Goal: Task Accomplishment & Management: Use online tool/utility

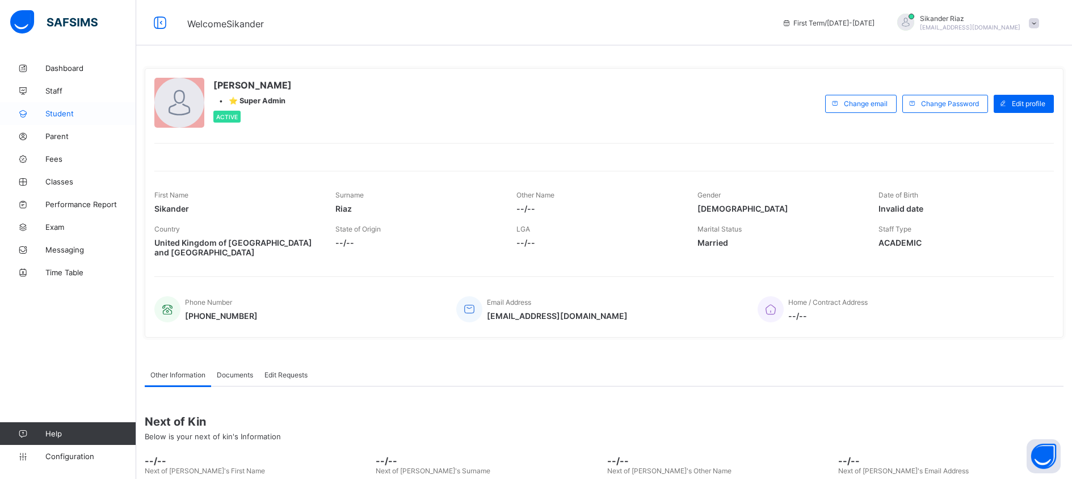
click at [77, 113] on span "Student" at bounding box center [90, 113] width 91 height 9
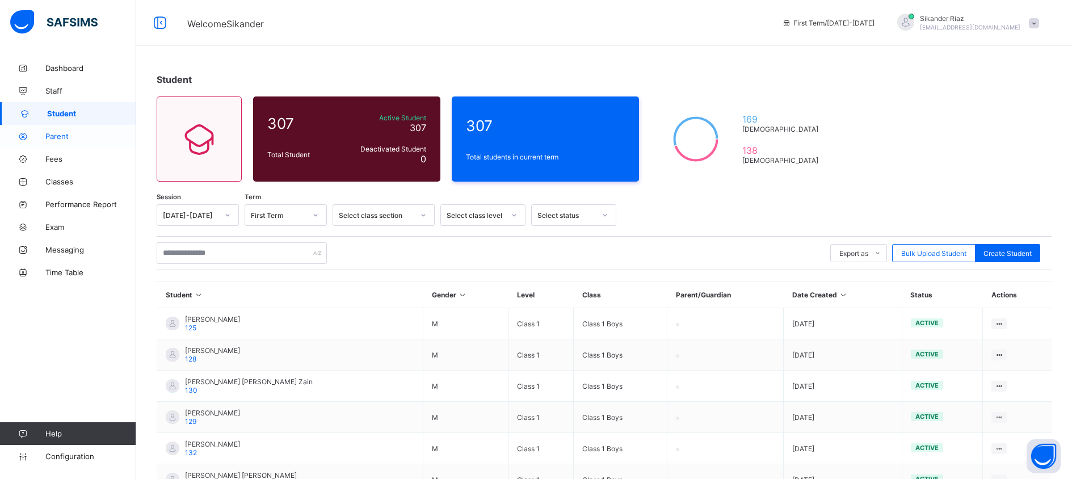
click at [63, 138] on span "Parent" at bounding box center [90, 136] width 91 height 9
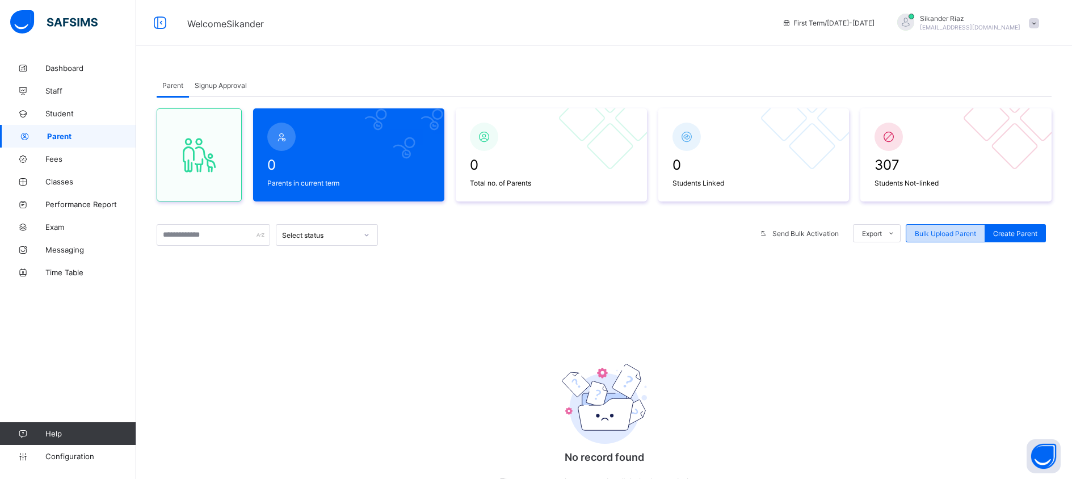
click at [944, 234] on span "Bulk Upload Parent" at bounding box center [945, 233] width 61 height 9
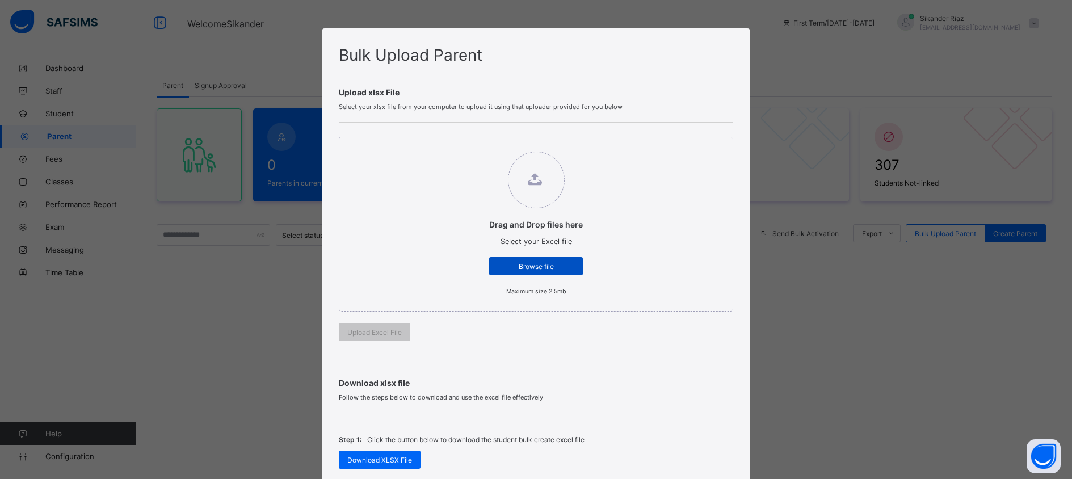
click at [544, 270] on div "Browse file" at bounding box center [536, 266] width 94 height 18
click at [478, 146] on input "Drag and Drop files here Select your Excel file Browse file Maximum size 2.5mb" at bounding box center [478, 146] width 0 height 0
type input "**********"
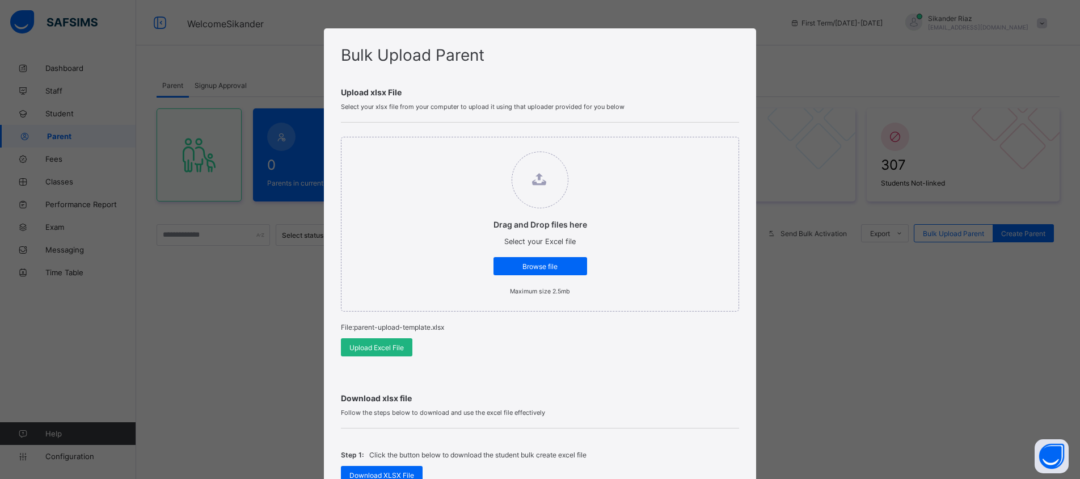
click at [381, 343] on span "Upload Excel File" at bounding box center [377, 347] width 54 height 9
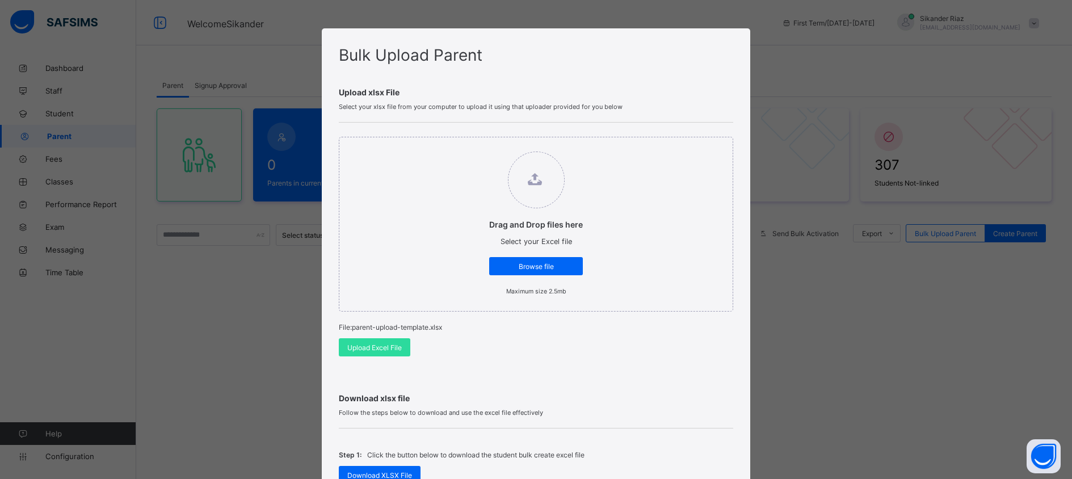
click at [755, 333] on div "Bulk Upload Parent Upload xlsx File Select your xlsx file from your computer to…" at bounding box center [536, 239] width 1072 height 479
click at [800, 320] on div "Bulk Upload Parent Upload xlsx File Select your xlsx file from your computer to…" at bounding box center [536, 239] width 1072 height 479
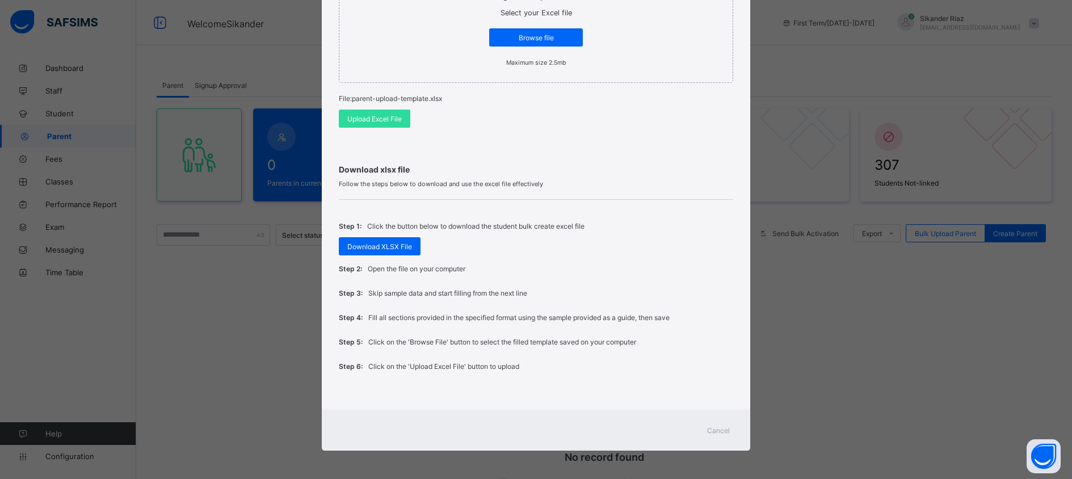
click at [709, 430] on span "Cancel" at bounding box center [718, 430] width 23 height 9
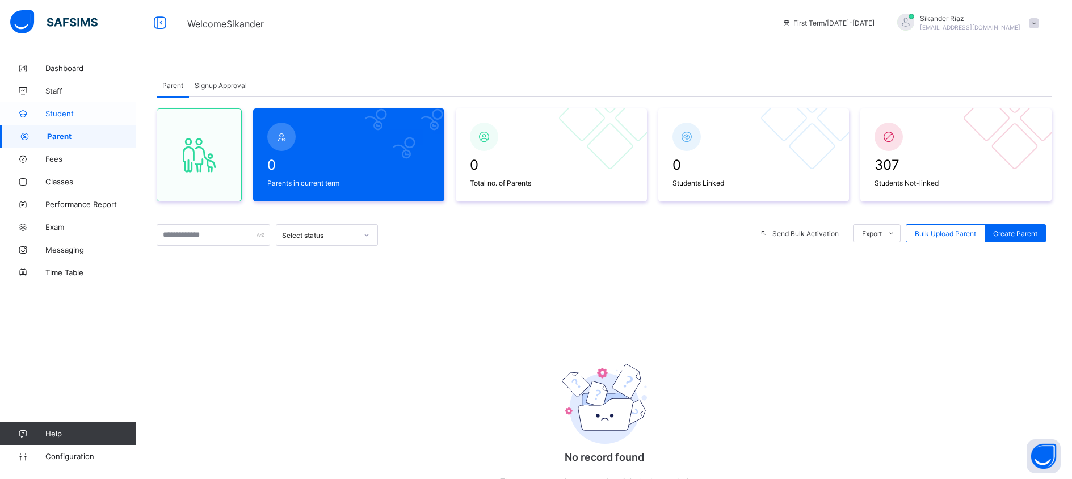
click at [103, 112] on span "Student" at bounding box center [90, 113] width 91 height 9
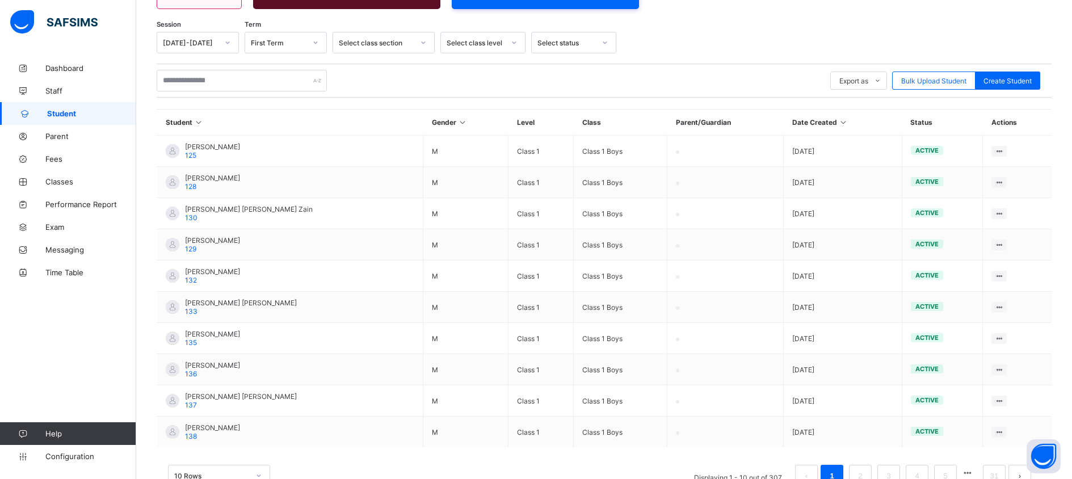
scroll to position [170, 0]
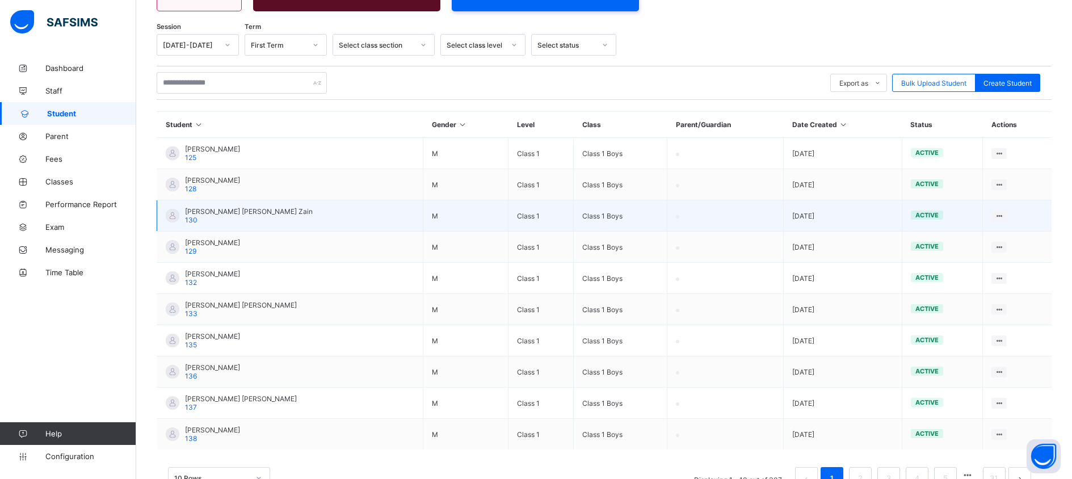
click at [301, 217] on td "Muhammed Hassan Hassan Zain 130" at bounding box center [290, 215] width 266 height 31
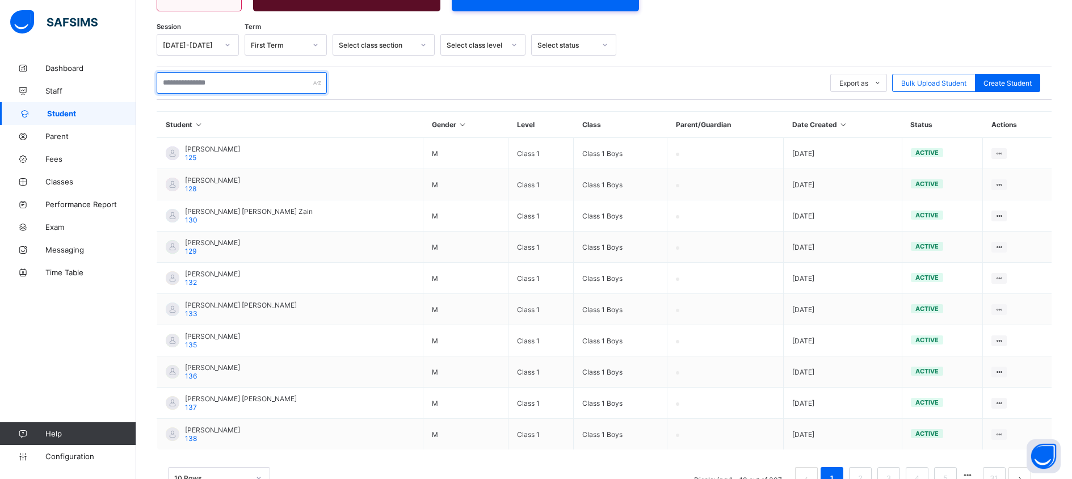
click at [211, 85] on input "text" at bounding box center [242, 83] width 170 height 22
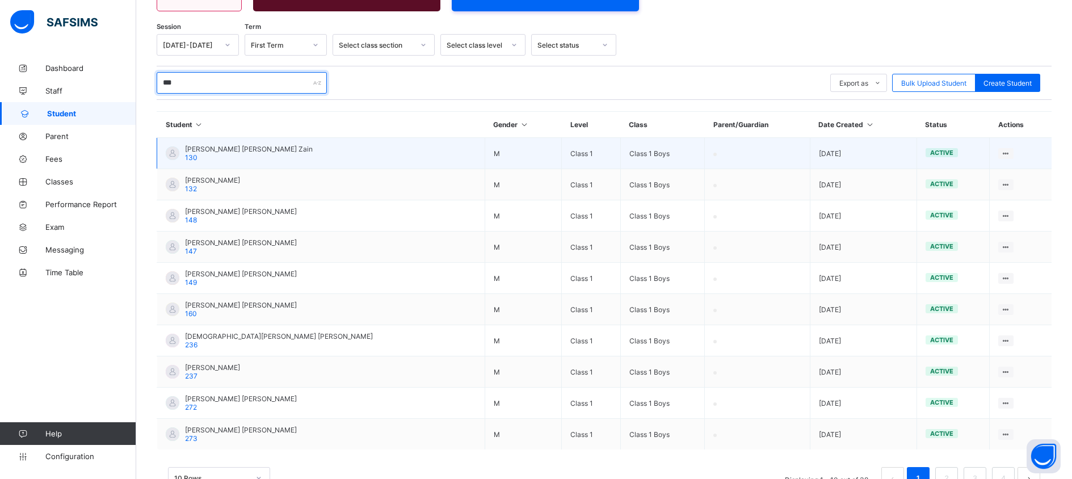
type input "***"
click at [190, 159] on span "130" at bounding box center [191, 157] width 12 height 9
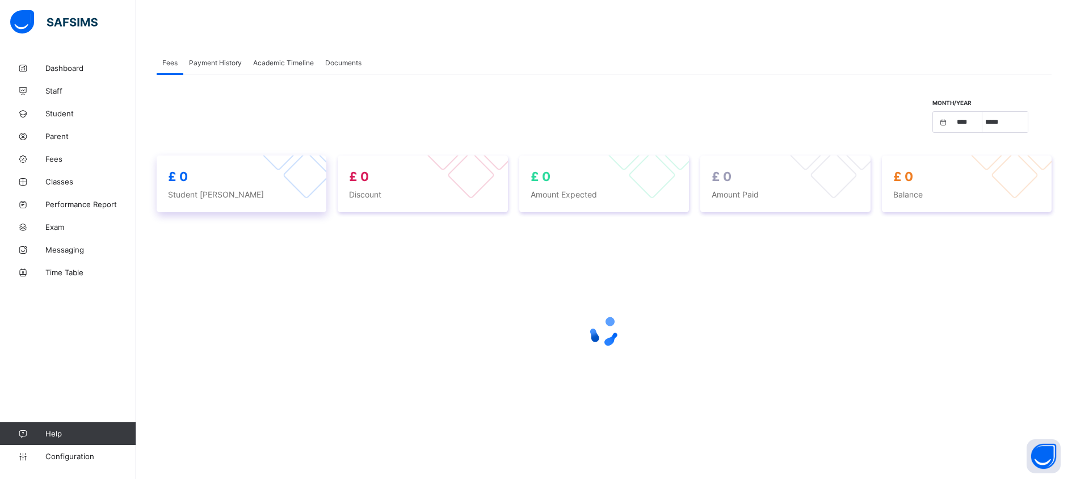
scroll to position [170, 0]
select select "****"
select select "*"
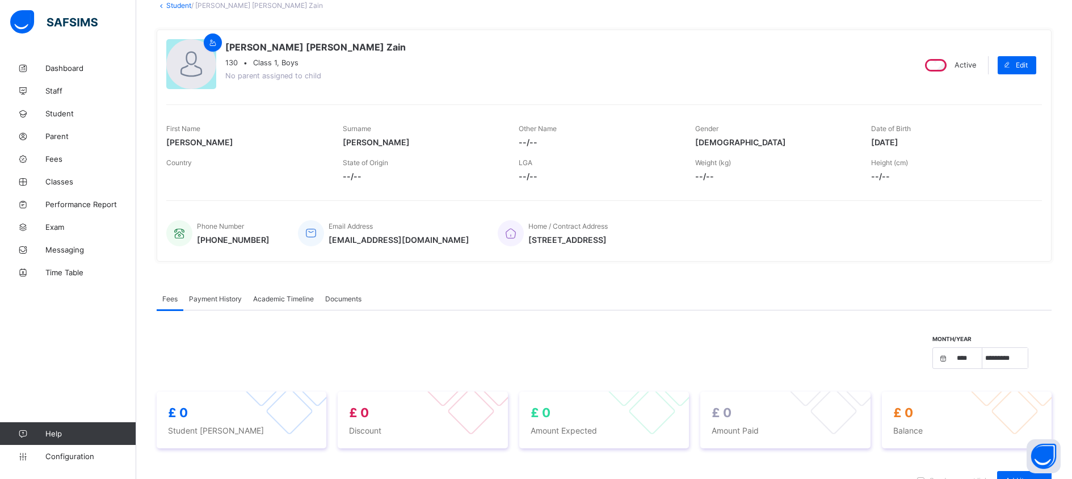
scroll to position [0, 0]
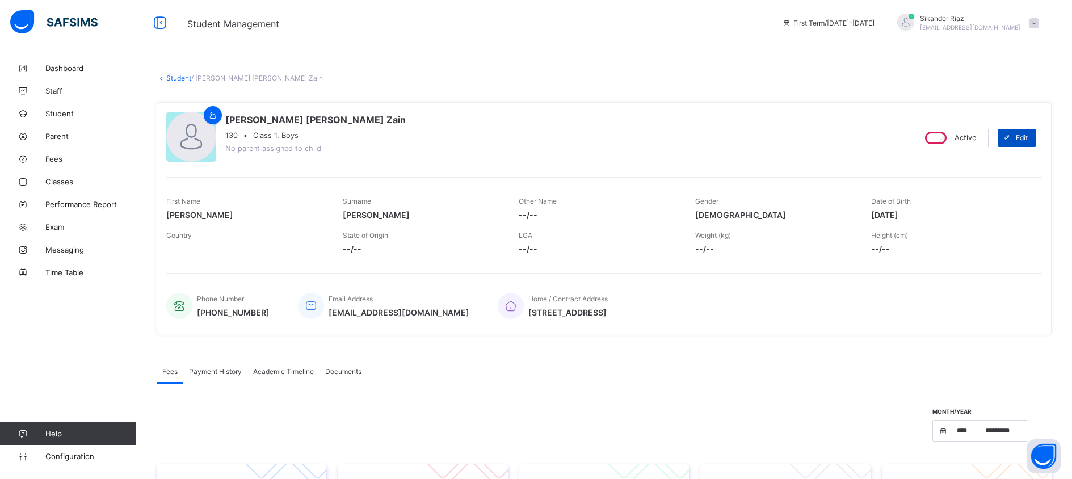
click at [1028, 134] on span "Edit" at bounding box center [1022, 137] width 12 height 9
select select "**"
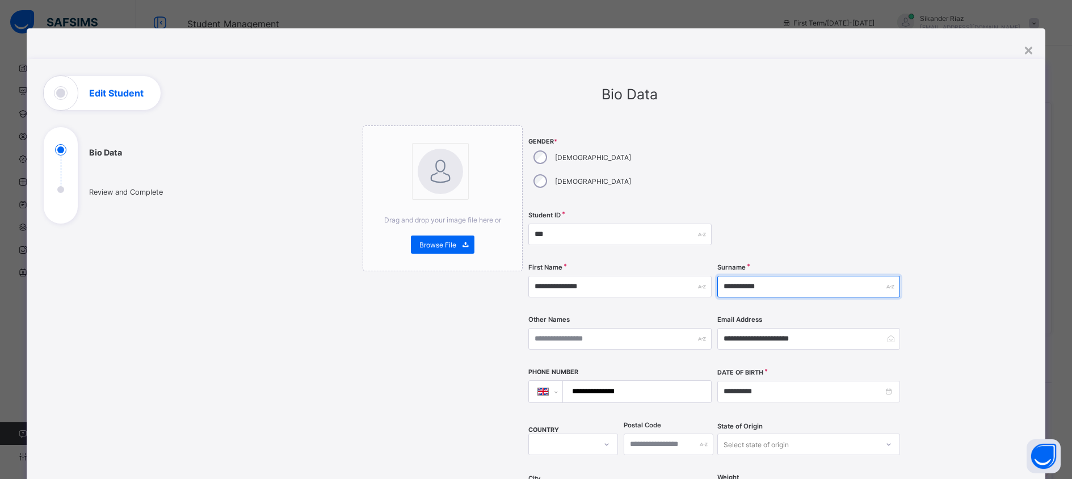
drag, startPoint x: 750, startPoint y: 262, endPoint x: 720, endPoint y: 263, distance: 30.7
click at [720, 276] on input "**********" at bounding box center [808, 287] width 183 height 22
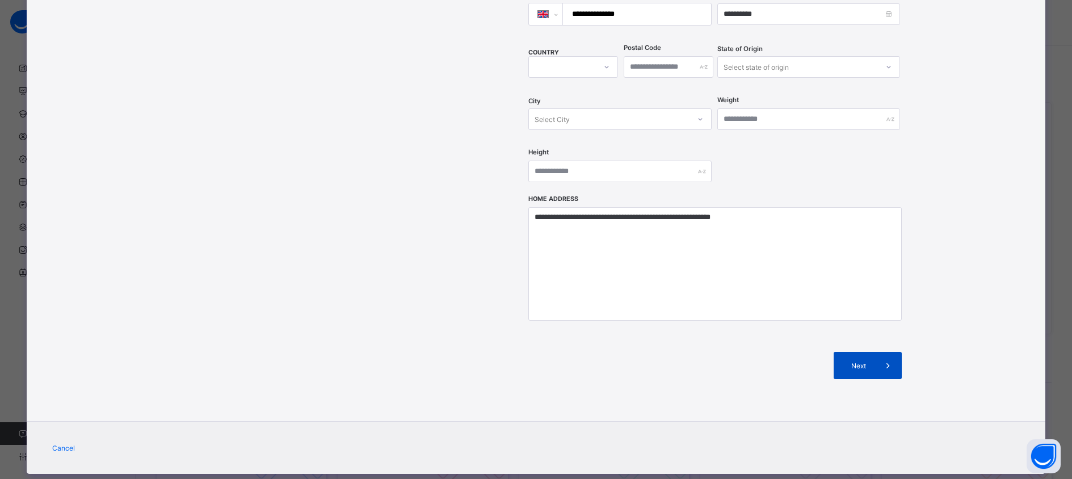
type input "****"
click at [865, 361] on span "Next" at bounding box center [858, 365] width 32 height 9
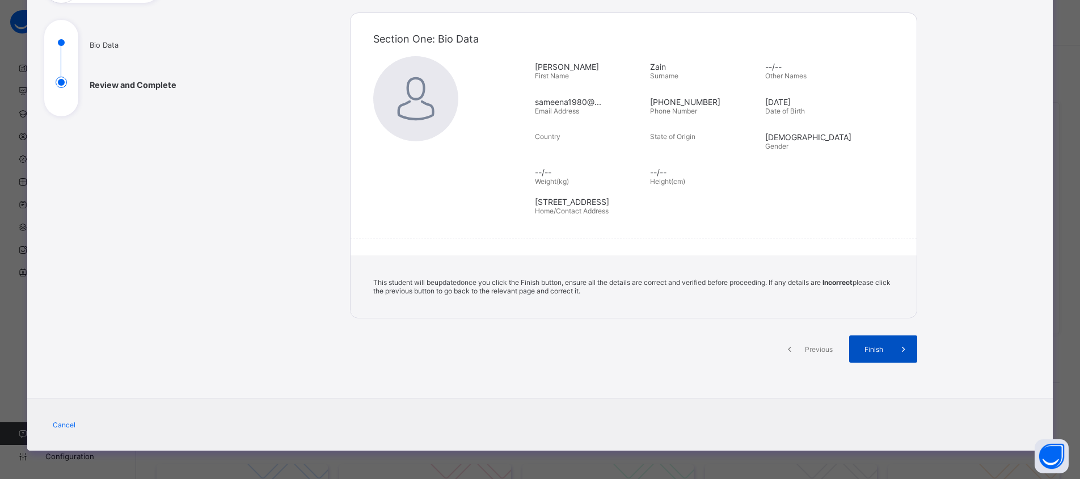
click at [868, 346] on span "Finish" at bounding box center [874, 349] width 32 height 9
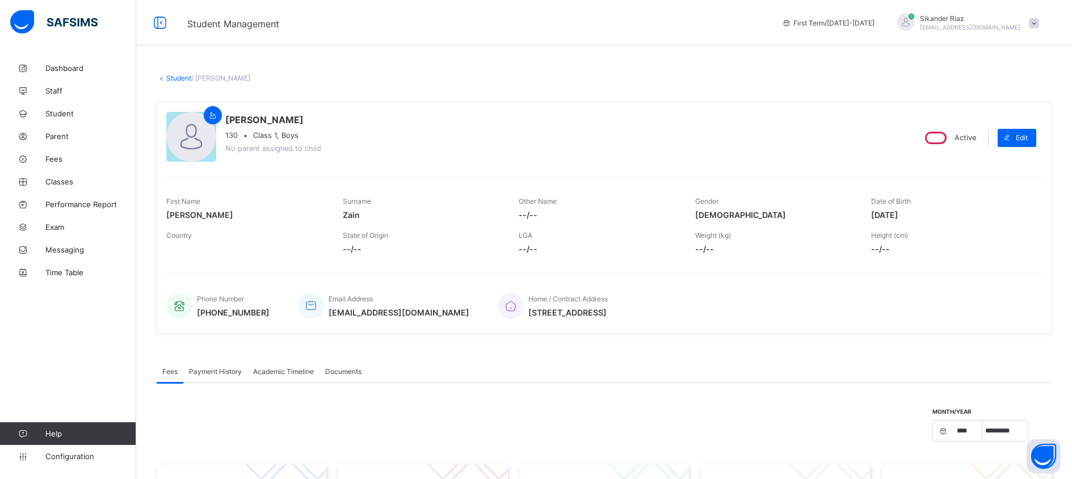
select select "****"
select select "*"
click at [77, 114] on span "Student" at bounding box center [90, 113] width 91 height 9
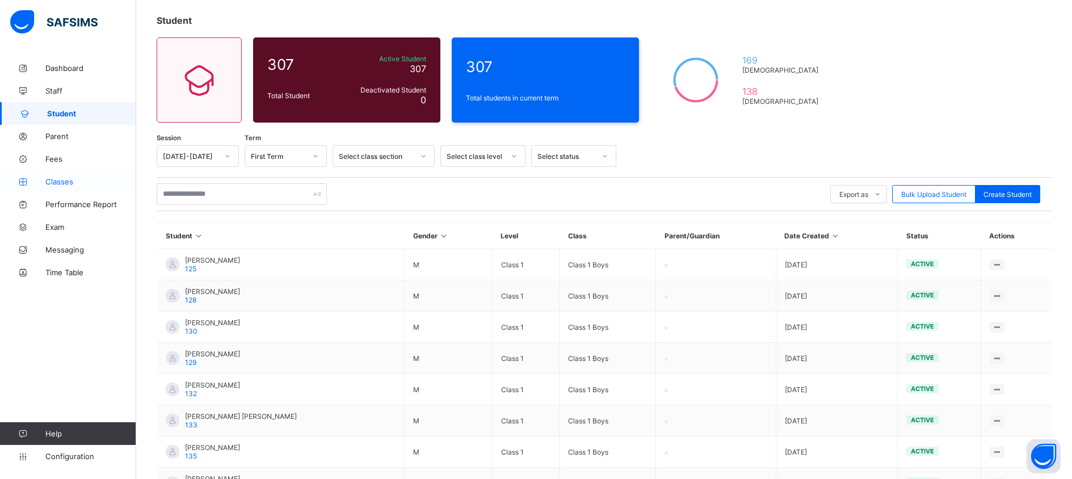
scroll to position [60, 0]
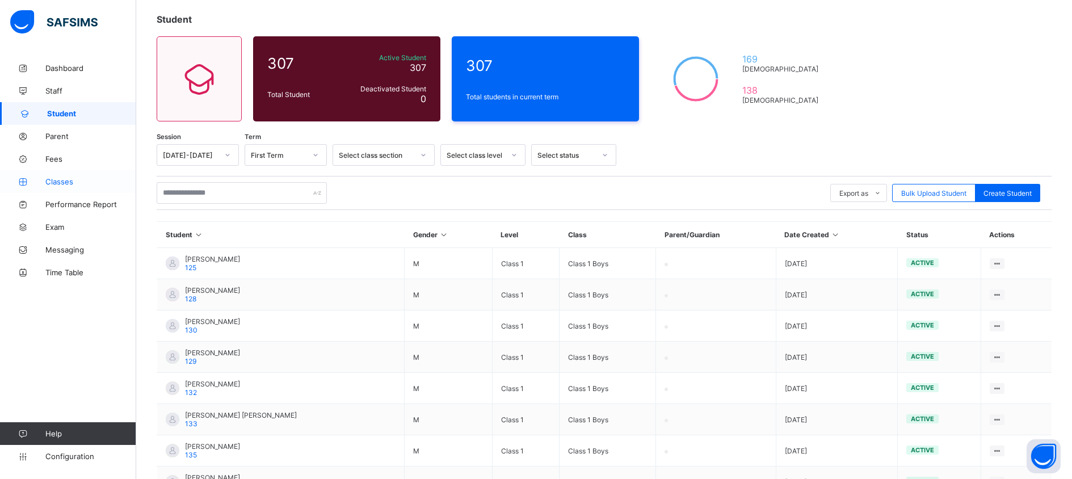
click at [86, 183] on span "Classes" at bounding box center [90, 181] width 91 height 9
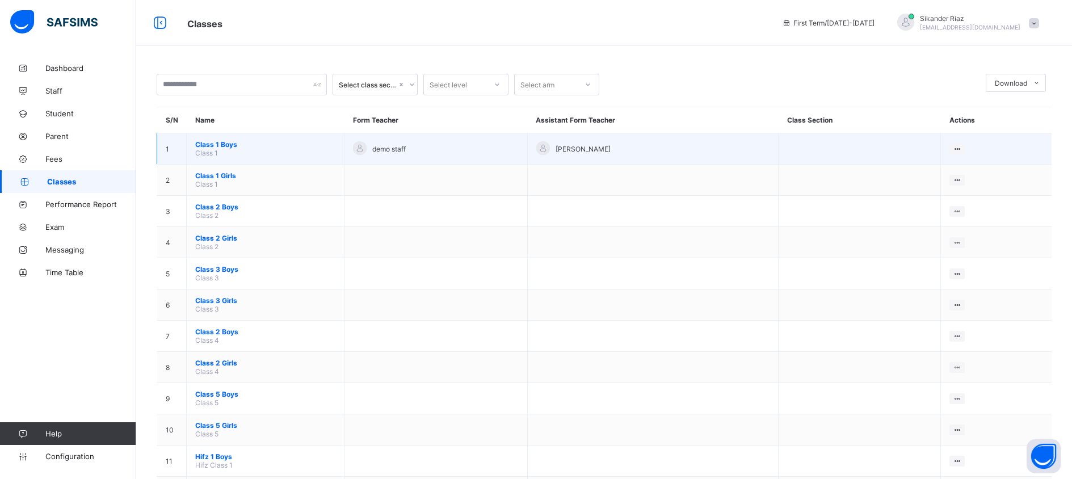
click at [260, 143] on span "Class 1 Boys" at bounding box center [265, 144] width 140 height 9
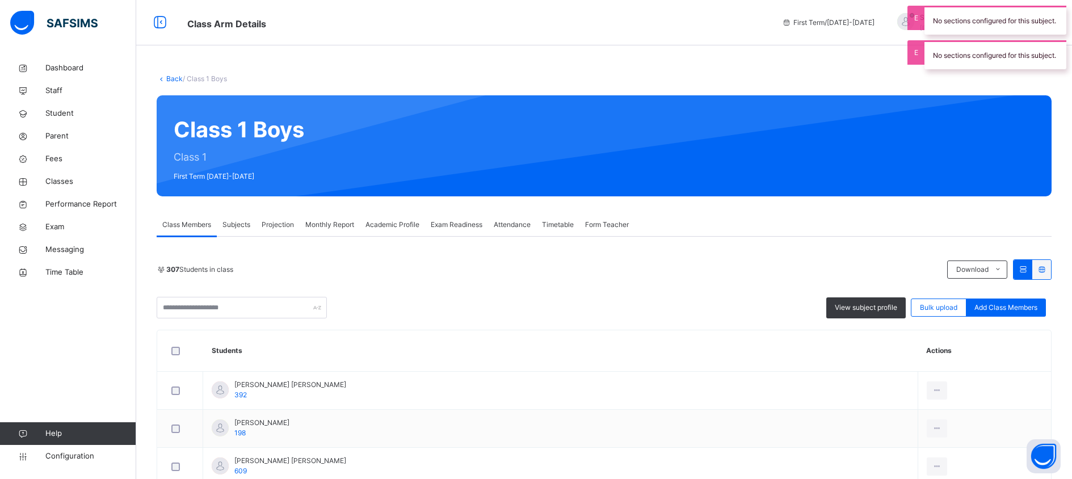
click at [282, 218] on div "Projection" at bounding box center [278, 224] width 44 height 23
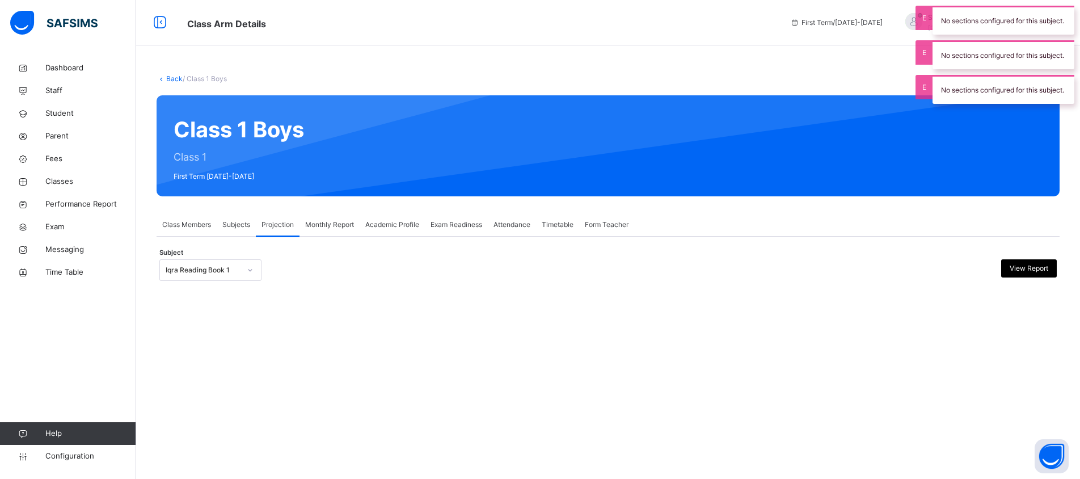
click at [254, 270] on div at bounding box center [250, 270] width 19 height 18
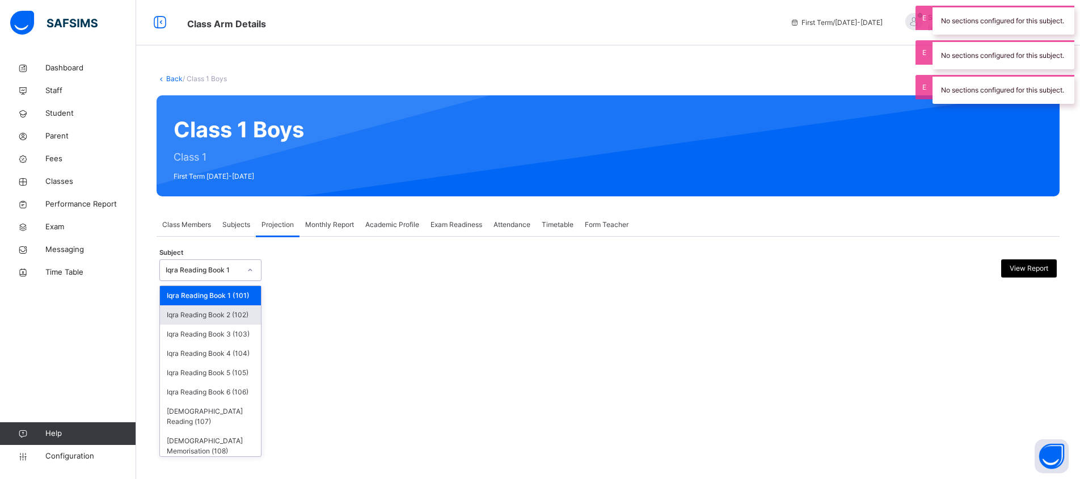
click at [240, 322] on div "Iqra Reading Book 2 (102)" at bounding box center [210, 314] width 101 height 19
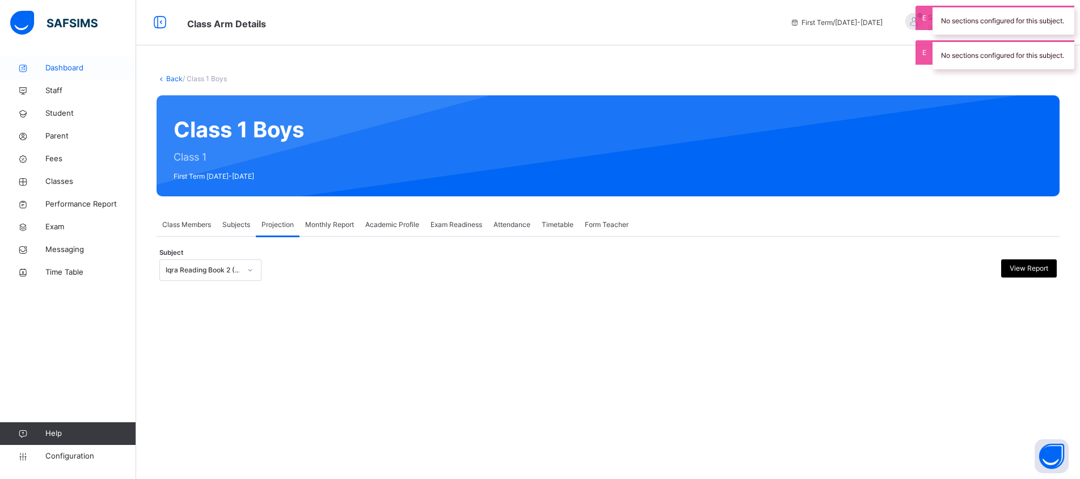
click at [54, 70] on span "Dashboard" at bounding box center [90, 67] width 91 height 11
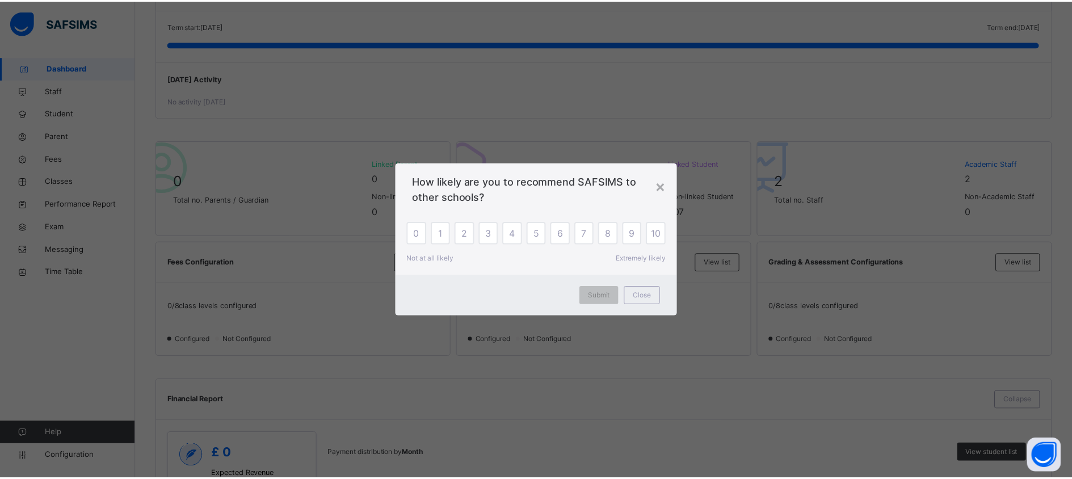
scroll to position [170, 0]
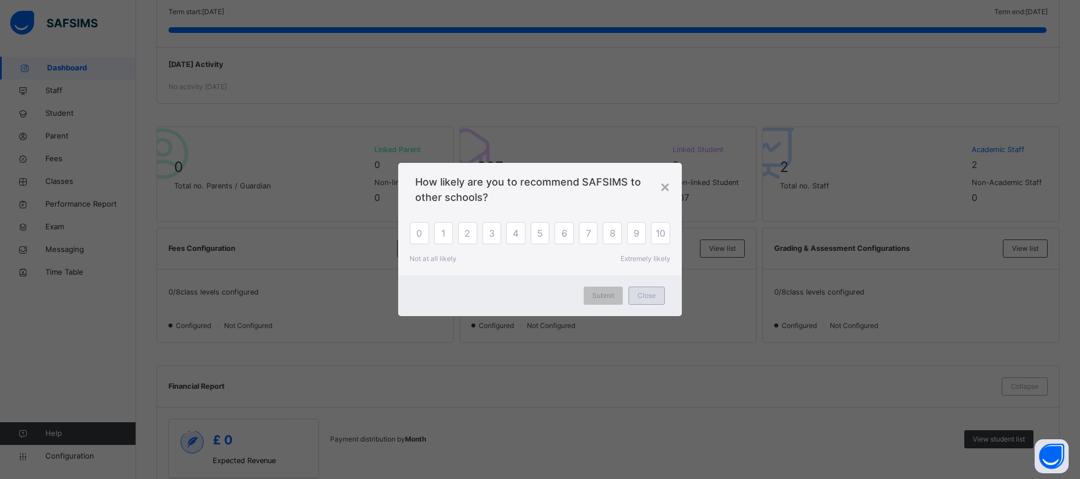
click at [649, 293] on span "Close" at bounding box center [647, 296] width 18 height 10
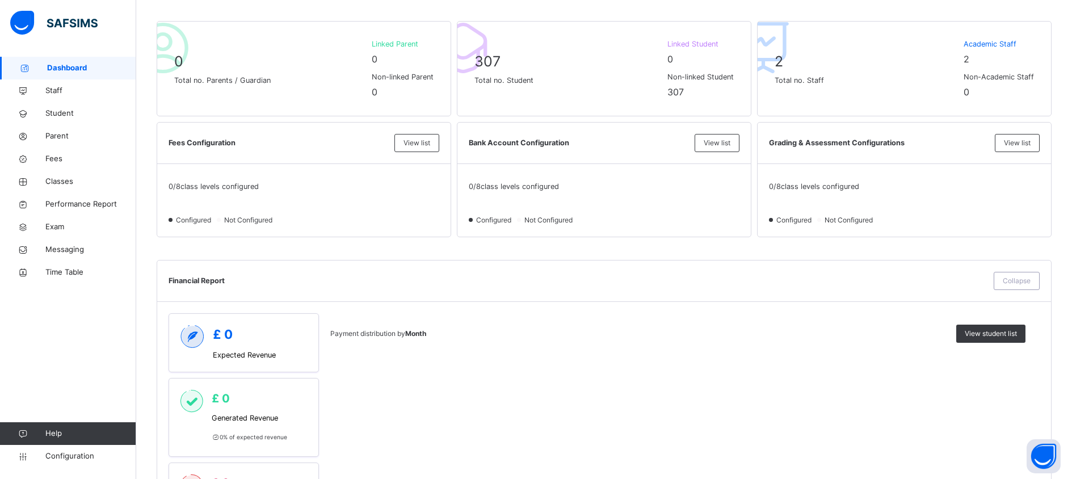
scroll to position [0, 0]
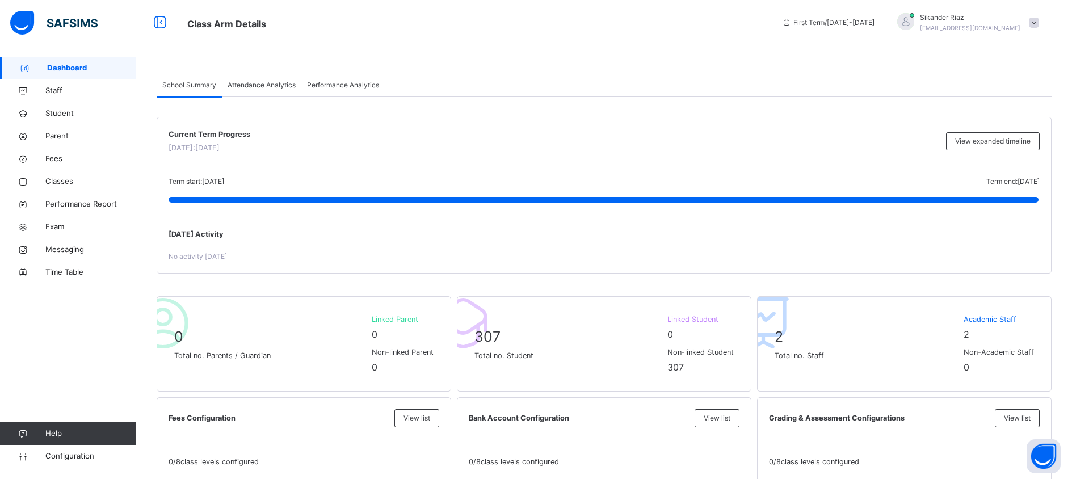
click at [263, 85] on span "Attendance Analytics" at bounding box center [262, 85] width 68 height 10
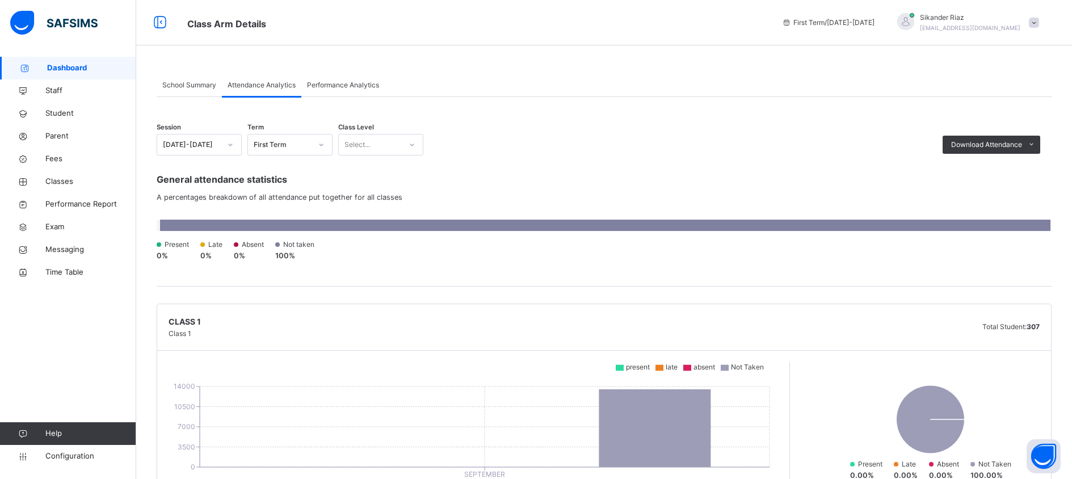
click at [336, 85] on span "Performance Analytics" at bounding box center [343, 85] width 72 height 10
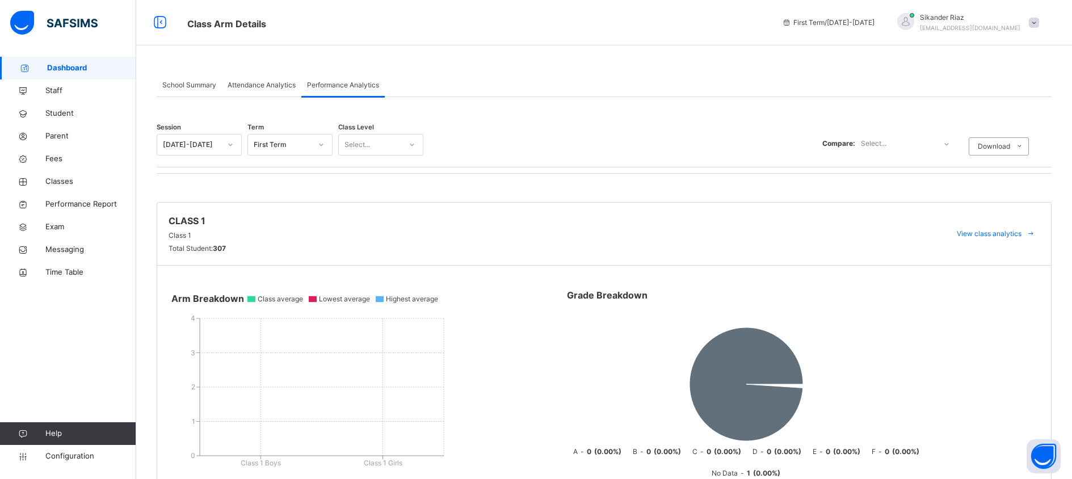
click at [230, 87] on span "Attendance Analytics" at bounding box center [262, 85] width 68 height 10
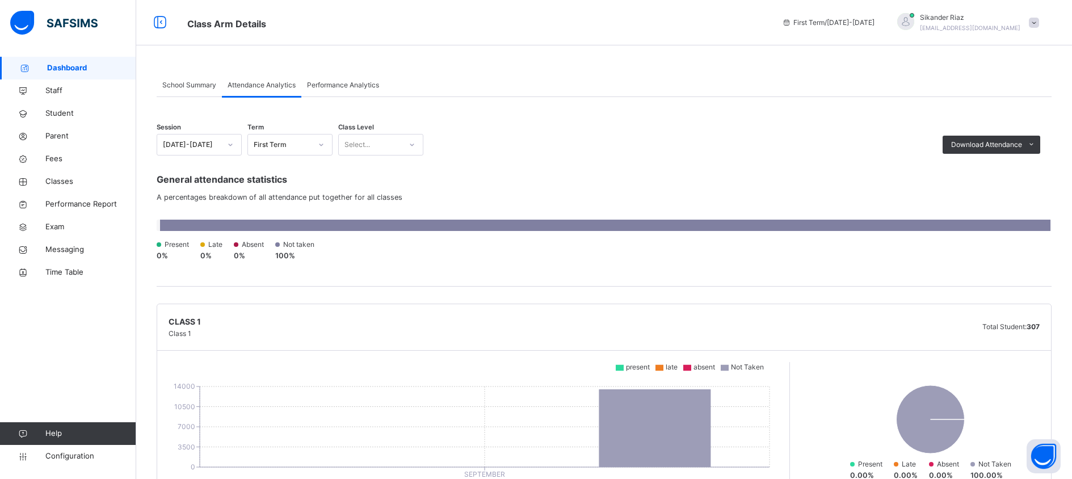
click at [207, 87] on span "School Summary" at bounding box center [189, 85] width 54 height 10
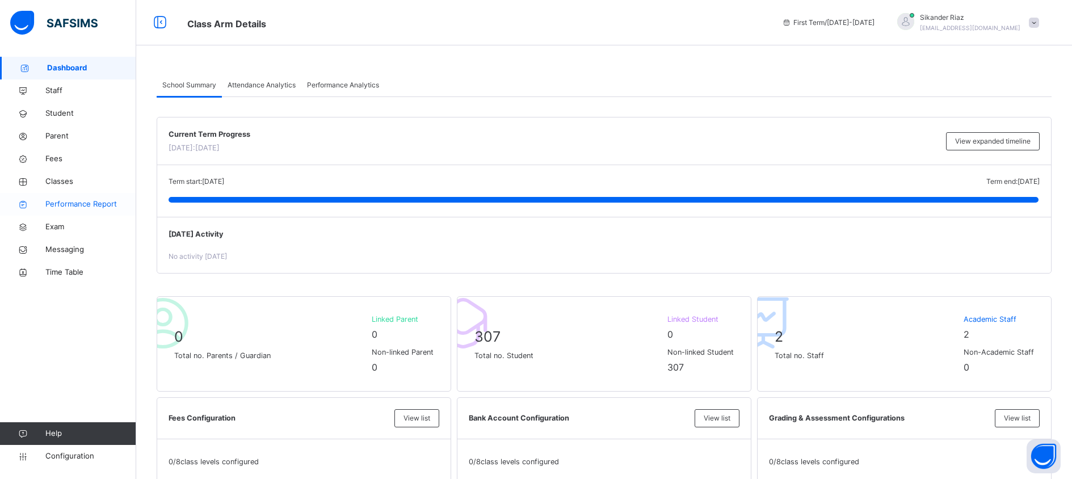
click at [87, 199] on span "Performance Report" at bounding box center [90, 204] width 91 height 11
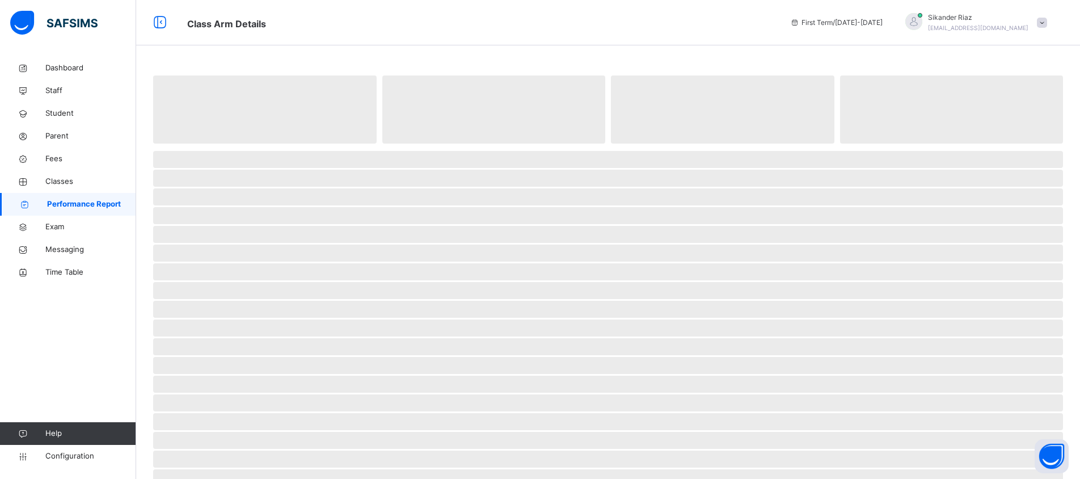
select select "****"
select select "*"
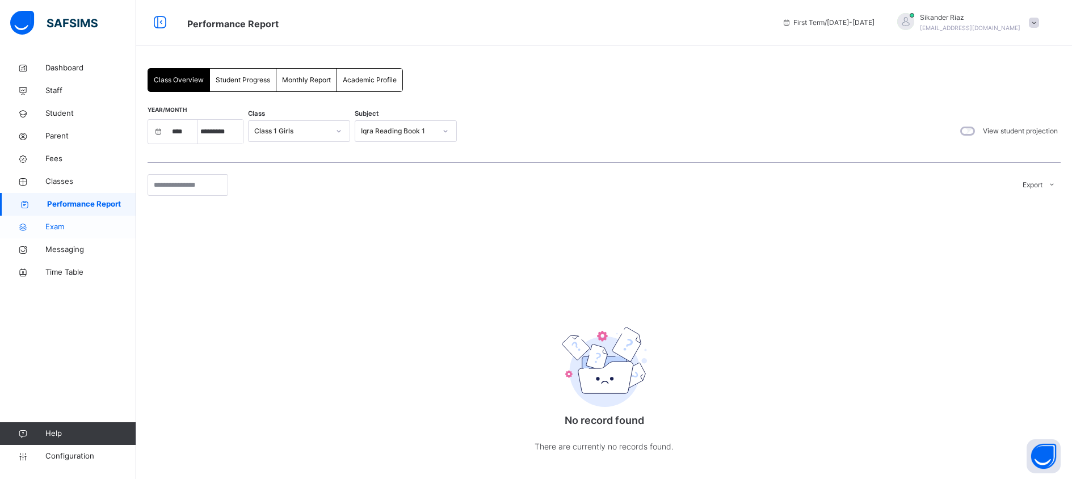
click at [89, 224] on span "Exam" at bounding box center [90, 226] width 91 height 11
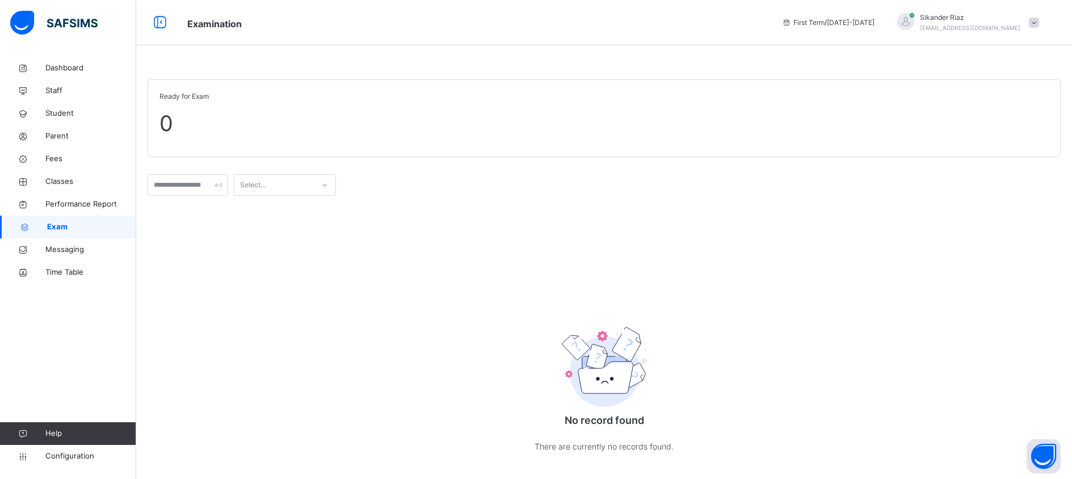
click at [462, 137] on span "0" at bounding box center [603, 123] width 889 height 32
click at [216, 184] on input "text" at bounding box center [188, 185] width 81 height 22
click at [301, 183] on div "Select..." at bounding box center [273, 185] width 79 height 18
click at [253, 166] on span at bounding box center [604, 162] width 913 height 11
click at [84, 456] on span "Configuration" at bounding box center [90, 456] width 90 height 11
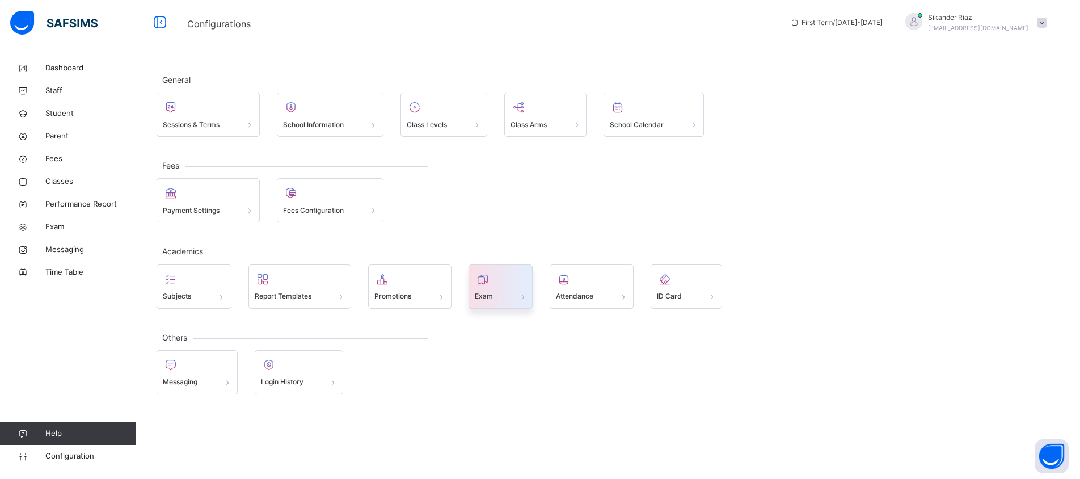
click at [528, 278] on div "Exam" at bounding box center [501, 286] width 65 height 44
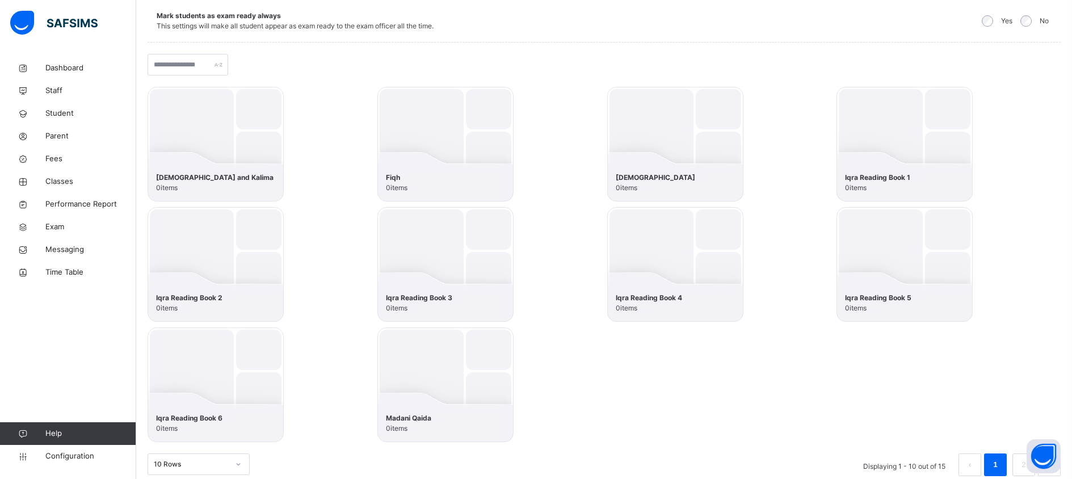
scroll to position [165, 0]
click at [214, 271] on img at bounding box center [216, 262] width 136 height 115
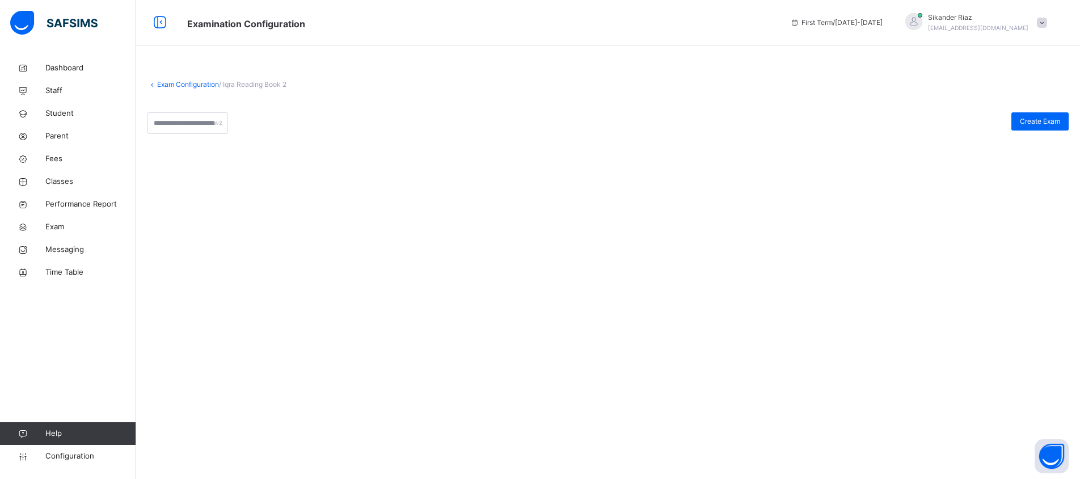
click at [1016, 133] on div "Create Exam" at bounding box center [609, 123] width 922 height 22
click at [1021, 122] on span "Create Exam" at bounding box center [1040, 121] width 40 height 10
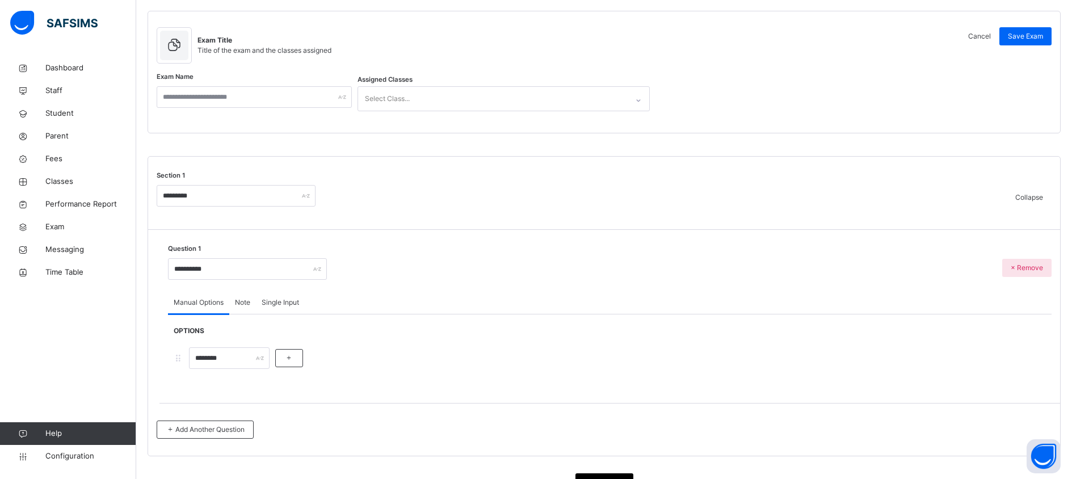
scroll to position [104, 0]
click at [248, 305] on div "Note" at bounding box center [242, 299] width 27 height 23
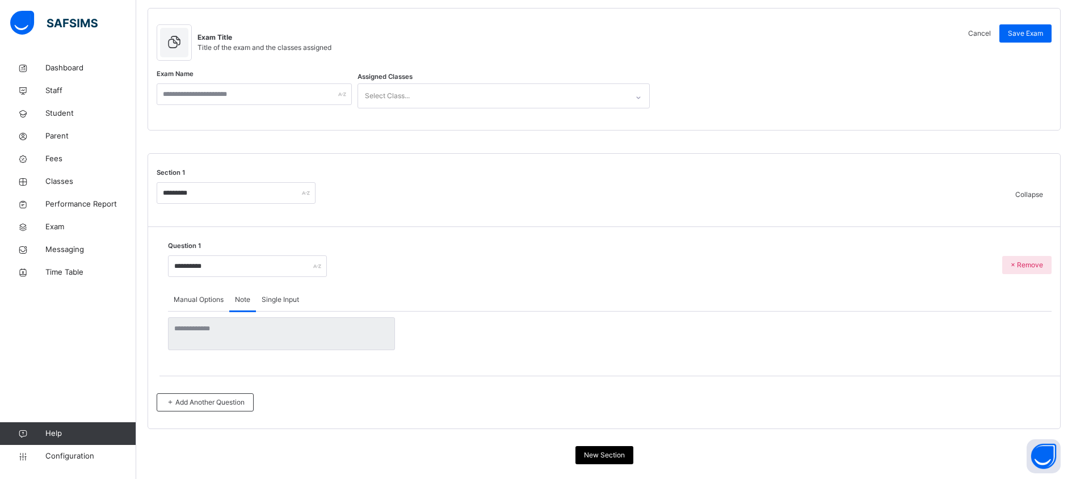
click at [275, 301] on span "Single Input" at bounding box center [280, 300] width 37 height 10
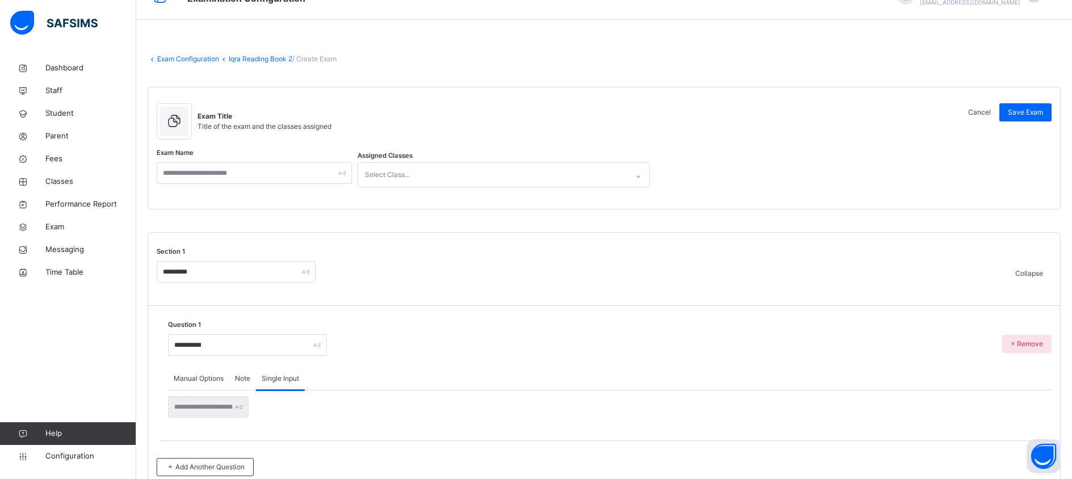
scroll to position [58, 0]
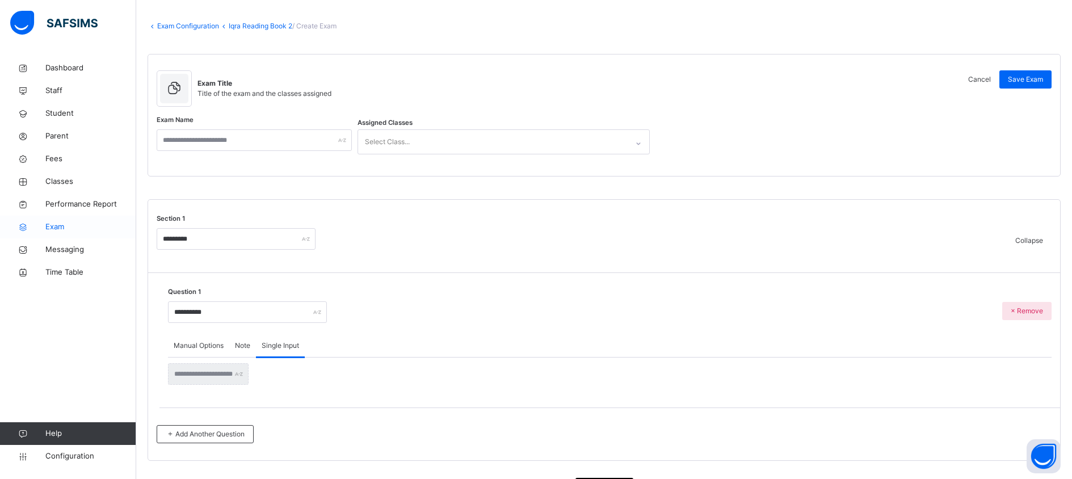
click at [77, 224] on span "Exam" at bounding box center [90, 226] width 91 height 11
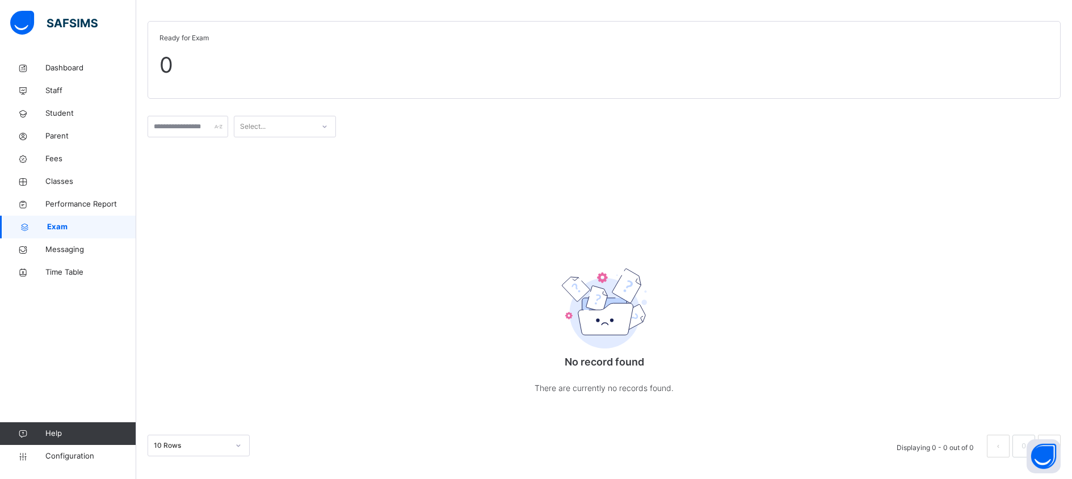
click at [51, 225] on span "Exam" at bounding box center [91, 226] width 89 height 11
click at [66, 202] on span "Performance Report" at bounding box center [90, 204] width 91 height 11
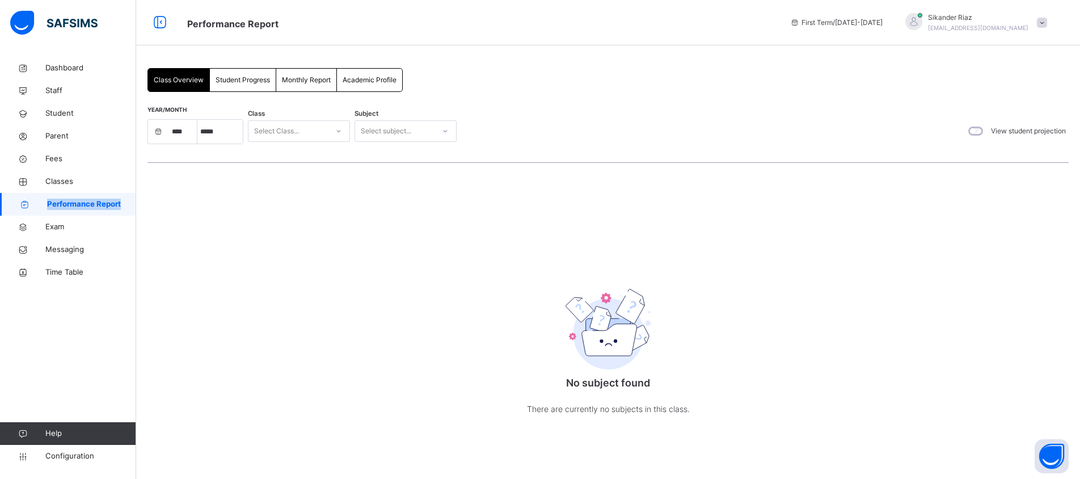
select select "****"
select select "*"
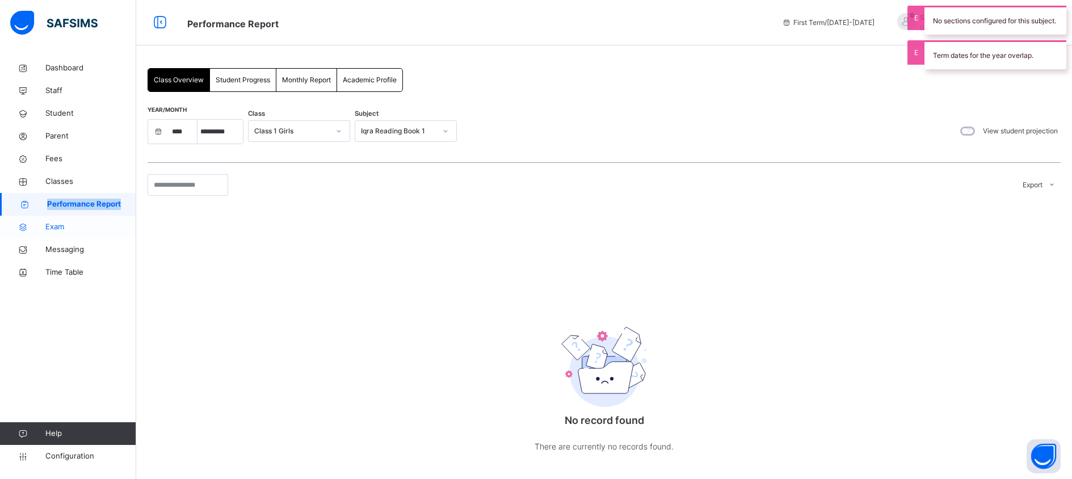
click at [68, 225] on span "Exam" at bounding box center [90, 226] width 91 height 11
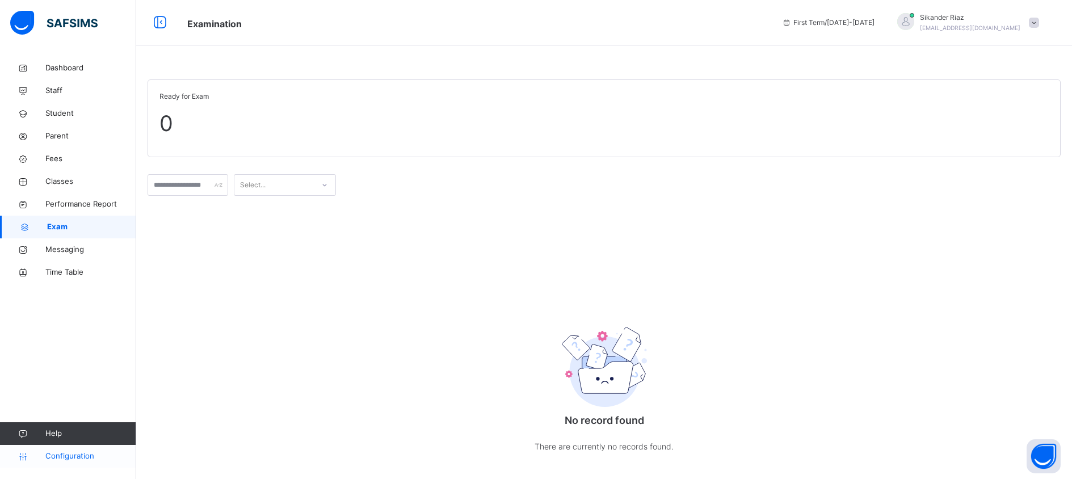
click at [73, 451] on span "Configuration" at bounding box center [90, 456] width 90 height 11
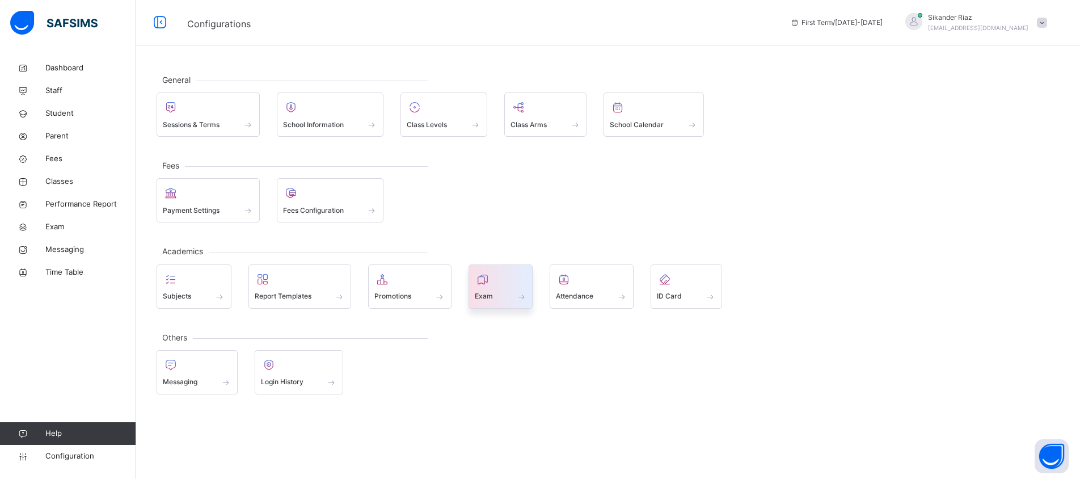
click at [494, 285] on div at bounding box center [501, 279] width 52 height 17
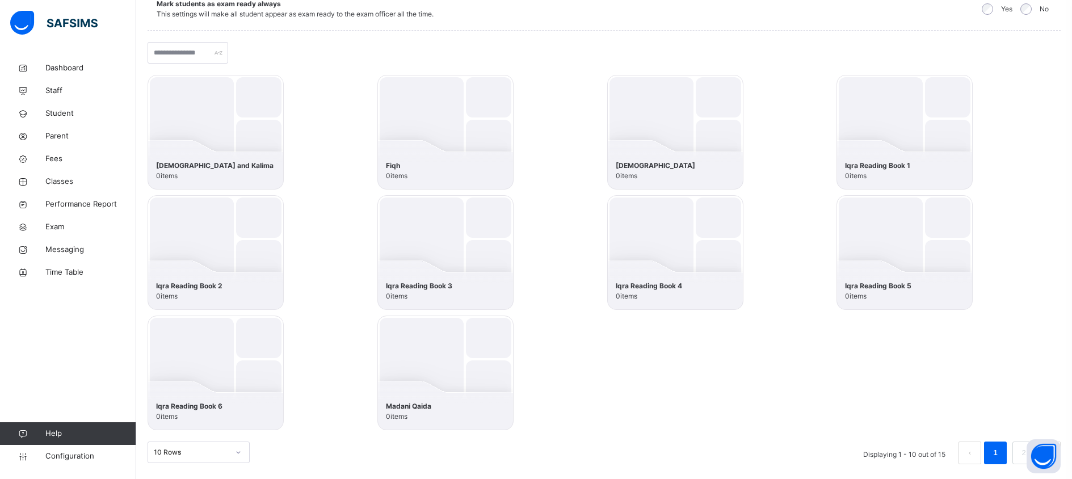
scroll to position [165, 0]
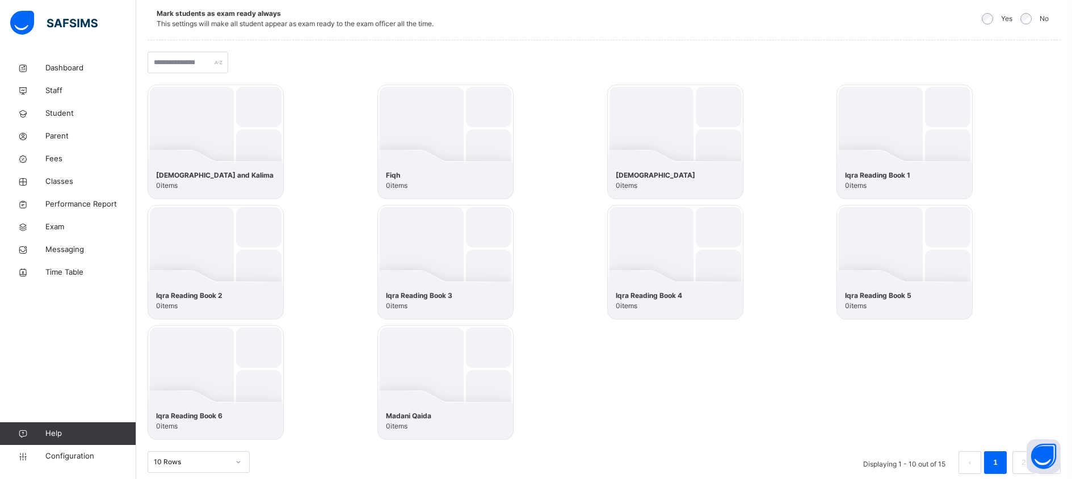
click at [235, 257] on img at bounding box center [216, 262] width 136 height 115
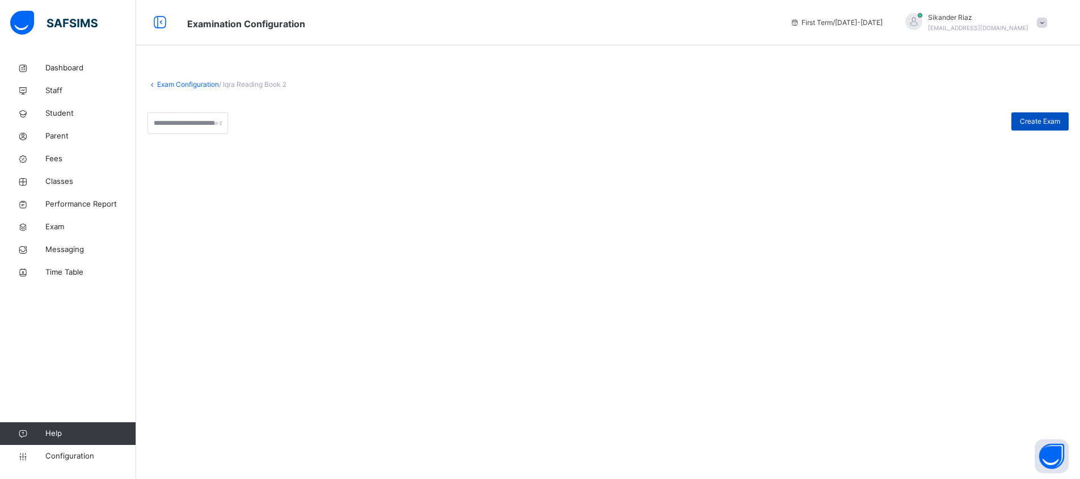
click at [1045, 119] on span "Create Exam" at bounding box center [1040, 121] width 40 height 10
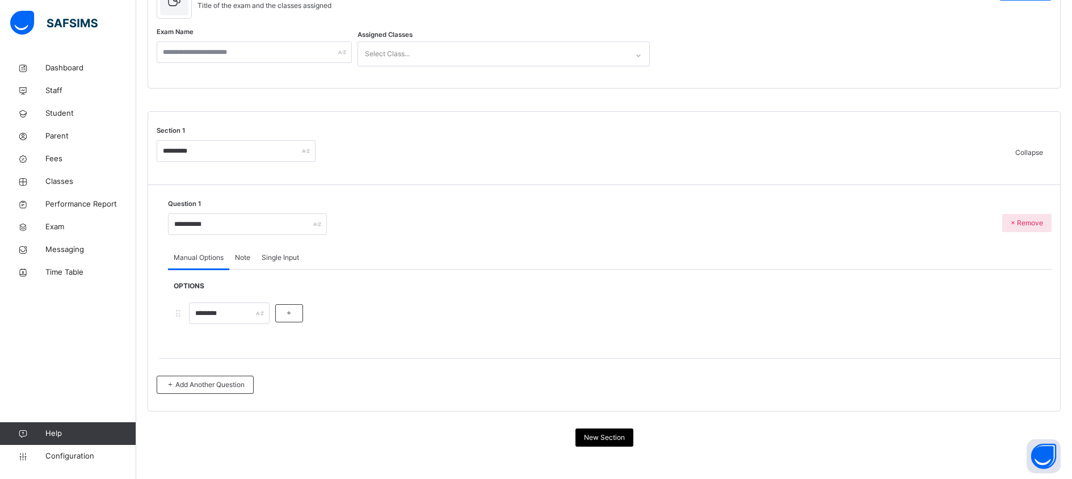
scroll to position [153, 0]
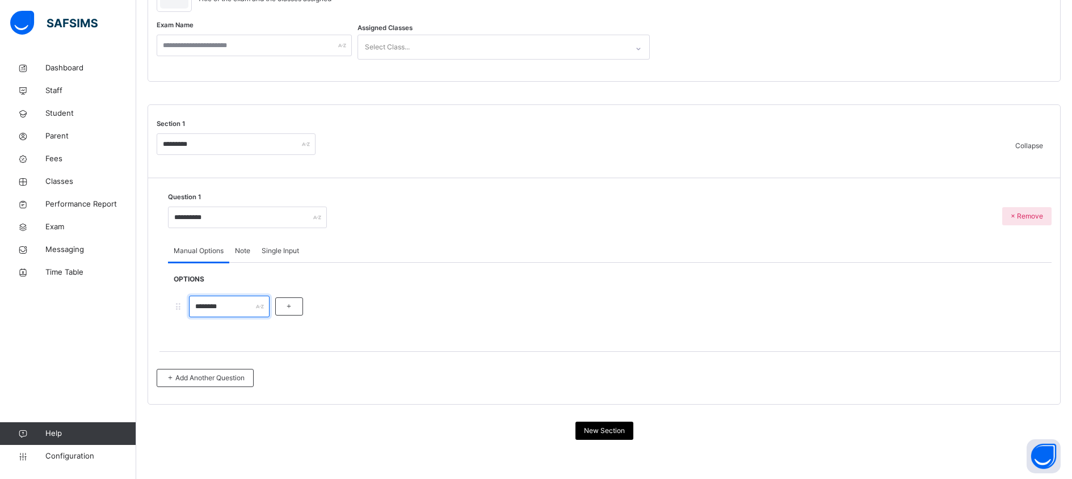
click at [211, 310] on input "********" at bounding box center [229, 307] width 81 height 22
click at [243, 255] on div "Note" at bounding box center [242, 250] width 27 height 23
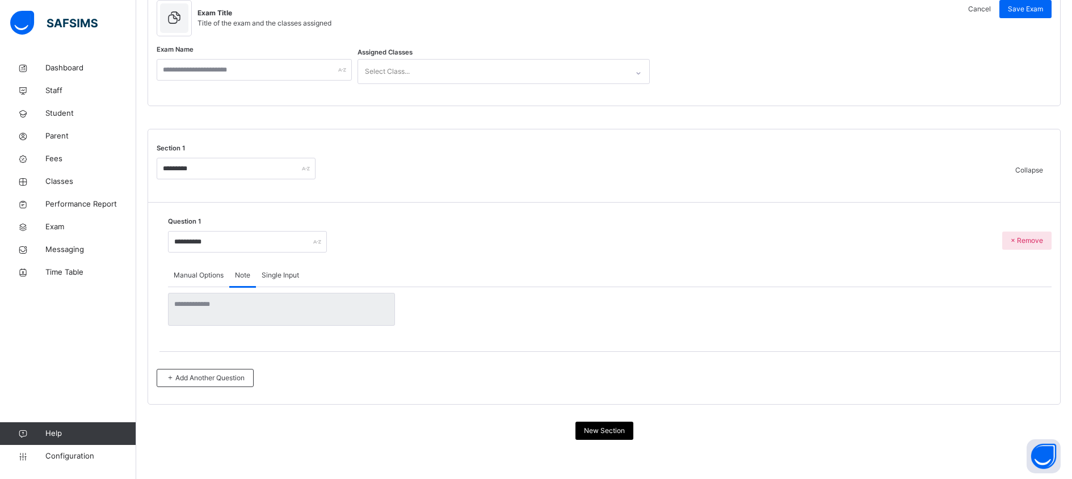
click at [291, 272] on span "Single Input" at bounding box center [280, 275] width 37 height 10
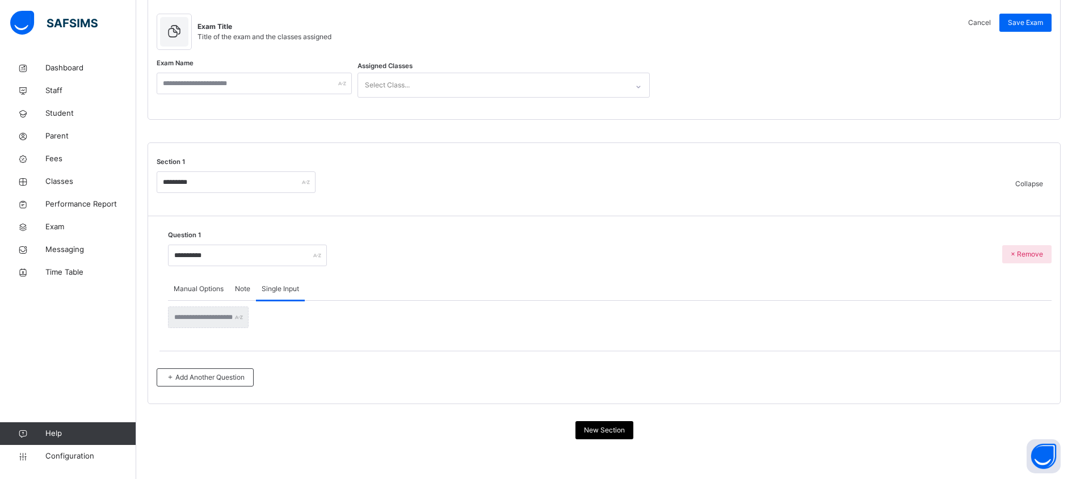
scroll to position [115, 0]
click at [205, 292] on span "Manual Options" at bounding box center [199, 289] width 50 height 10
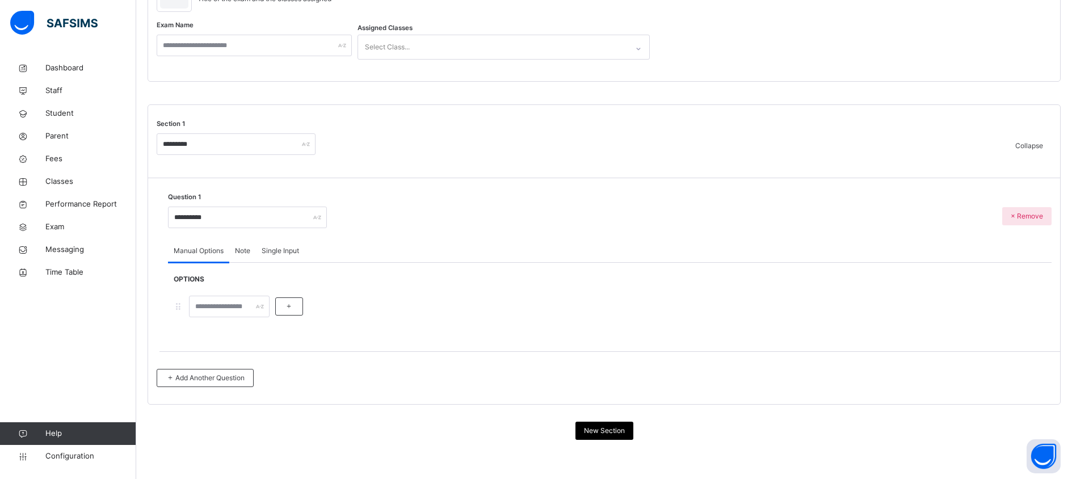
click at [239, 201] on div "**********" at bounding box center [247, 214] width 159 height 39
click at [234, 221] on input "**********" at bounding box center [247, 218] width 159 height 22
click at [308, 214] on input "**********" at bounding box center [247, 218] width 159 height 22
click at [269, 143] on input "*********" at bounding box center [236, 144] width 159 height 22
drag, startPoint x: 465, startPoint y: 262, endPoint x: 420, endPoint y: 276, distance: 47.0
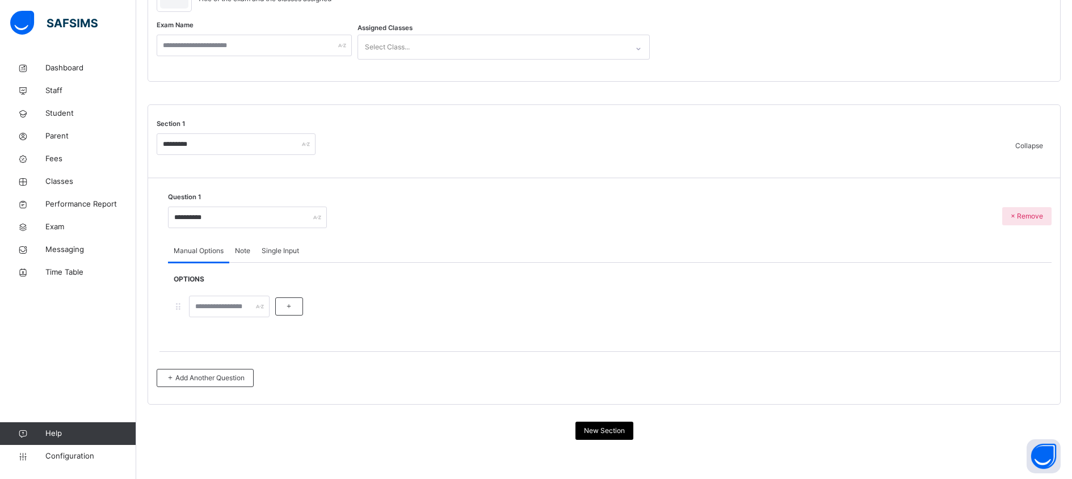
click at [464, 263] on div "OPTIONS" at bounding box center [610, 296] width 884 height 66
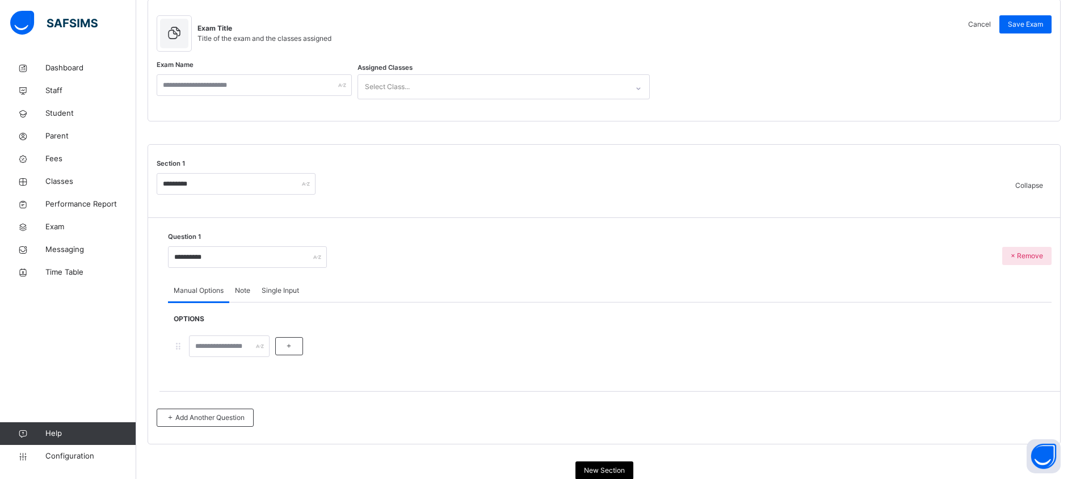
scroll to position [102, 0]
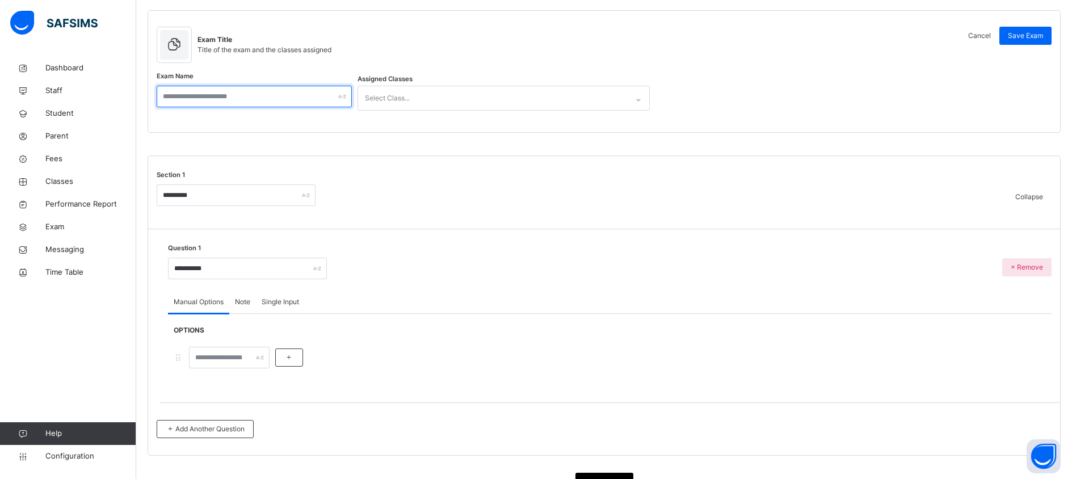
click at [317, 87] on input "text" at bounding box center [254, 97] width 195 height 22
click at [403, 93] on div "Select Class..." at bounding box center [387, 98] width 45 height 22
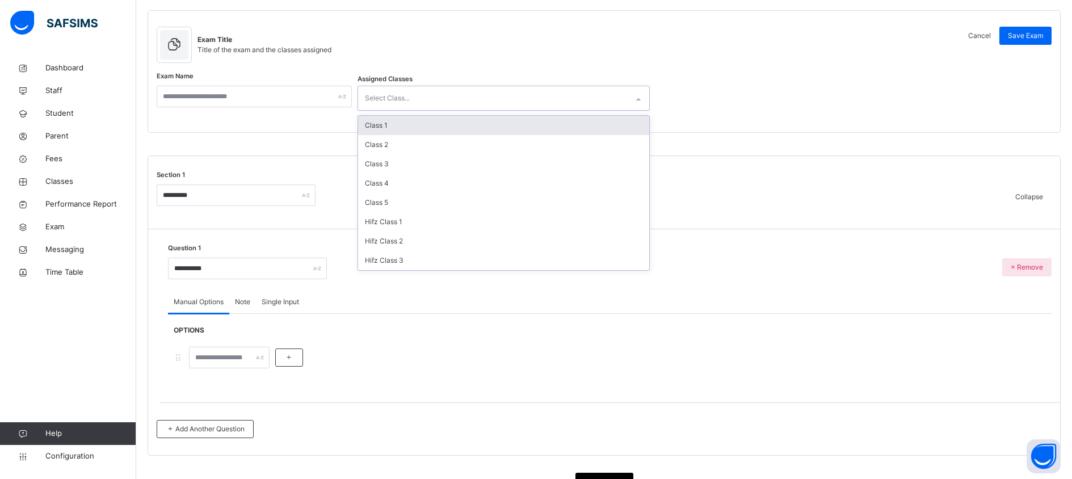
click at [392, 124] on div "Class 1" at bounding box center [504, 125] width 292 height 19
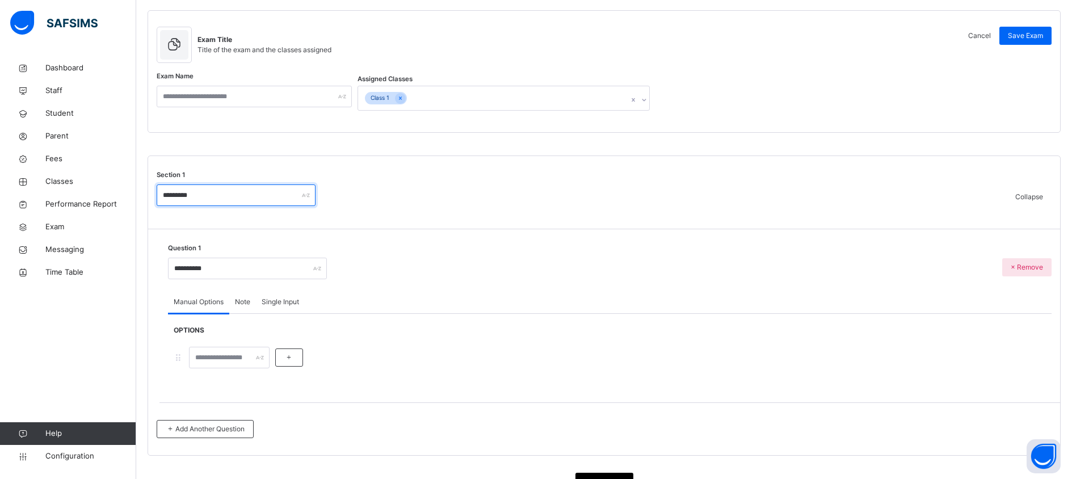
click at [279, 199] on input "*********" at bounding box center [236, 195] width 159 height 22
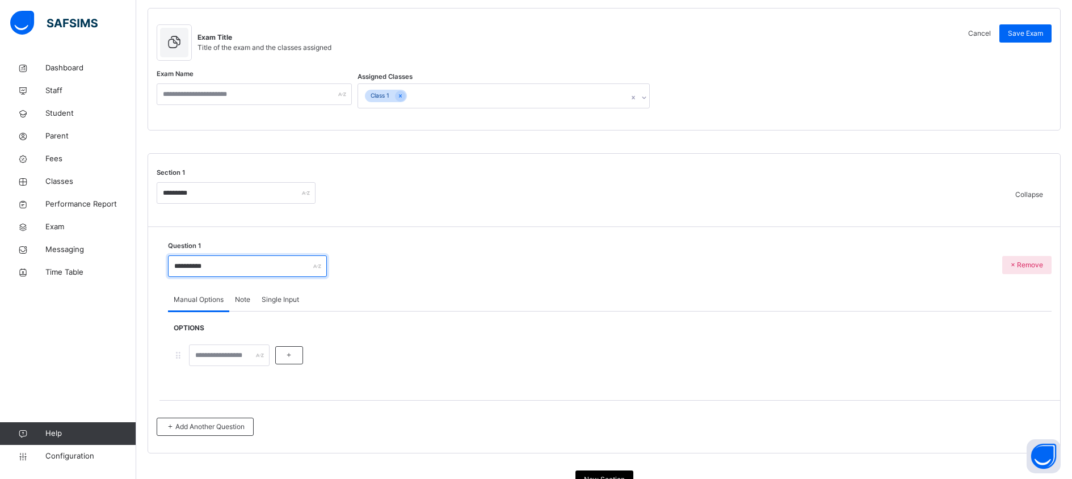
click at [250, 259] on input "**********" at bounding box center [247, 266] width 159 height 22
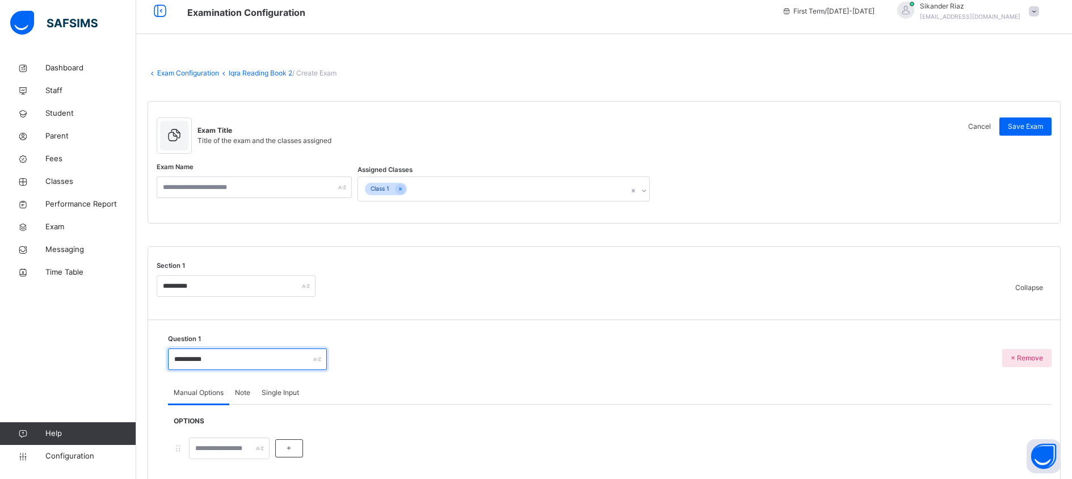
scroll to position [0, 0]
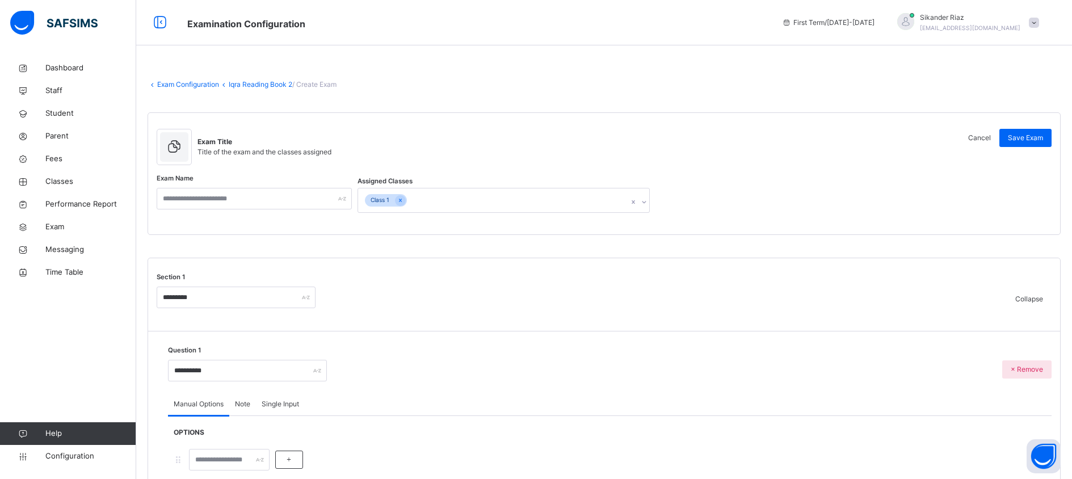
click at [202, 85] on link "Exam Configuration" at bounding box center [188, 84] width 62 height 9
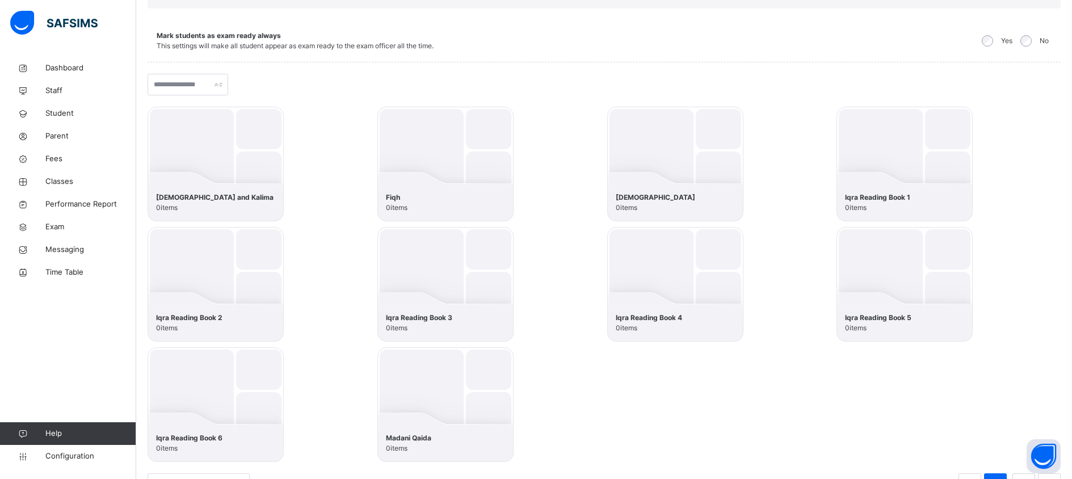
scroll to position [181, 0]
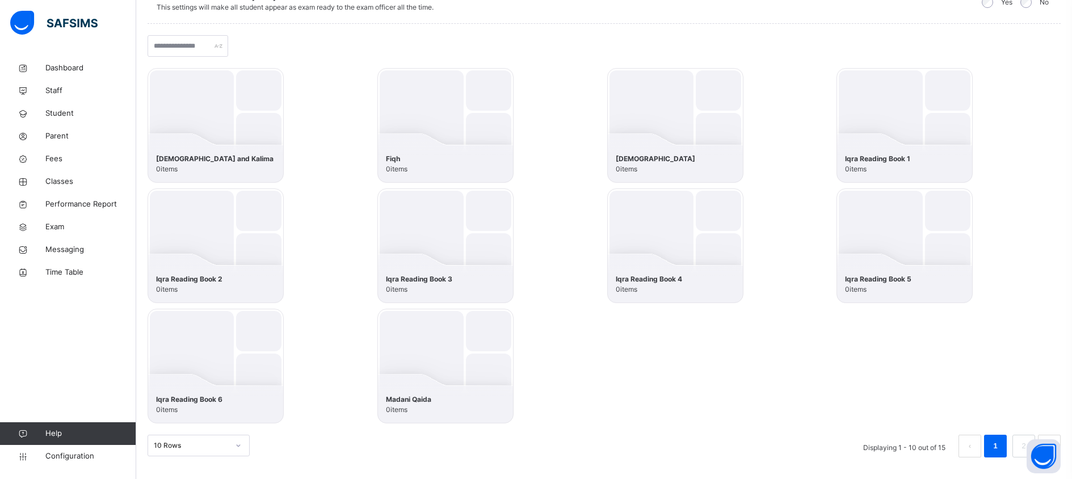
click at [281, 148] on img at bounding box center [216, 125] width 136 height 115
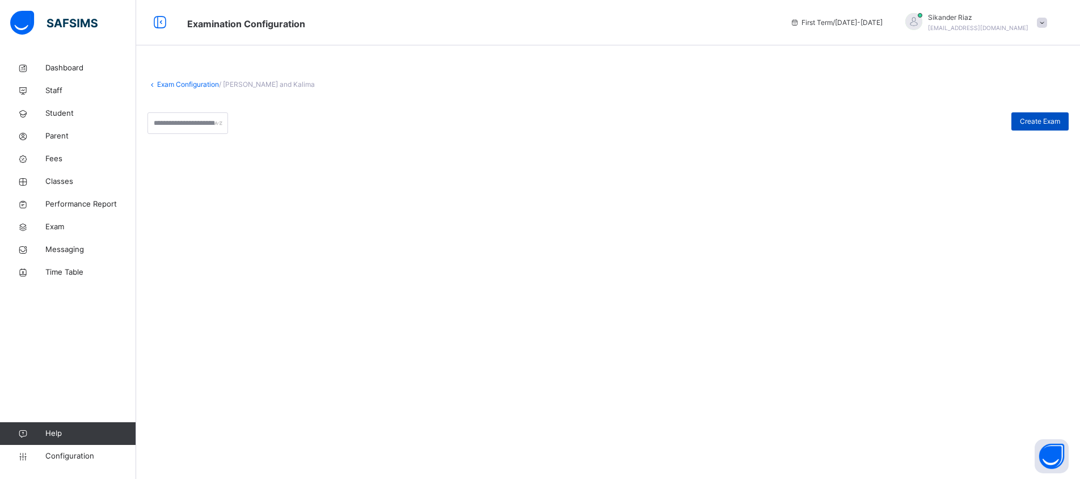
click at [1013, 116] on div "Create Exam" at bounding box center [1040, 121] width 57 height 18
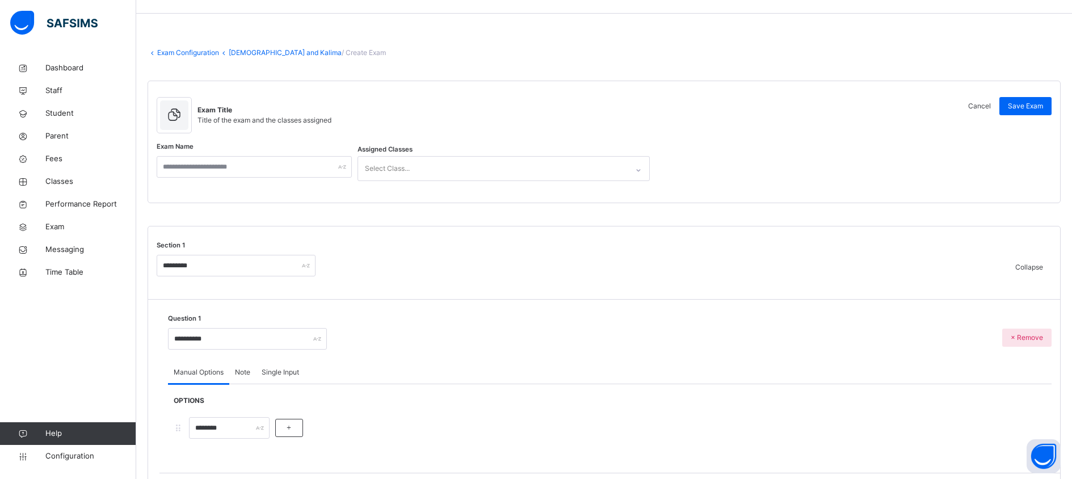
scroll to position [106, 0]
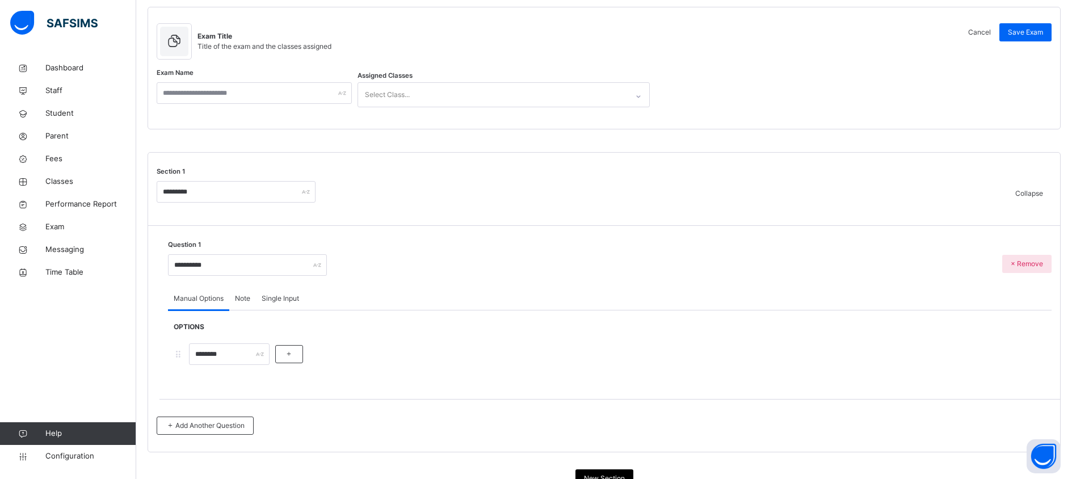
click at [253, 300] on div "Note" at bounding box center [242, 298] width 27 height 23
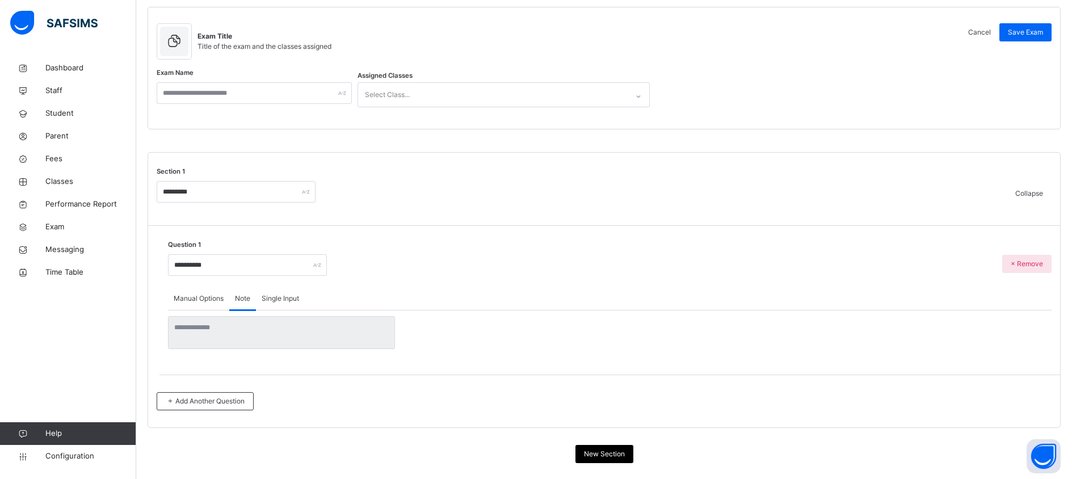
click at [216, 300] on span "Manual Options" at bounding box center [199, 298] width 50 height 10
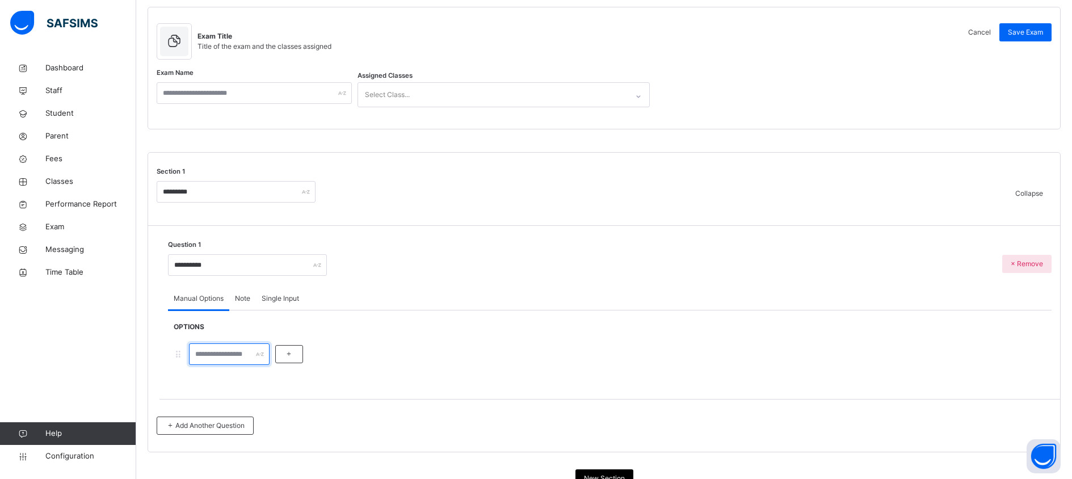
click at [233, 347] on input "text" at bounding box center [229, 354] width 81 height 22
click at [283, 299] on span "Single Input" at bounding box center [280, 298] width 37 height 10
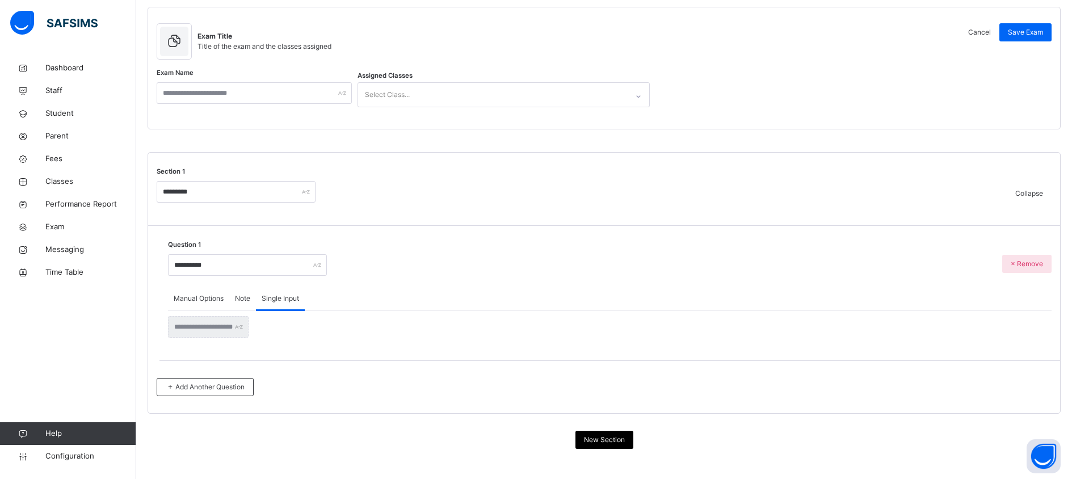
click at [208, 300] on span "Manual Options" at bounding box center [199, 298] width 50 height 10
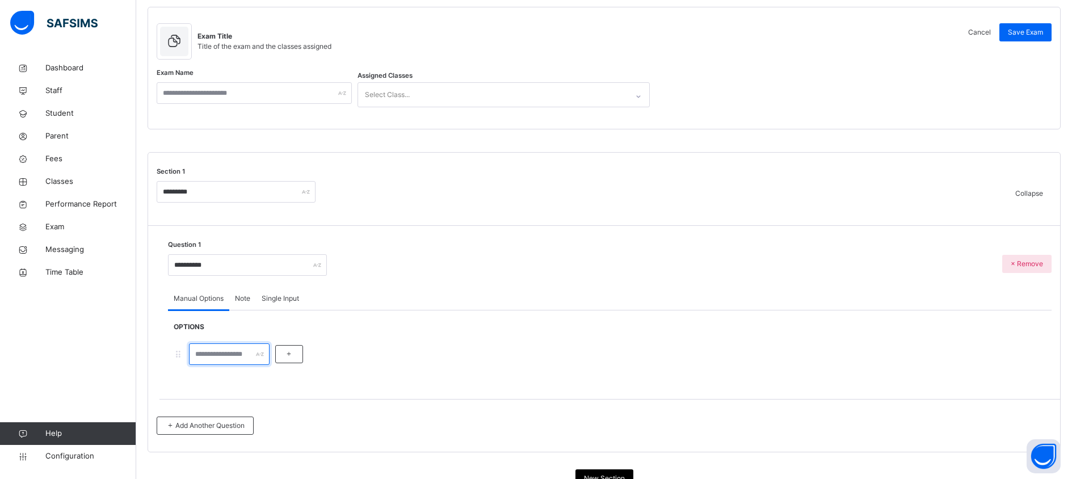
click at [227, 343] on input "text" at bounding box center [229, 354] width 81 height 22
click at [288, 350] on div at bounding box center [289, 354] width 28 height 18
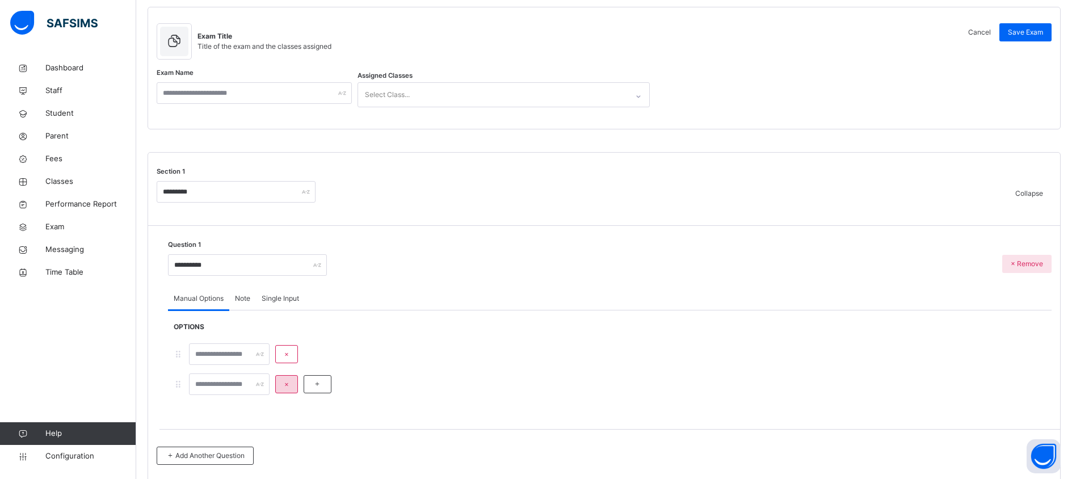
click at [289, 385] on span "×" at bounding box center [286, 384] width 5 height 10
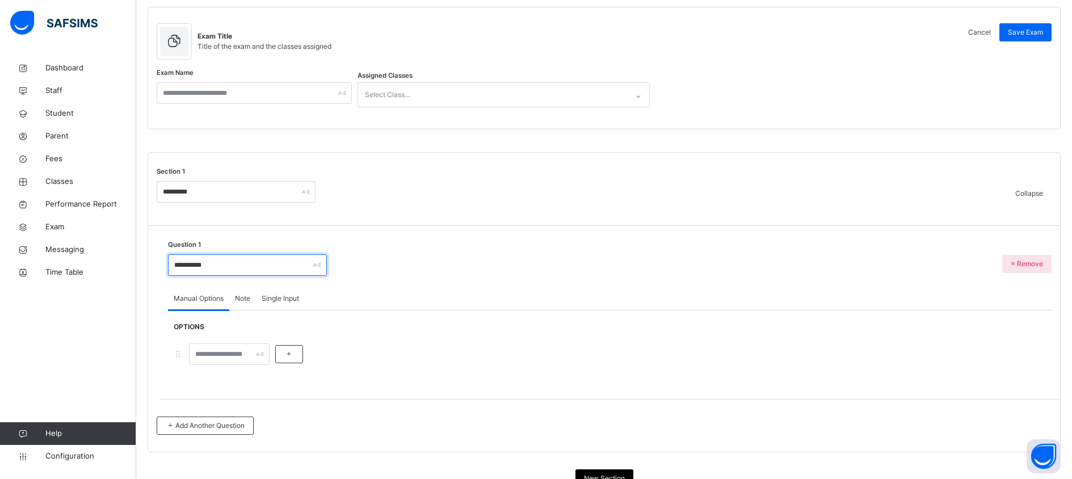
click at [243, 268] on input "**********" at bounding box center [247, 265] width 159 height 22
click at [248, 301] on span "Note" at bounding box center [242, 298] width 15 height 10
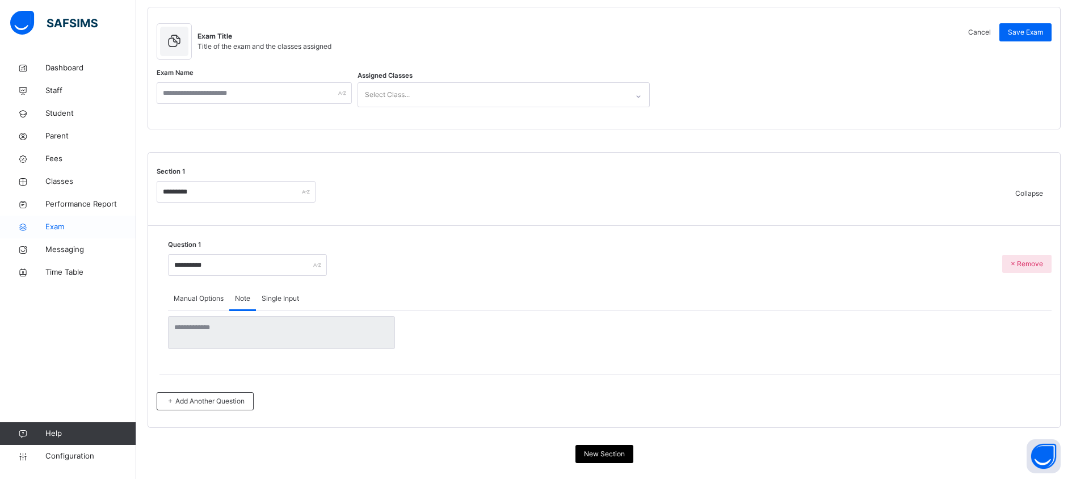
click at [79, 223] on span "Exam" at bounding box center [90, 226] width 91 height 11
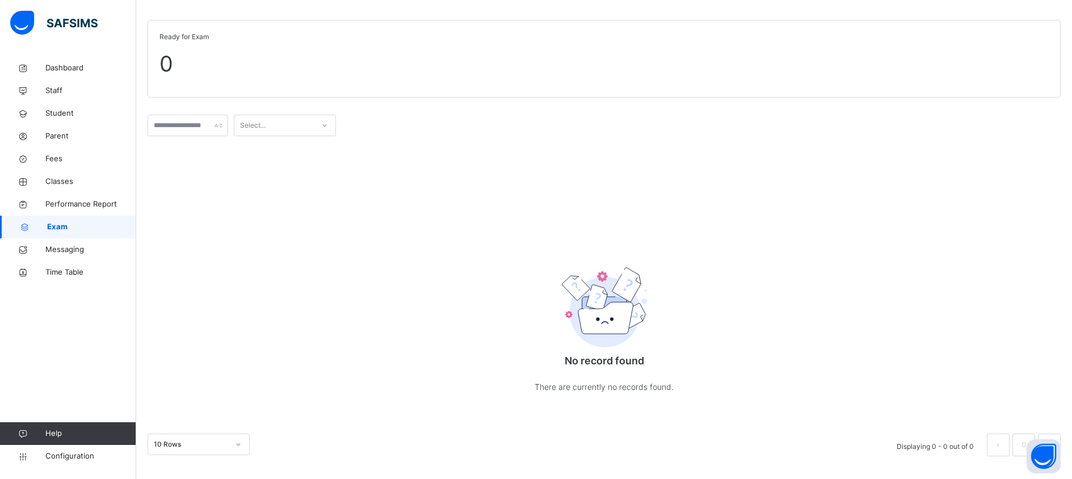
scroll to position [61, 0]
click at [106, 453] on span "Configuration" at bounding box center [90, 456] width 90 height 11
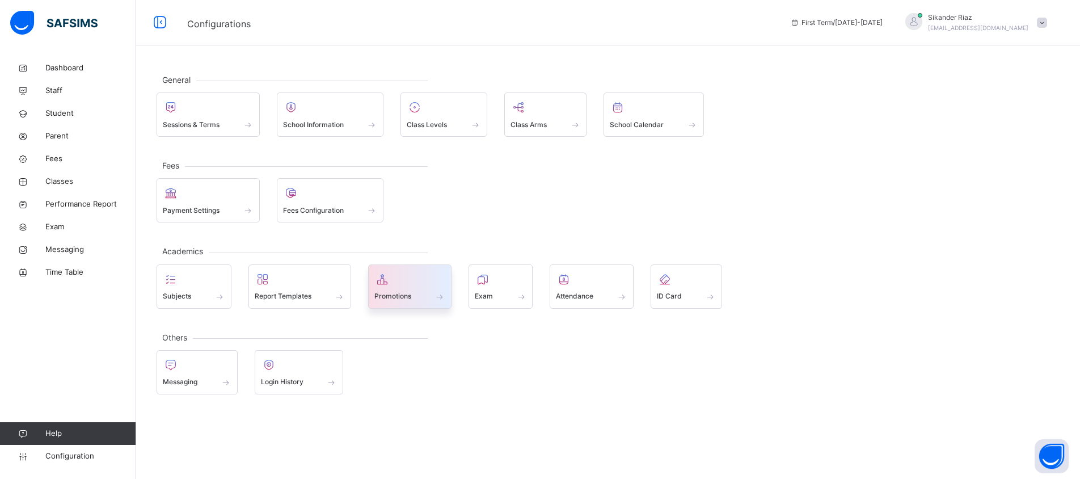
click at [386, 284] on icon at bounding box center [383, 279] width 16 height 14
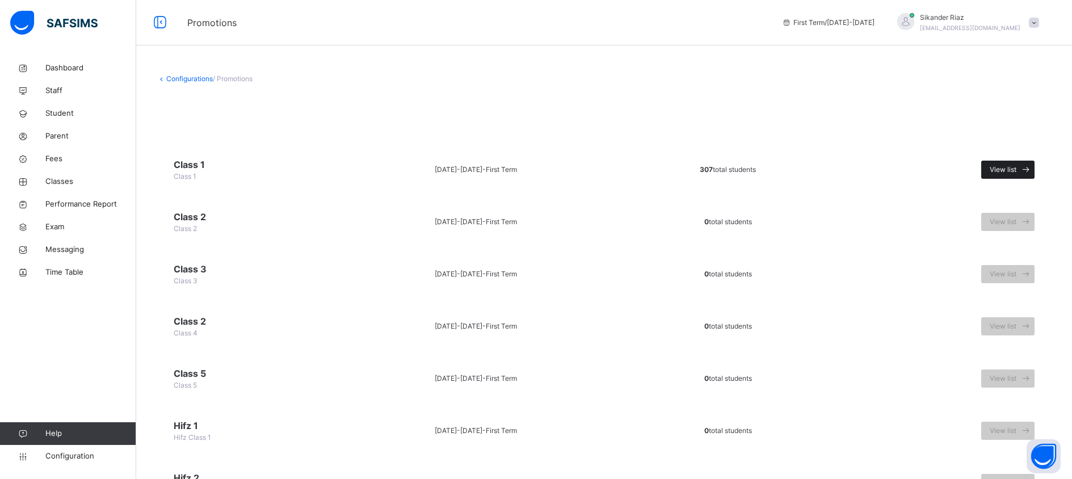
click at [1016, 167] on span "View list" at bounding box center [1003, 170] width 27 height 10
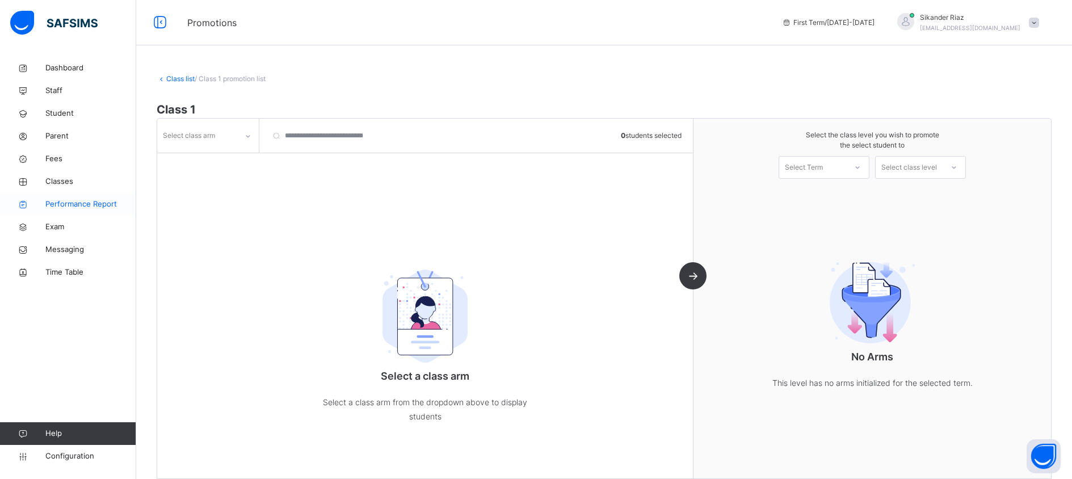
click at [78, 208] on span "Performance Report" at bounding box center [90, 204] width 91 height 11
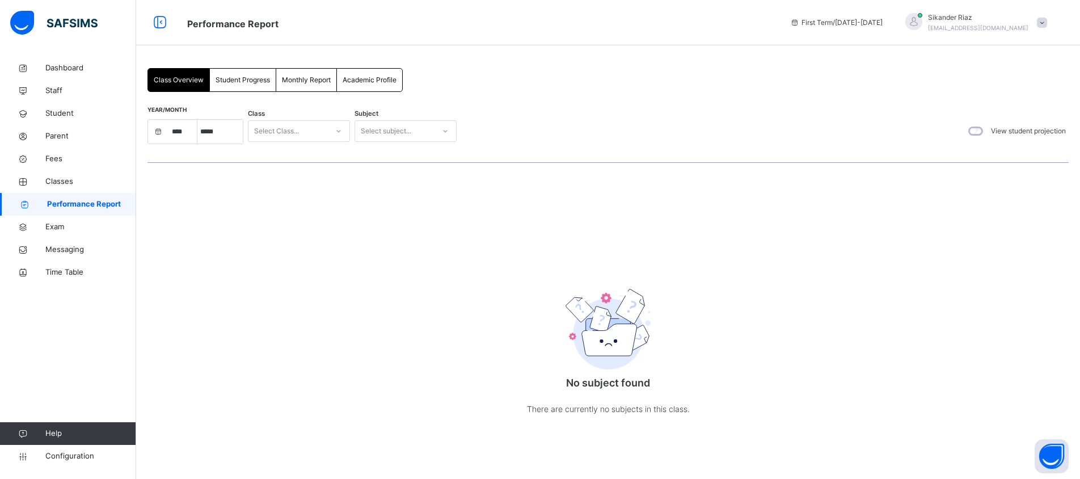
select select "****"
select select "*"
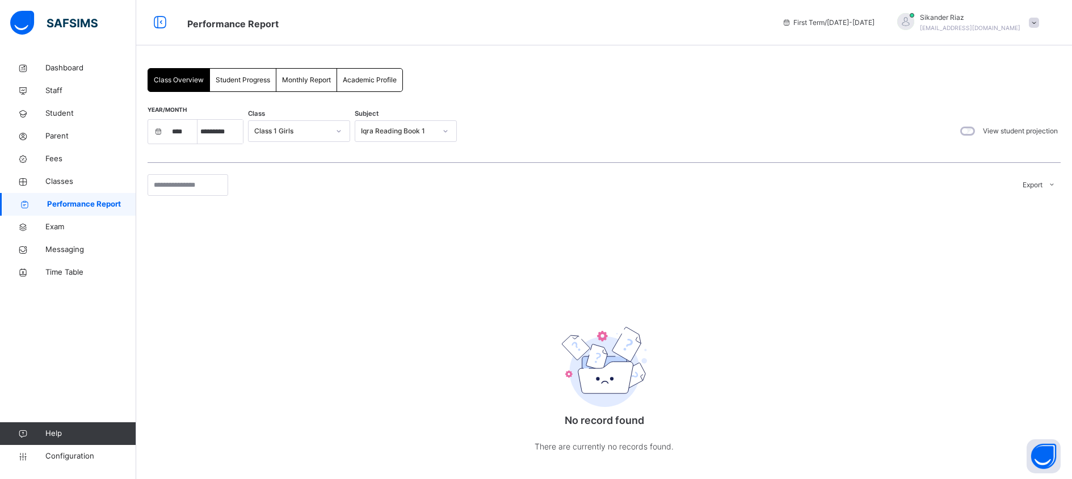
click at [380, 75] on span "Academic Profile" at bounding box center [370, 80] width 54 height 10
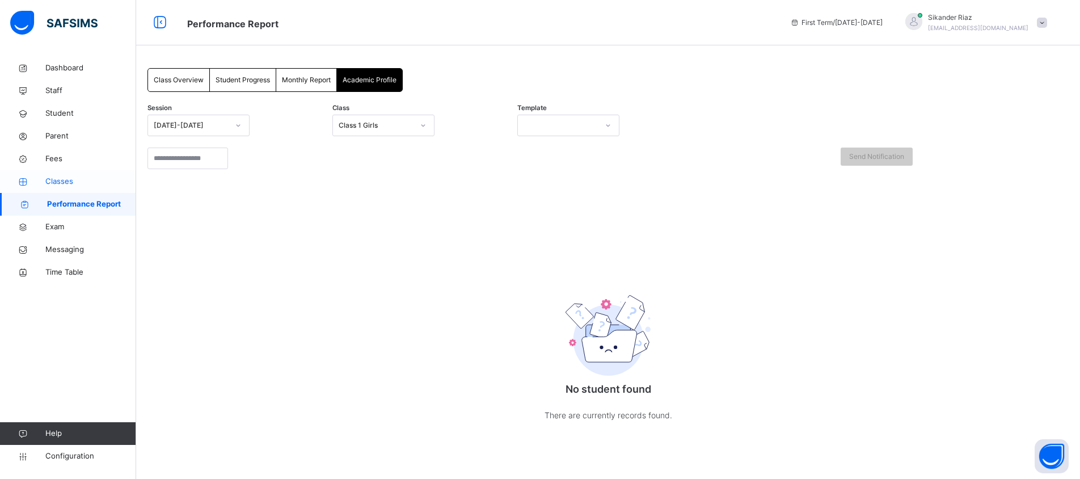
click at [86, 186] on span "Classes" at bounding box center [90, 181] width 91 height 11
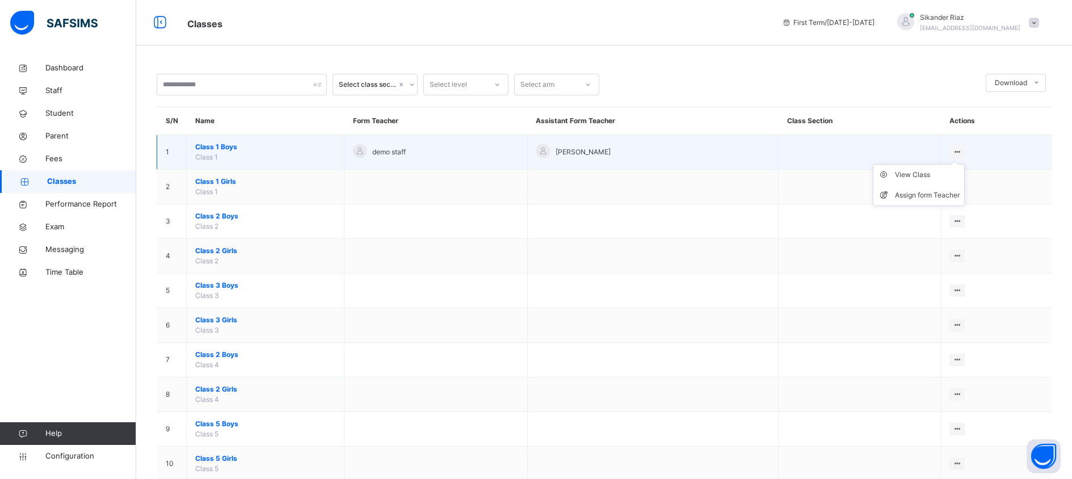
click at [965, 152] on div at bounding box center [956, 152] width 15 height 12
click at [932, 176] on div "View Class" at bounding box center [927, 174] width 65 height 11
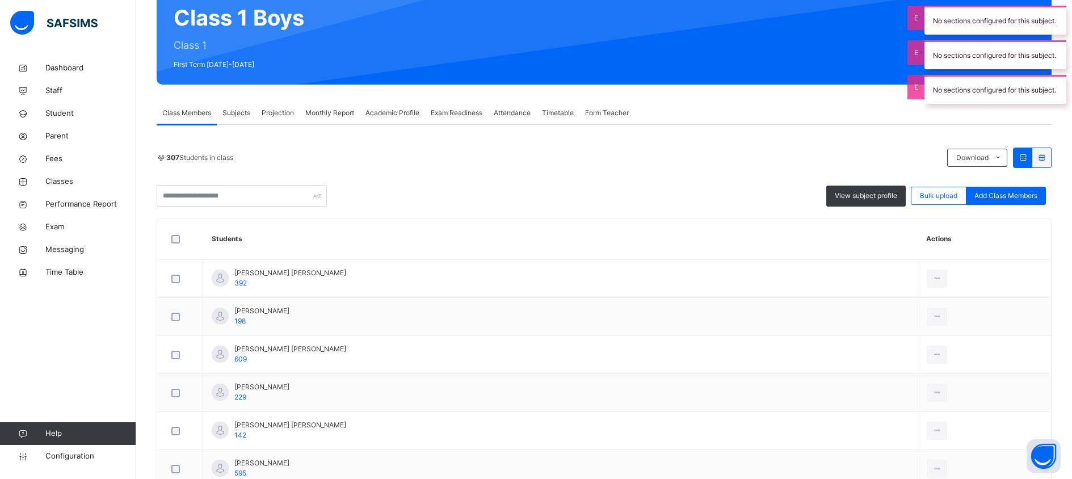
scroll to position [112, 0]
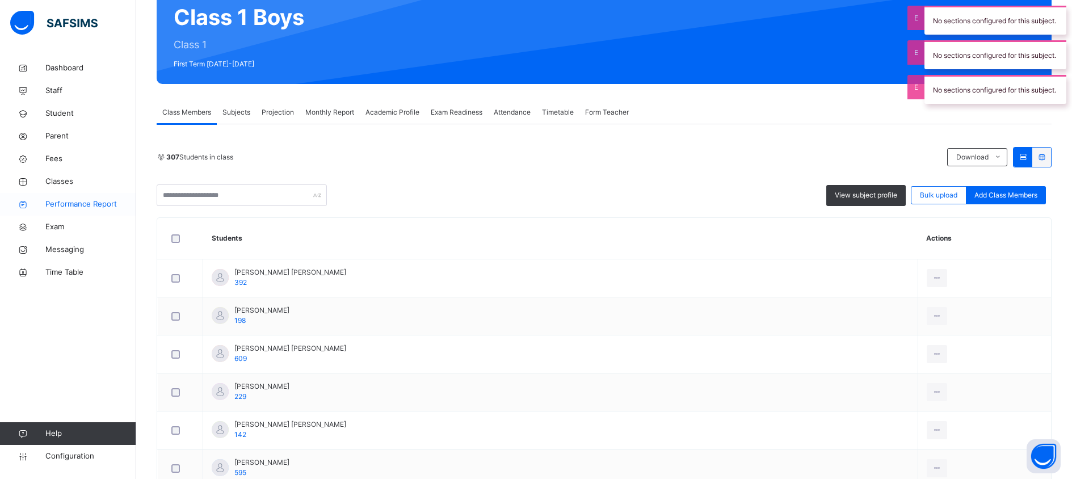
click at [79, 203] on span "Performance Report" at bounding box center [90, 204] width 91 height 11
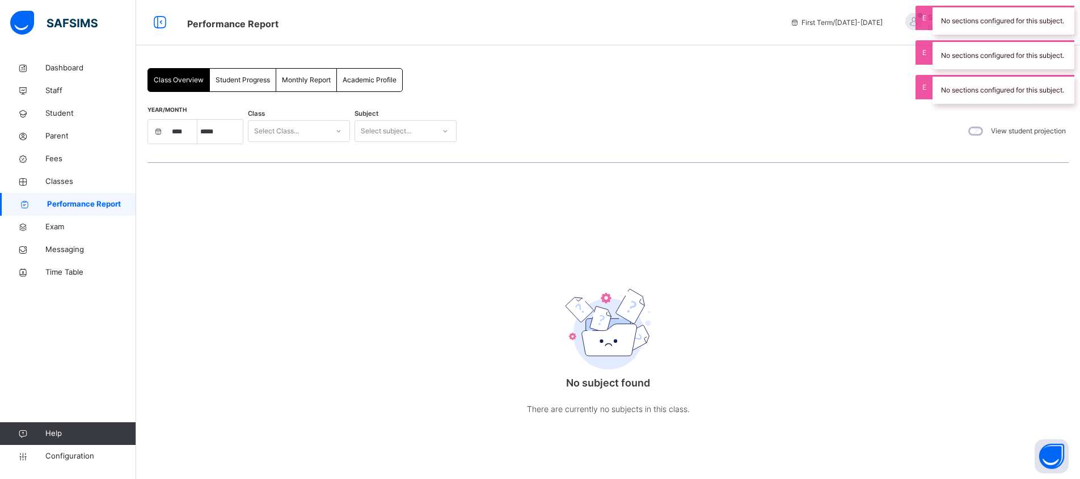
select select "****"
select select "*"
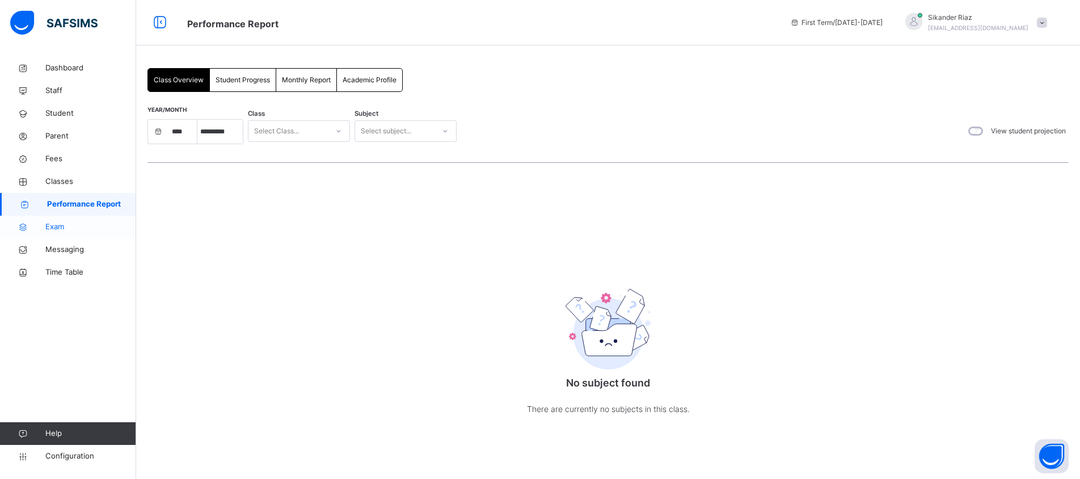
click at [74, 227] on span "Exam" at bounding box center [90, 226] width 91 height 11
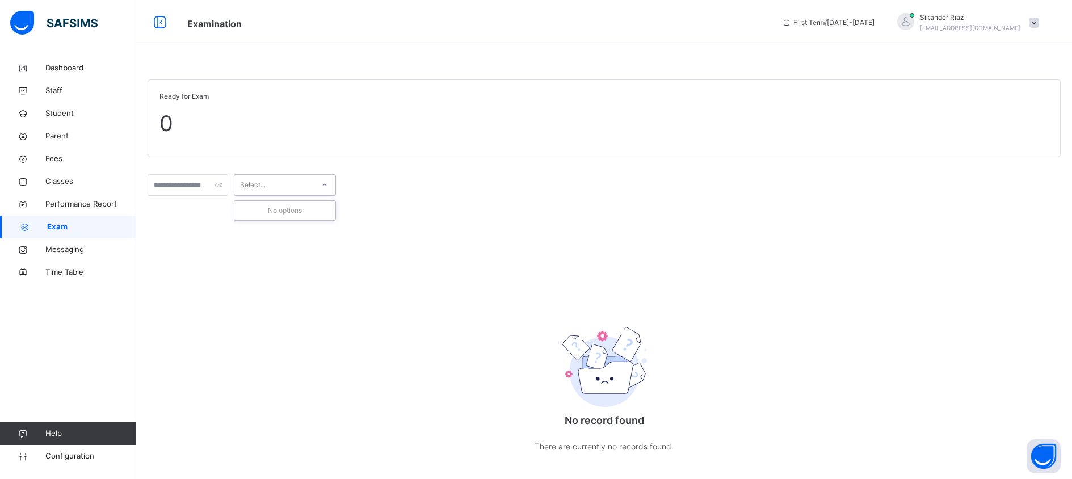
click at [262, 184] on div "Select..." at bounding box center [253, 185] width 26 height 22
click at [221, 186] on input "text" at bounding box center [188, 185] width 81 height 22
click at [60, 455] on span "Configuration" at bounding box center [90, 456] width 90 height 11
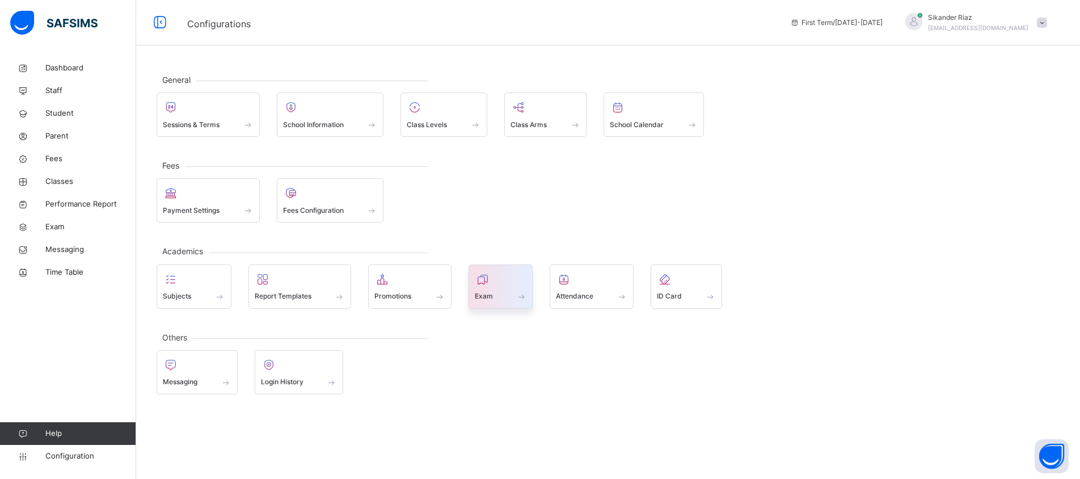
click at [524, 282] on div at bounding box center [501, 279] width 52 height 17
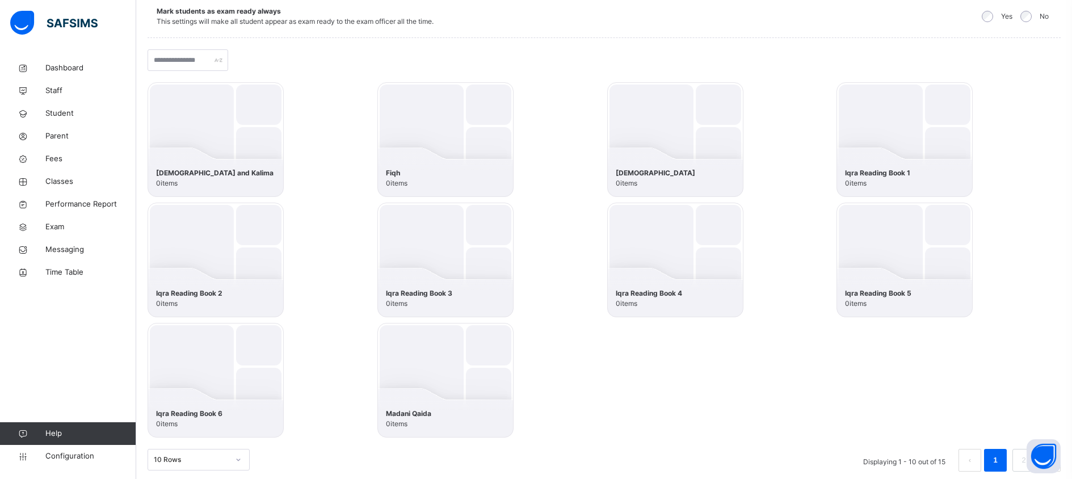
scroll to position [182, 0]
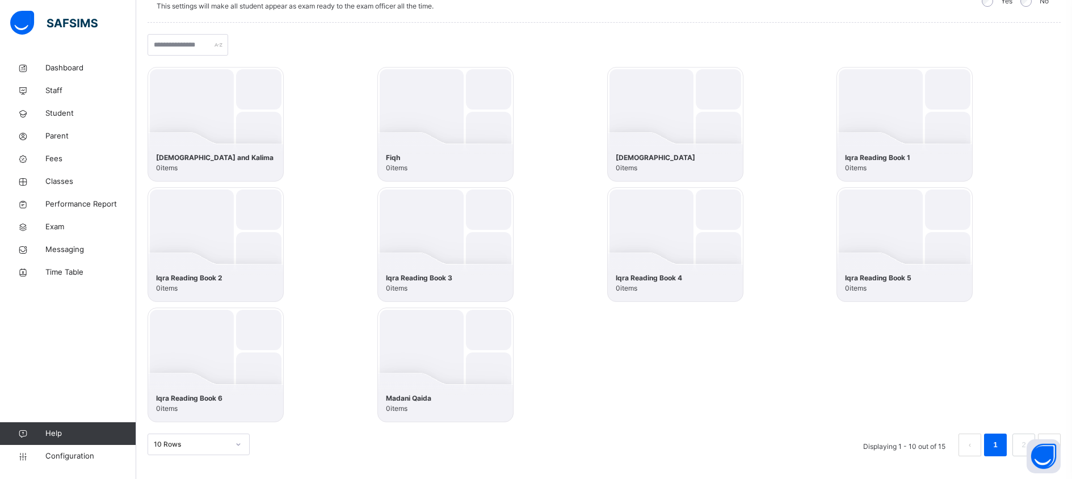
click at [445, 343] on img at bounding box center [445, 365] width 136 height 115
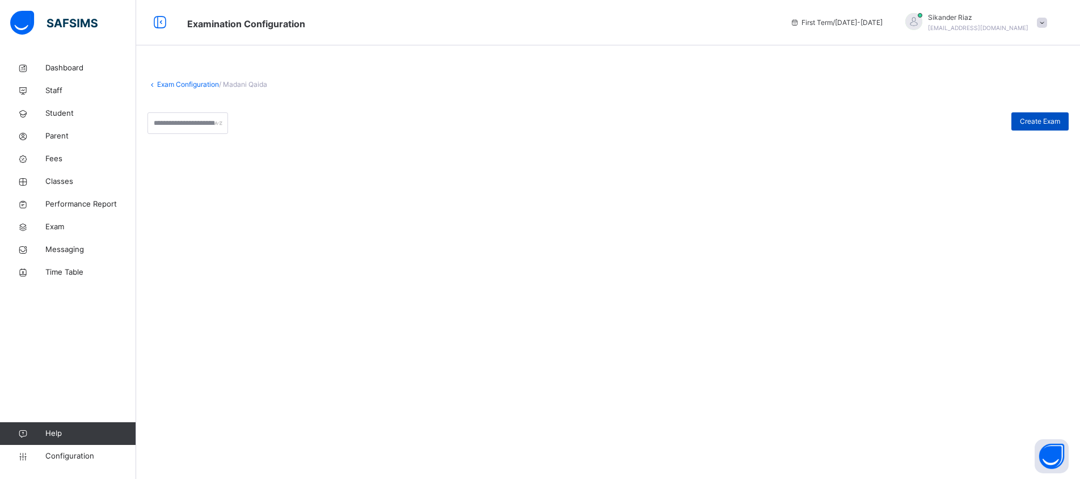
click at [1015, 120] on div "Create Exam" at bounding box center [1040, 121] width 57 height 18
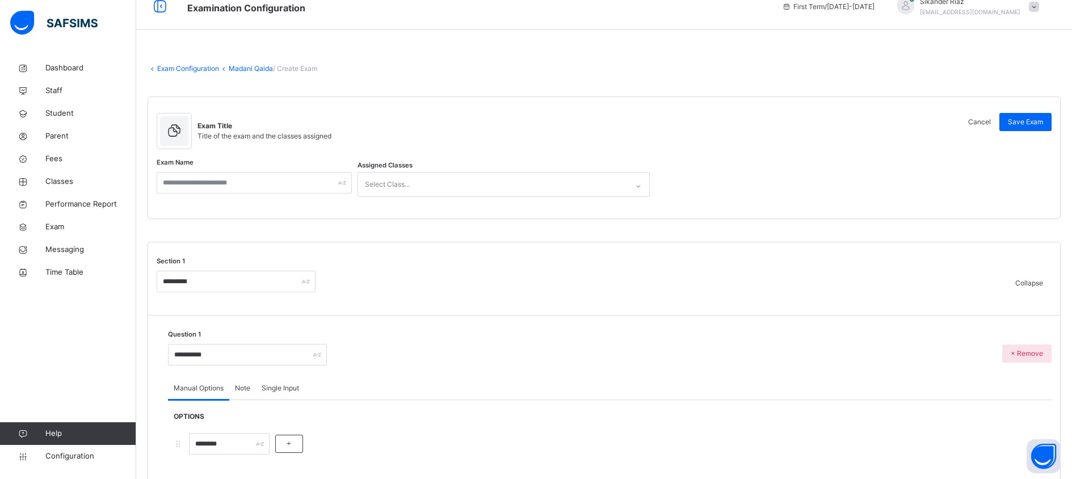
scroll to position [36, 0]
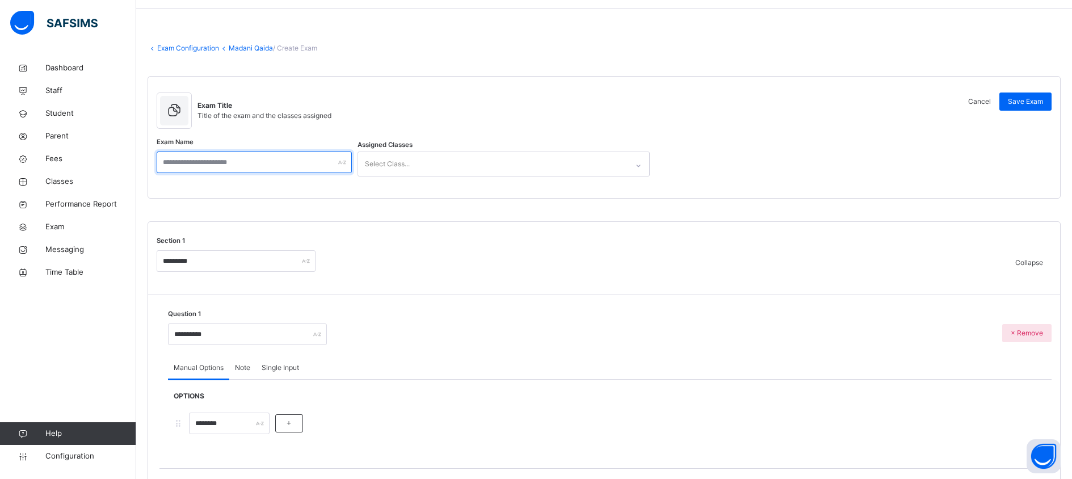
click at [327, 163] on input "text" at bounding box center [254, 163] width 195 height 22
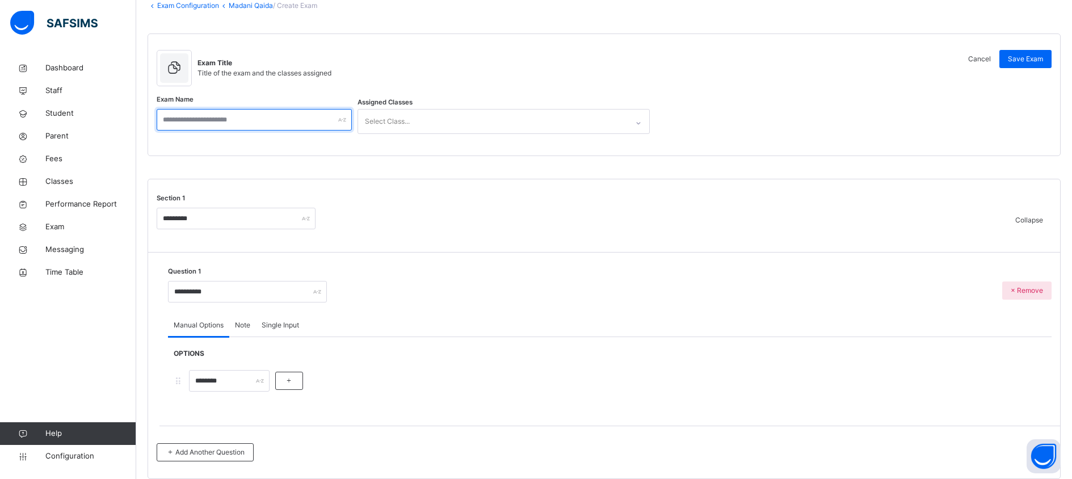
scroll to position [140, 0]
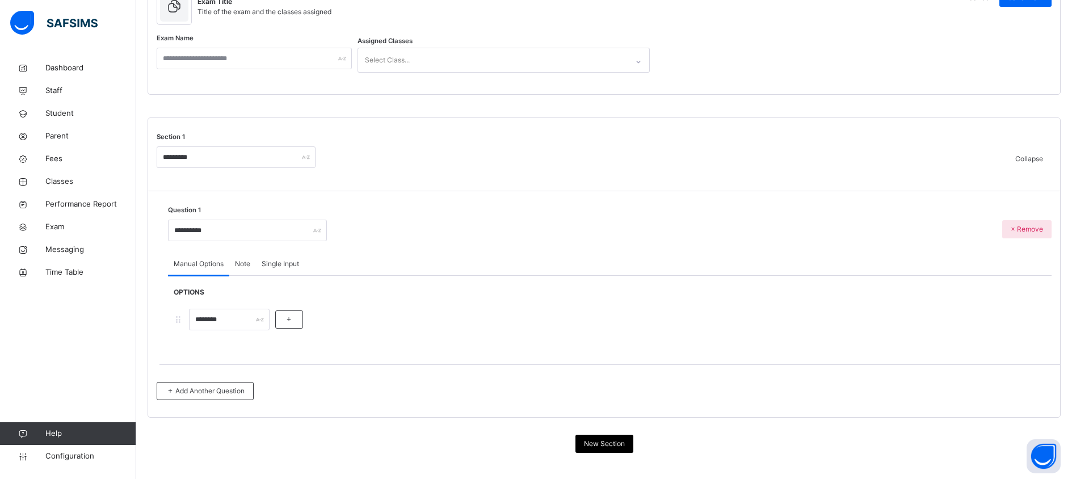
click at [246, 263] on span "Note" at bounding box center [242, 264] width 15 height 10
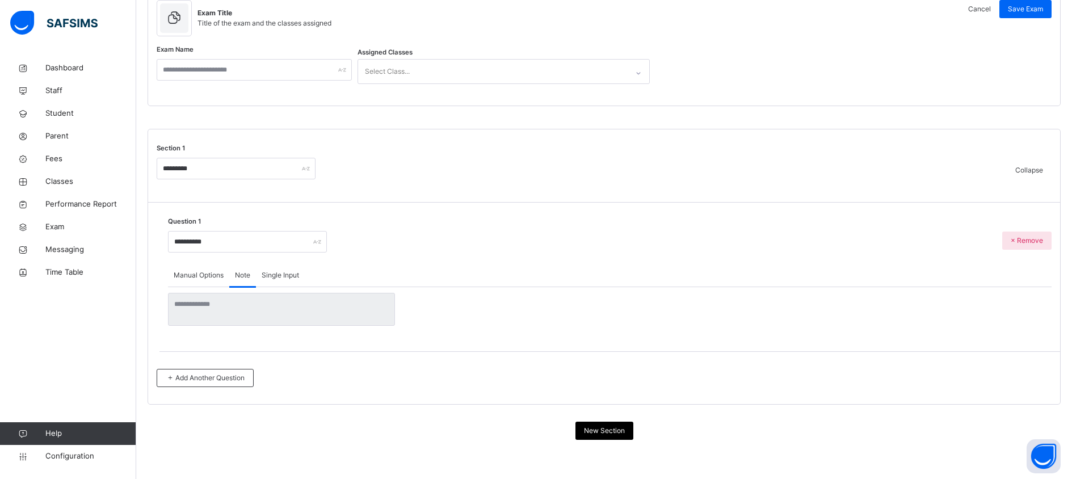
click at [277, 276] on span "Single Input" at bounding box center [280, 275] width 37 height 10
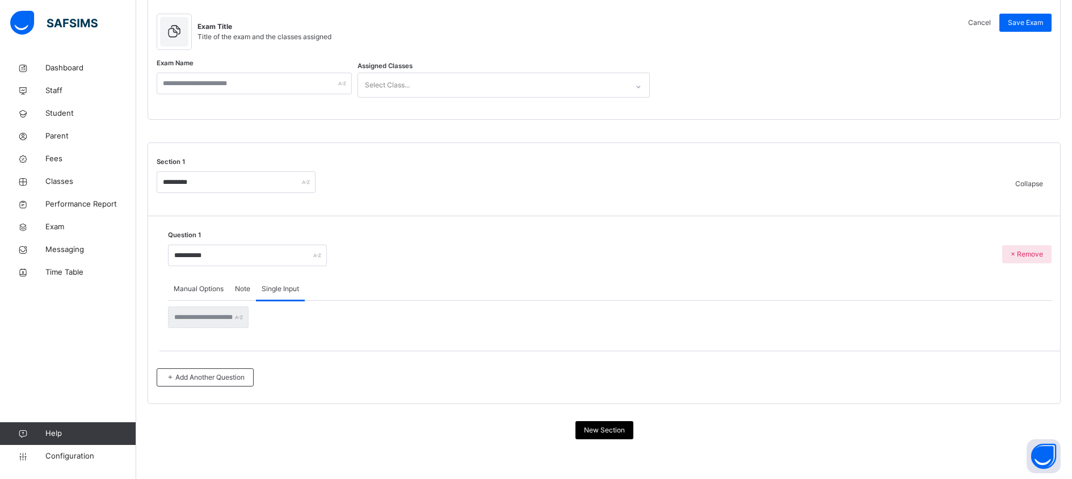
scroll to position [115, 0]
click at [625, 430] on span "New Section" at bounding box center [604, 431] width 41 height 10
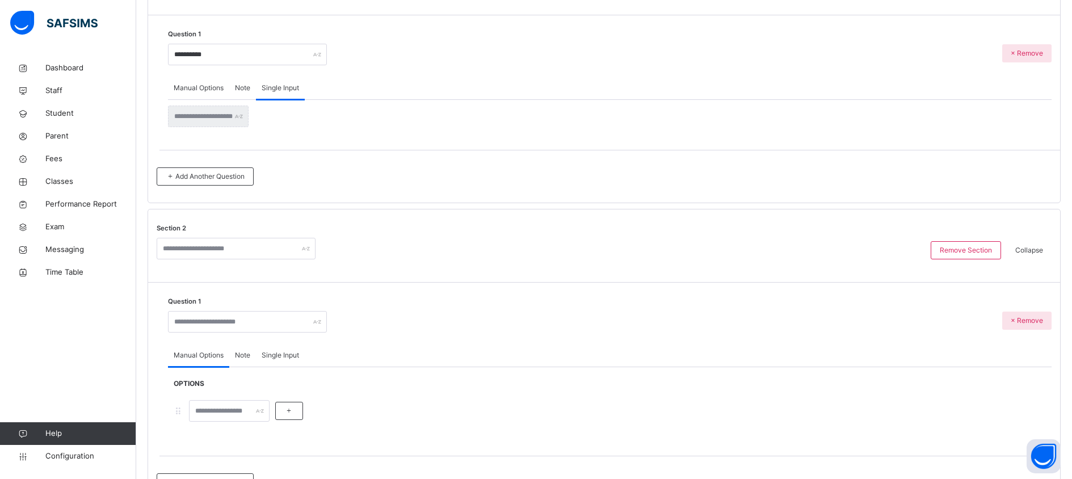
scroll to position [396, 0]
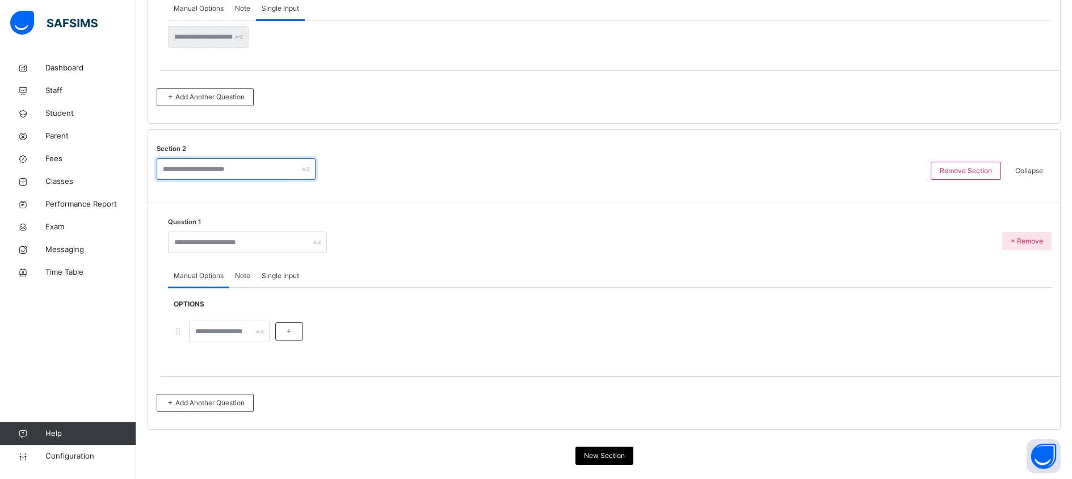
click at [243, 173] on input "text" at bounding box center [236, 169] width 159 height 22
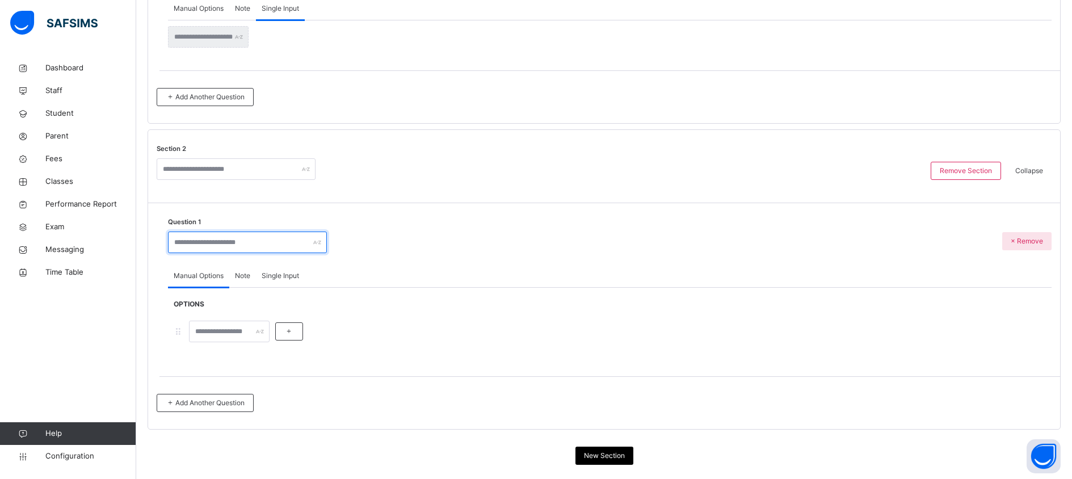
click at [276, 234] on input "text" at bounding box center [247, 243] width 159 height 22
click at [252, 275] on div "Note" at bounding box center [242, 275] width 27 height 23
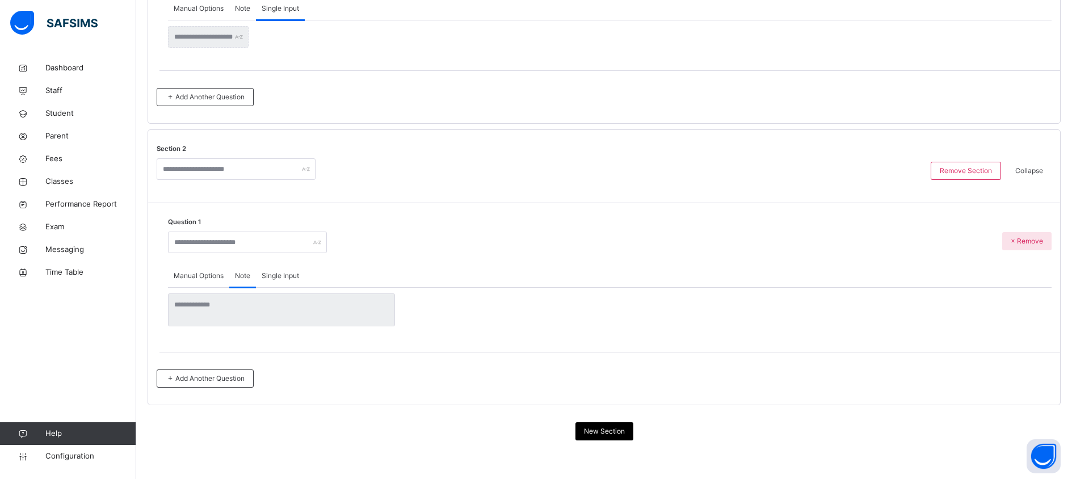
click at [275, 272] on span "Single Input" at bounding box center [280, 276] width 37 height 10
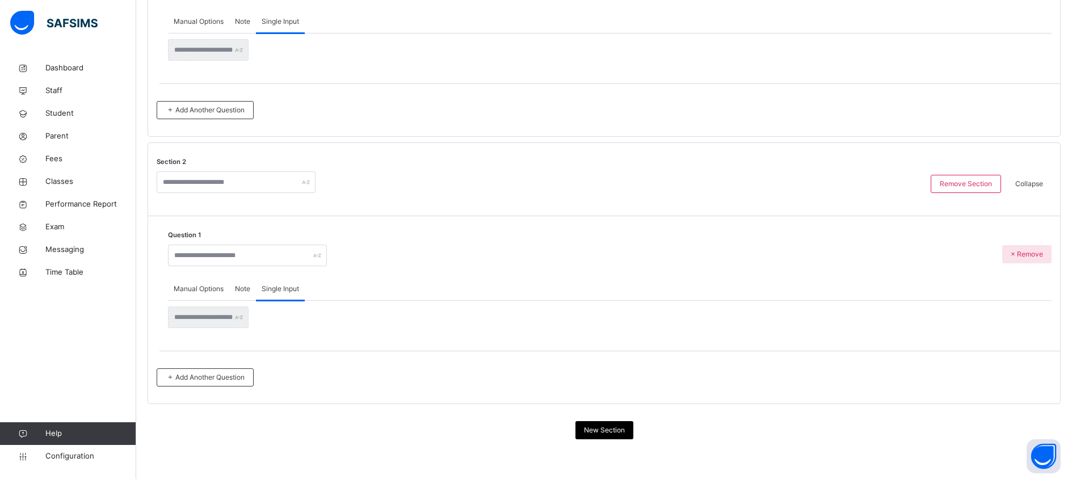
scroll to position [382, 0]
click at [1041, 251] on span "× Remove" at bounding box center [1027, 255] width 32 height 10
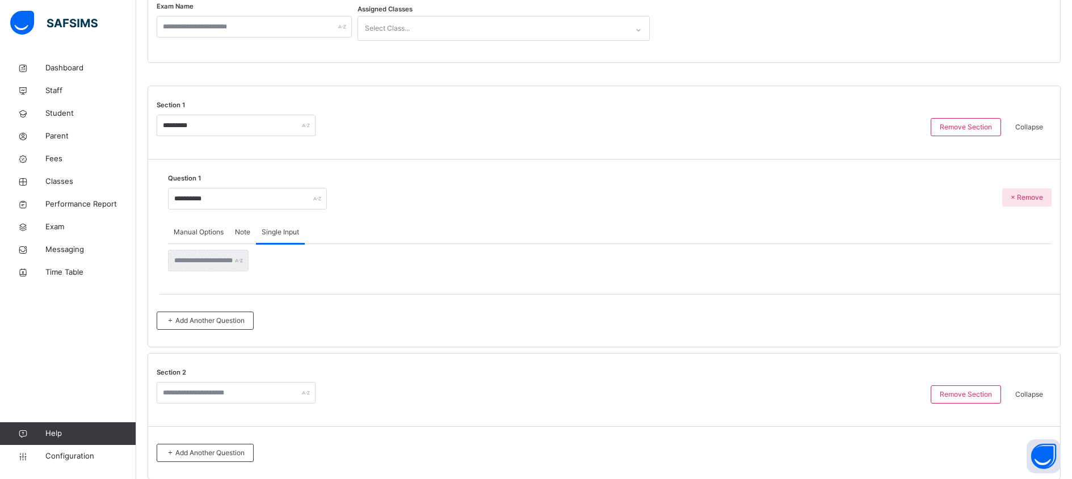
scroll to position [163, 0]
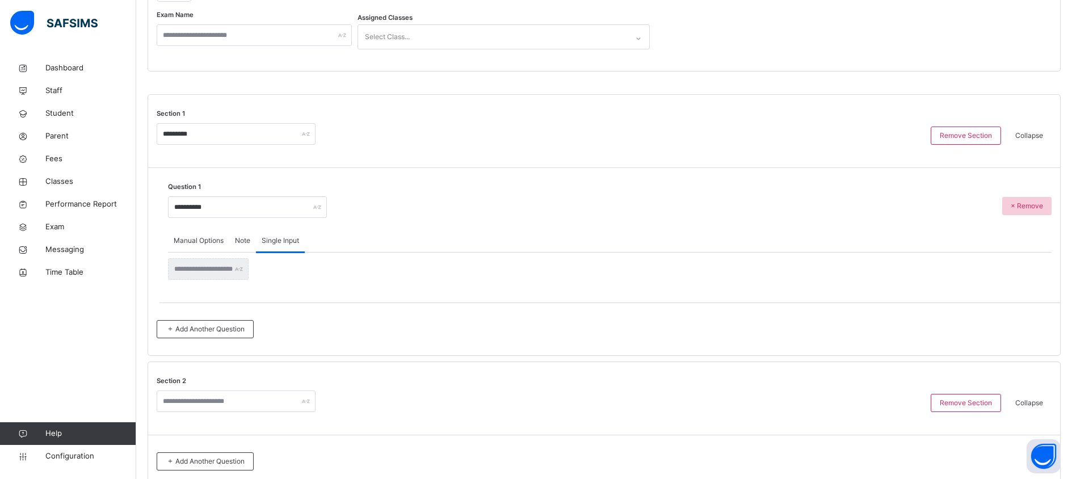
click at [1043, 209] on span "× Remove" at bounding box center [1027, 206] width 32 height 10
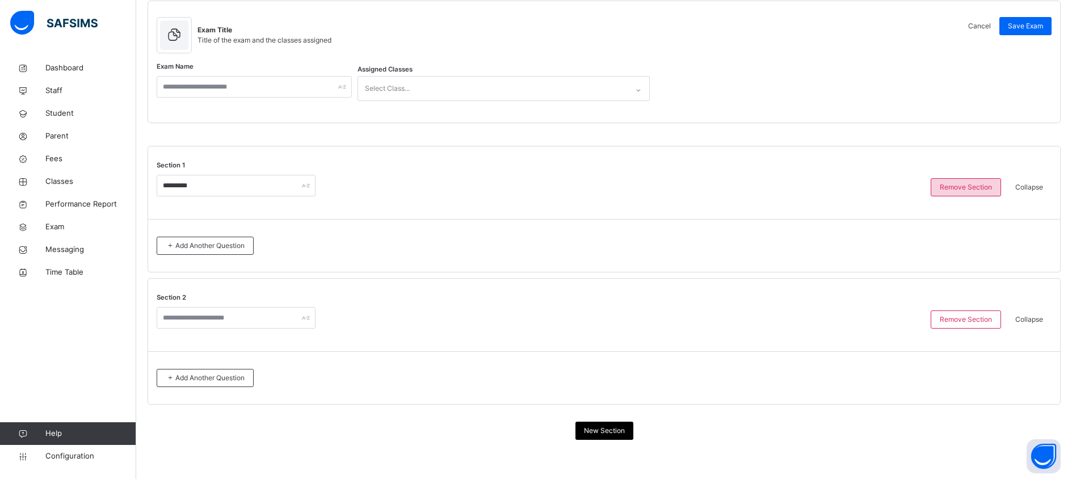
click at [970, 185] on span "Remove Section" at bounding box center [966, 187] width 52 height 10
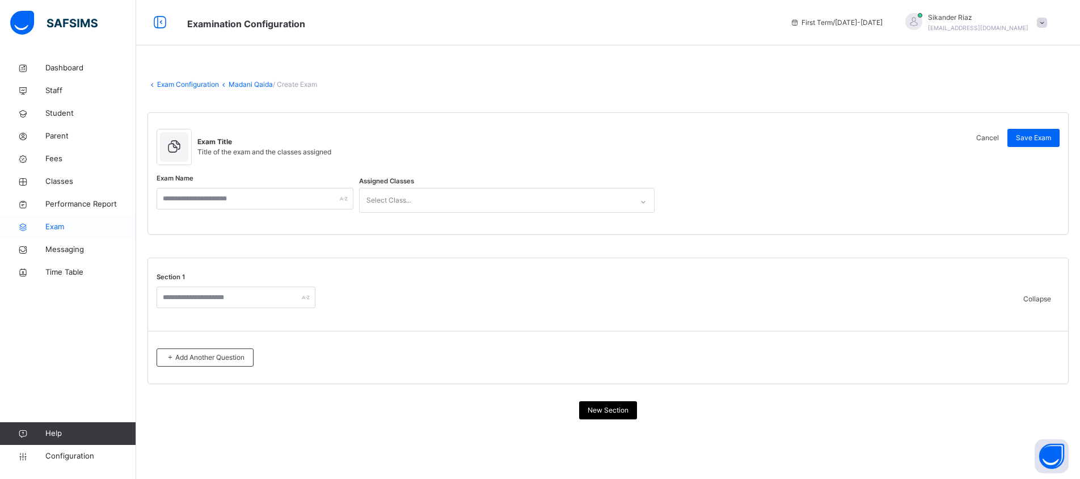
click at [70, 220] on link "Exam" at bounding box center [68, 227] width 136 height 23
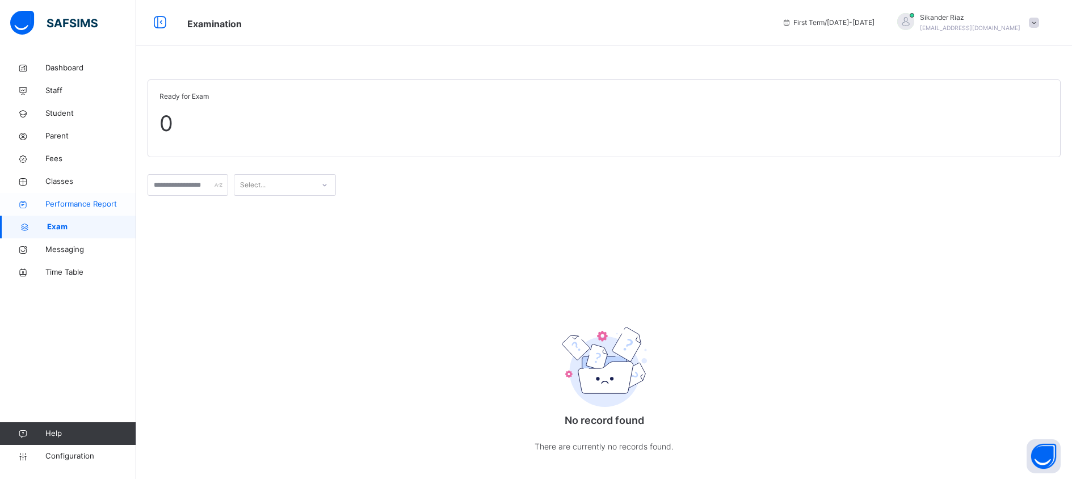
click at [89, 202] on span "Performance Report" at bounding box center [90, 204] width 91 height 11
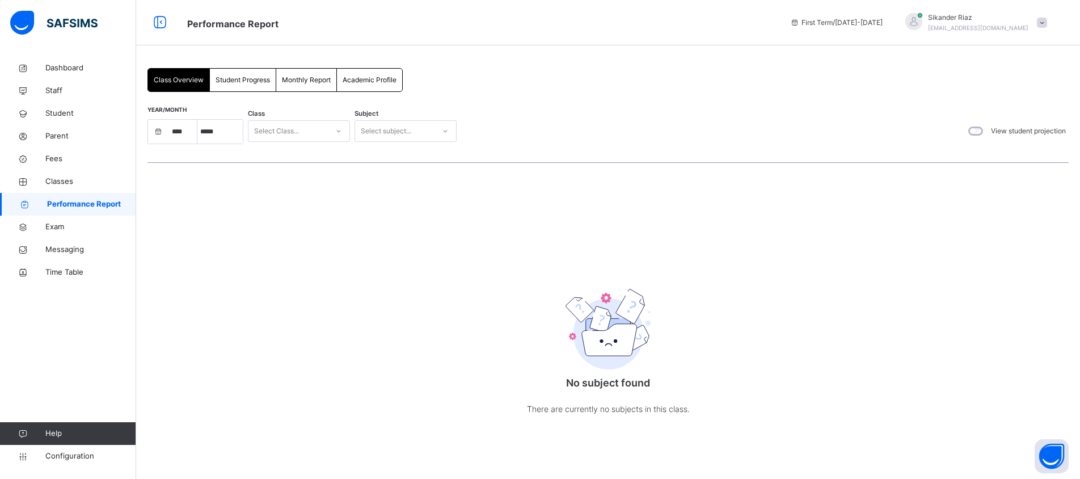
select select "****"
select select "*"
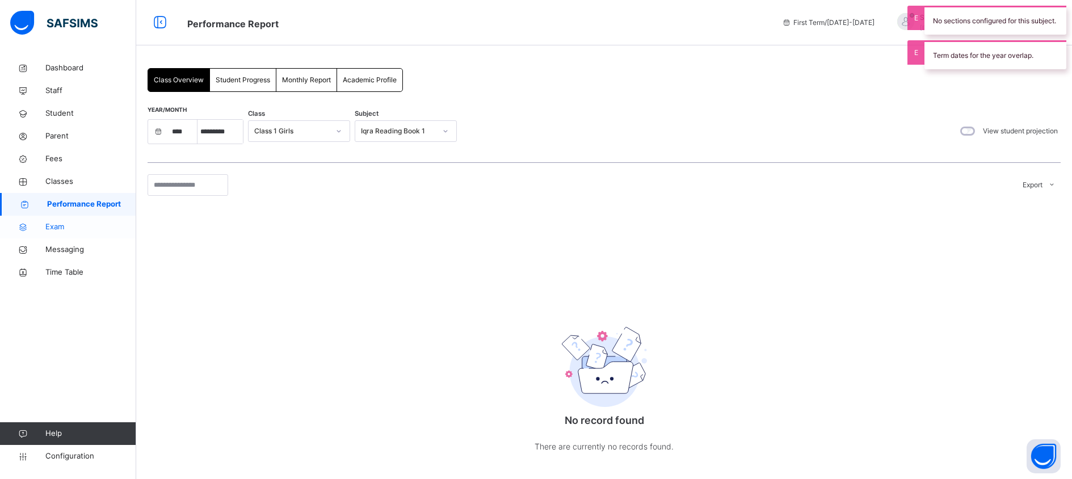
click at [70, 225] on span "Exam" at bounding box center [90, 226] width 91 height 11
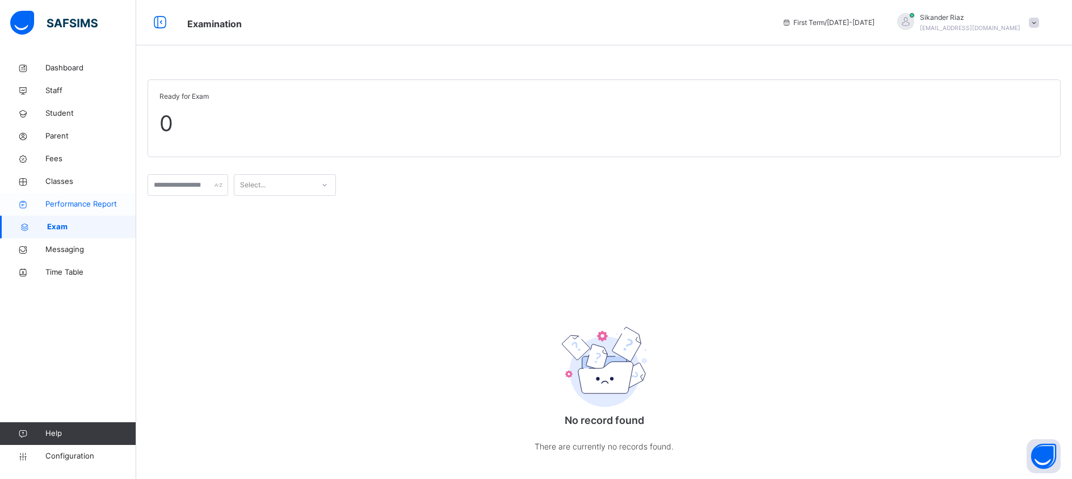
click at [86, 206] on span "Performance Report" at bounding box center [90, 204] width 91 height 11
select select "****"
select select "*"
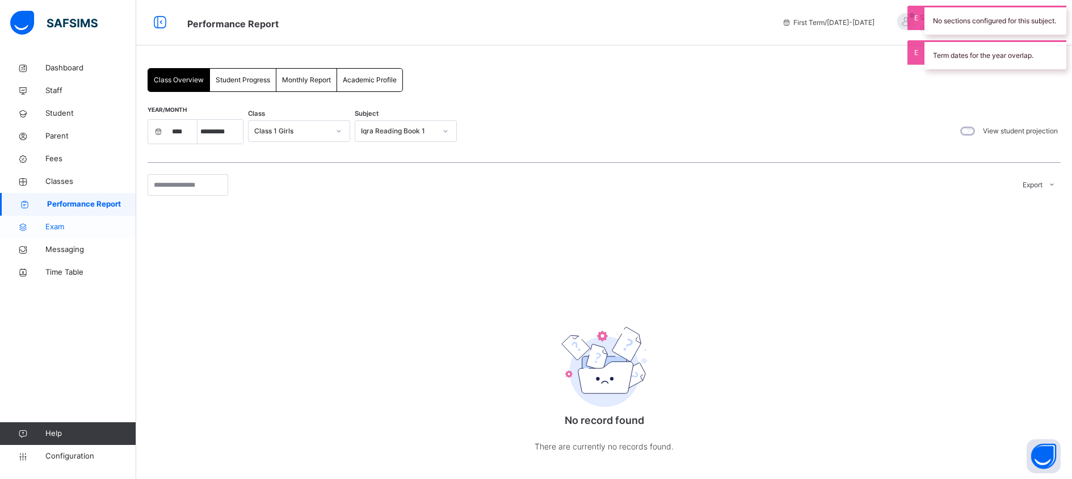
click at [90, 224] on span "Exam" at bounding box center [90, 226] width 91 height 11
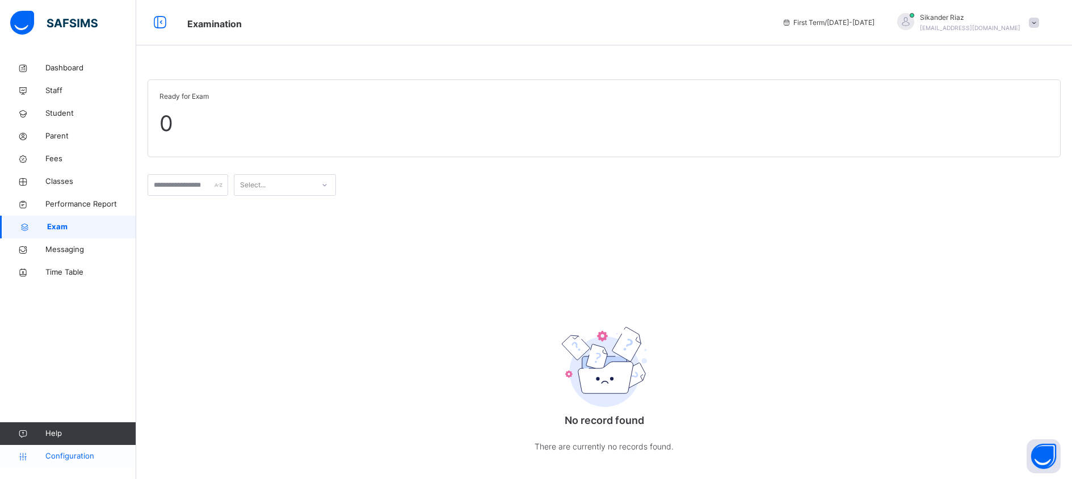
scroll to position [2, 0]
click at [94, 458] on span "Configuration" at bounding box center [90, 456] width 90 height 11
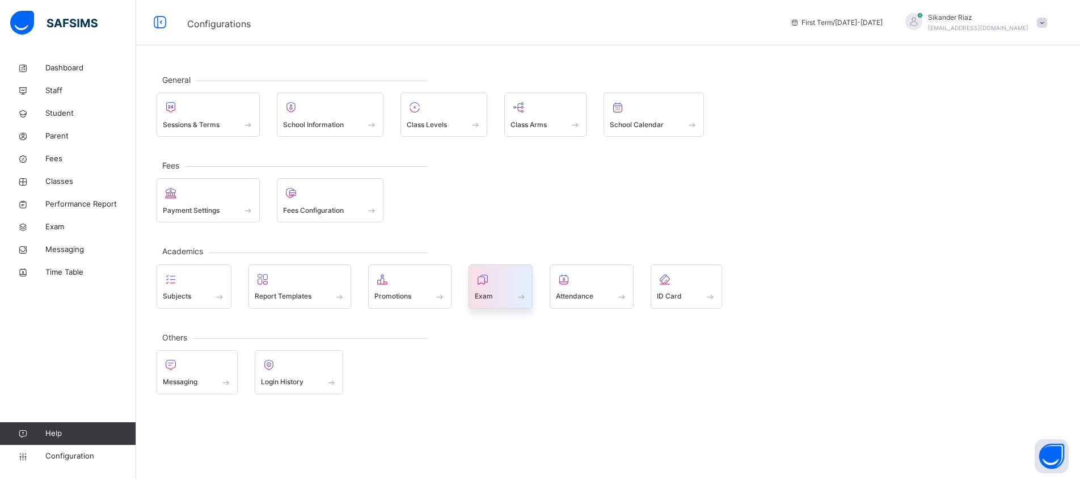
click at [497, 283] on div at bounding box center [501, 279] width 52 height 17
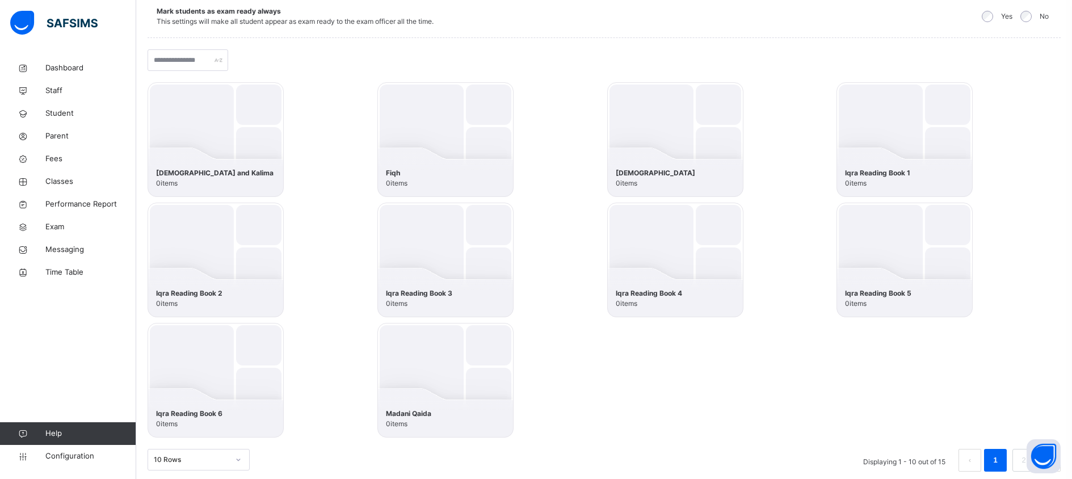
scroll to position [182, 0]
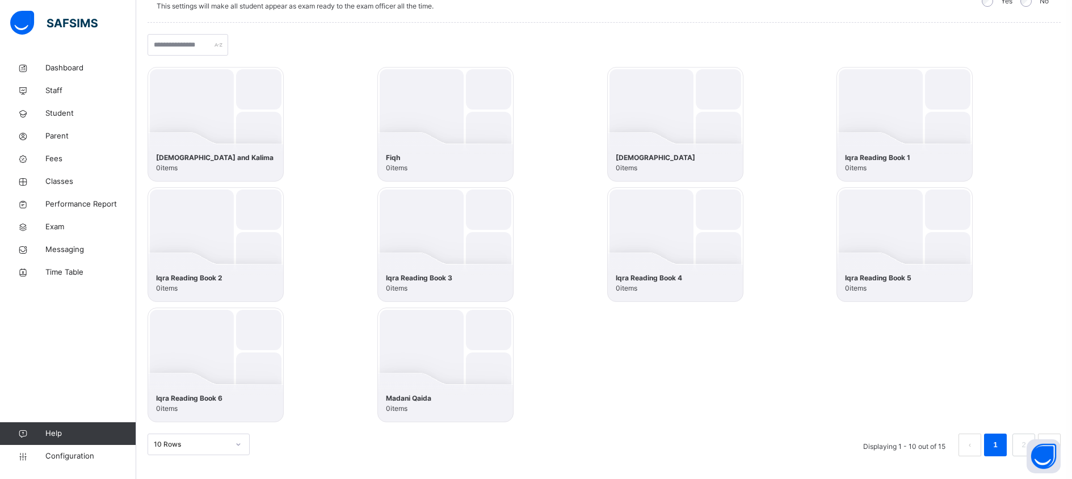
click at [230, 352] on img at bounding box center [216, 365] width 136 height 115
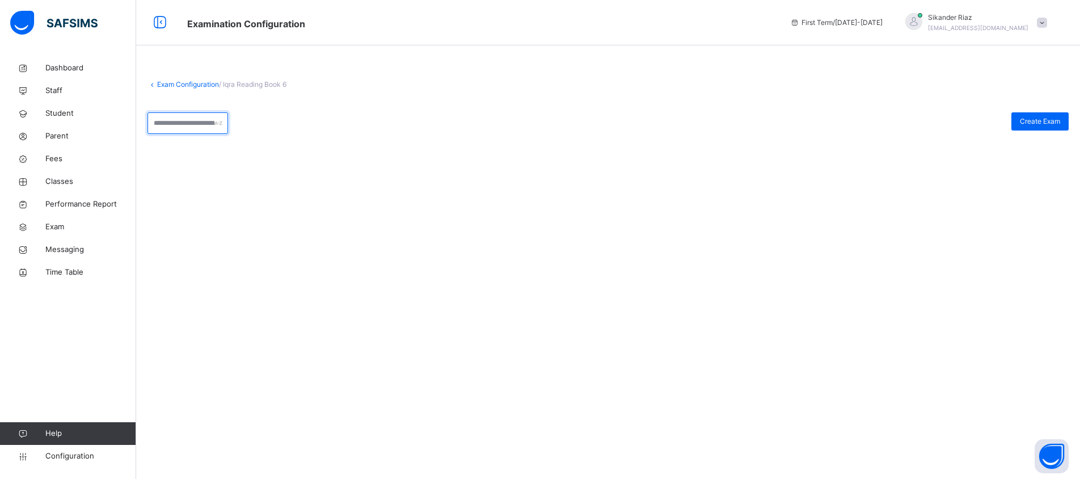
click at [187, 128] on input "text" at bounding box center [188, 123] width 81 height 22
drag, startPoint x: 306, startPoint y: 111, endPoint x: 317, endPoint y: 109, distance: 11.6
click at [313, 110] on div "Exam Configuration / Iqra Reading Book 6 Create Exam" at bounding box center [608, 112] width 944 height 111
click at [1059, 125] on span "Create Exam" at bounding box center [1040, 121] width 40 height 10
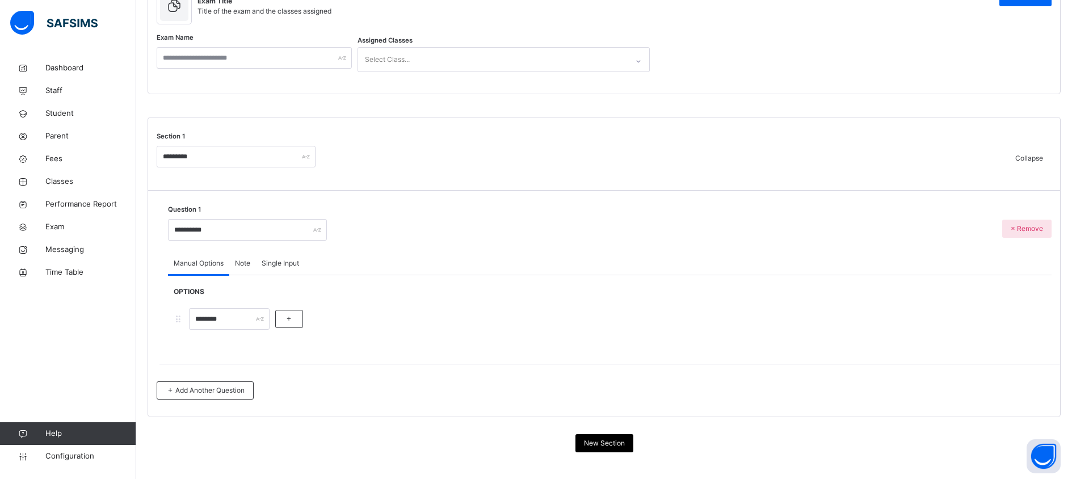
scroll to position [149, 0]
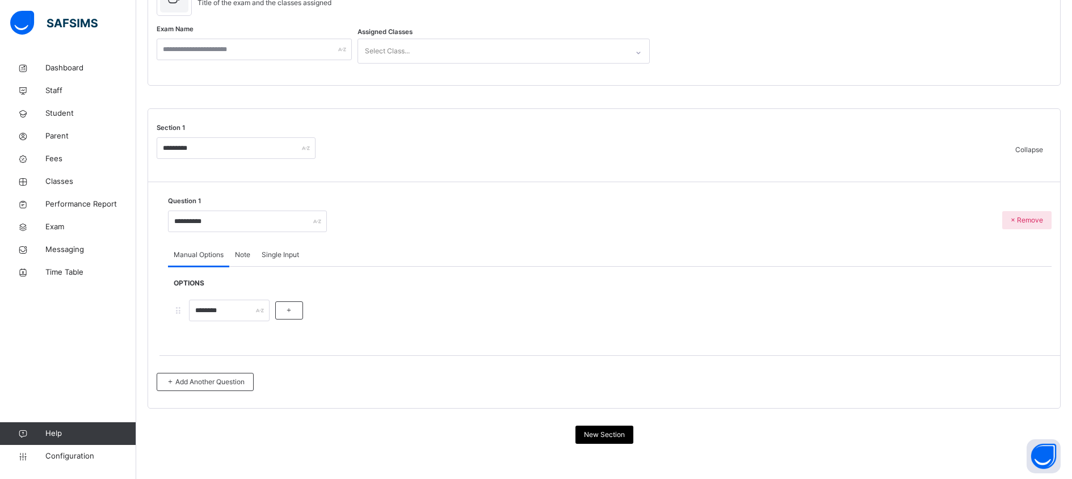
click at [276, 254] on span "Single Input" at bounding box center [280, 255] width 37 height 10
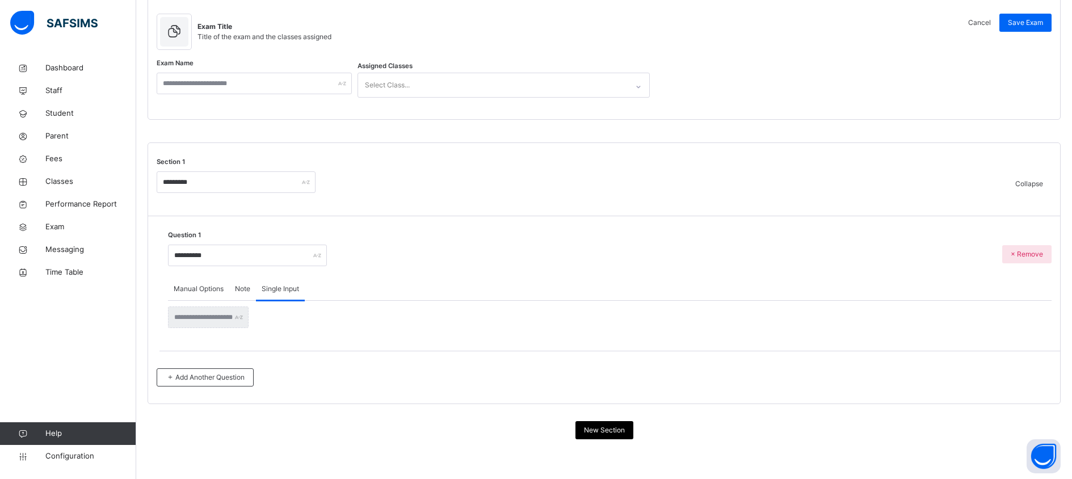
scroll to position [115, 0]
click at [245, 314] on div at bounding box center [208, 318] width 81 height 22
click at [249, 317] on div at bounding box center [208, 318] width 81 height 22
click at [245, 295] on div "Note" at bounding box center [242, 289] width 27 height 23
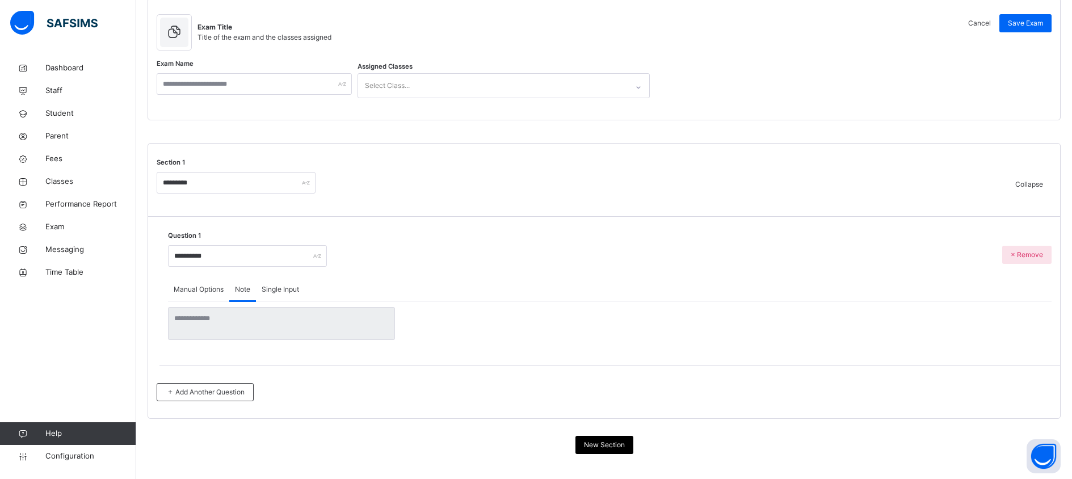
scroll to position [129, 0]
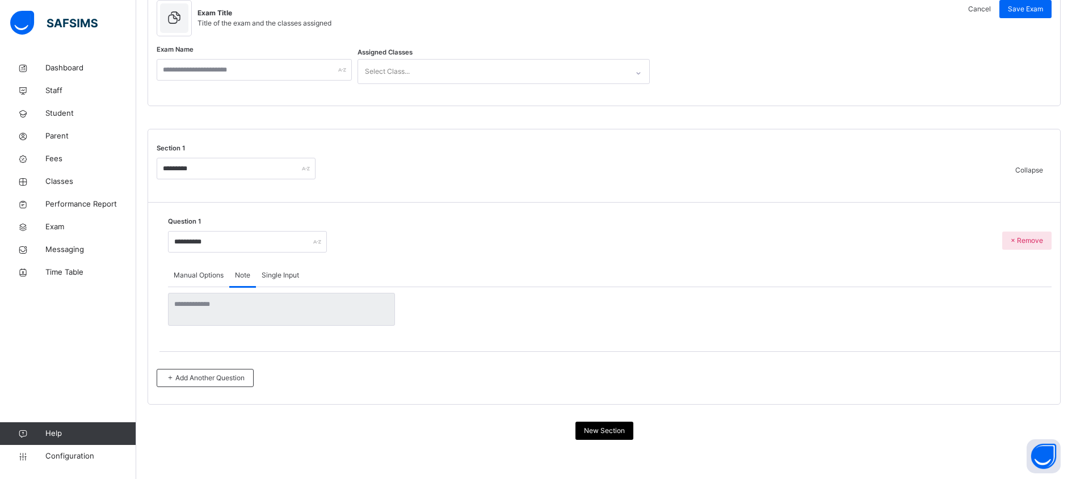
click at [271, 282] on div "Single Input" at bounding box center [280, 275] width 49 height 23
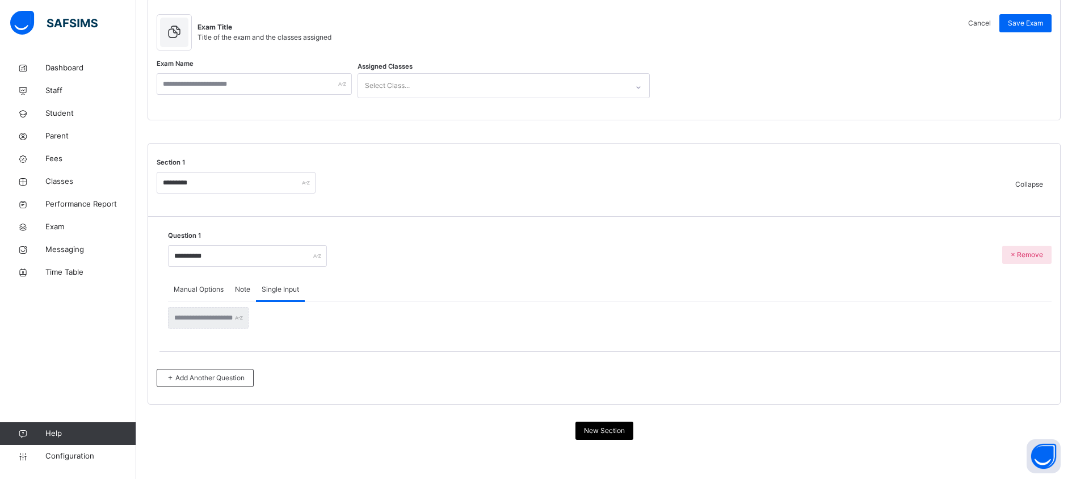
click at [199, 291] on span "Manual Options" at bounding box center [199, 289] width 50 height 10
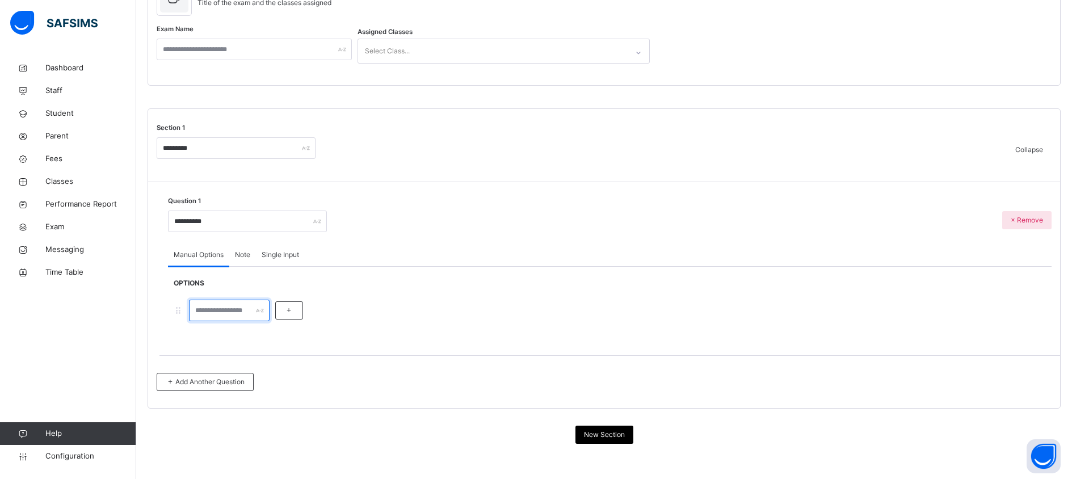
click at [216, 308] on input "text" at bounding box center [229, 311] width 81 height 22
click at [253, 253] on div "Note" at bounding box center [242, 254] width 27 height 23
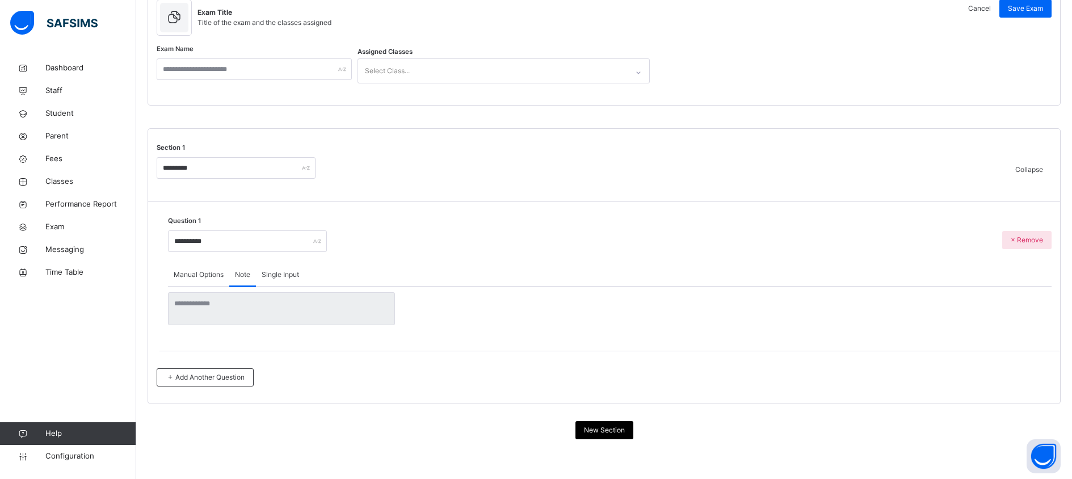
scroll to position [129, 0]
click at [274, 274] on span "Single Input" at bounding box center [280, 275] width 37 height 10
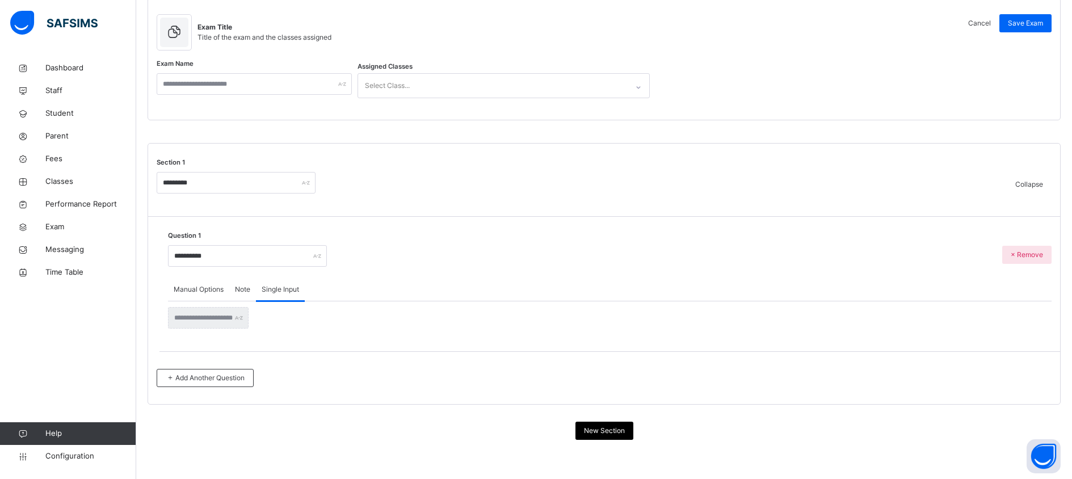
click at [248, 287] on span "Note" at bounding box center [242, 289] width 15 height 10
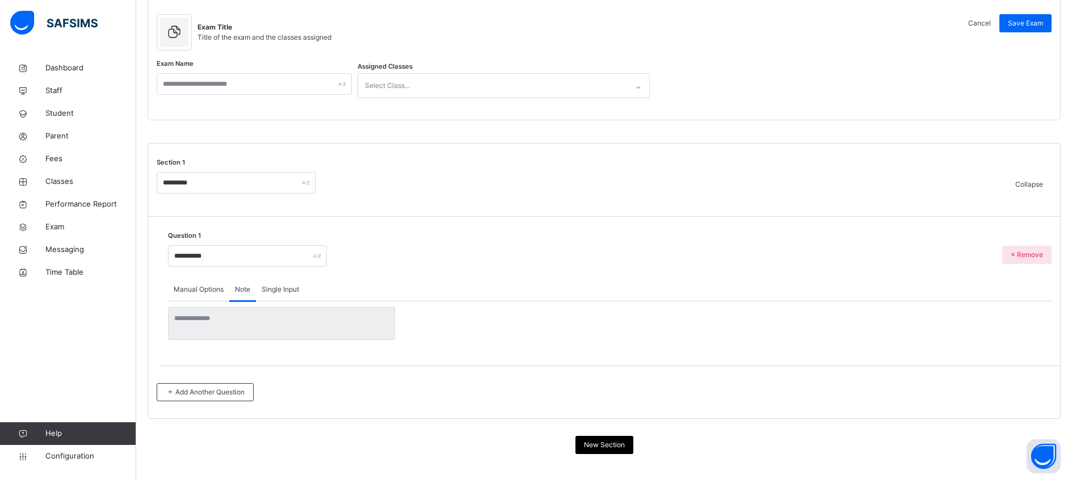
scroll to position [129, 0]
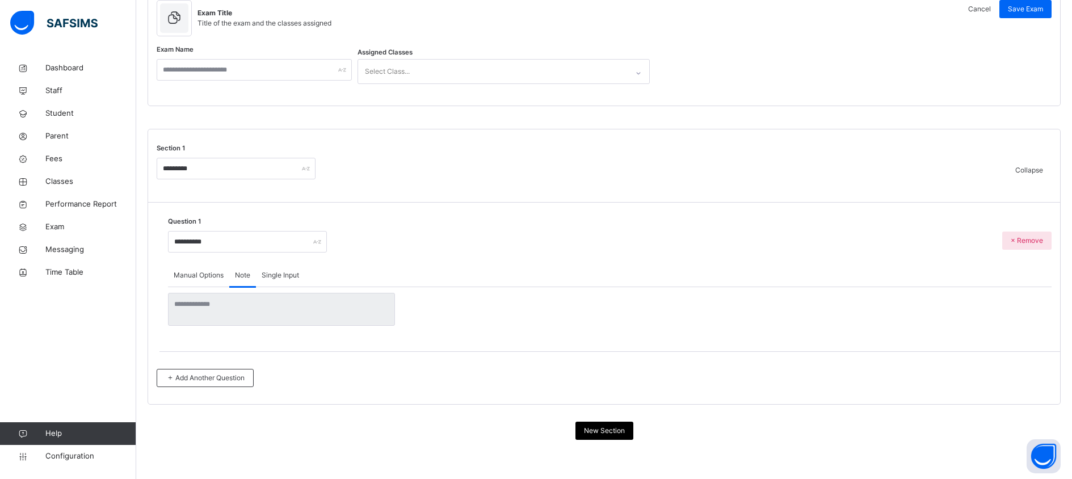
click at [215, 280] on div "Manual Options" at bounding box center [198, 275] width 61 height 23
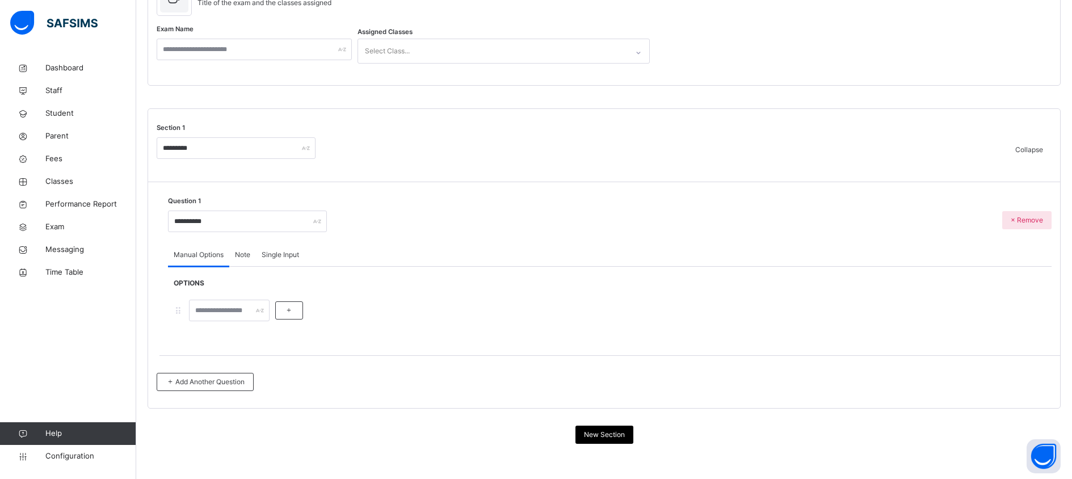
click at [238, 258] on span "Note" at bounding box center [242, 255] width 15 height 10
